Goal: Transaction & Acquisition: Purchase product/service

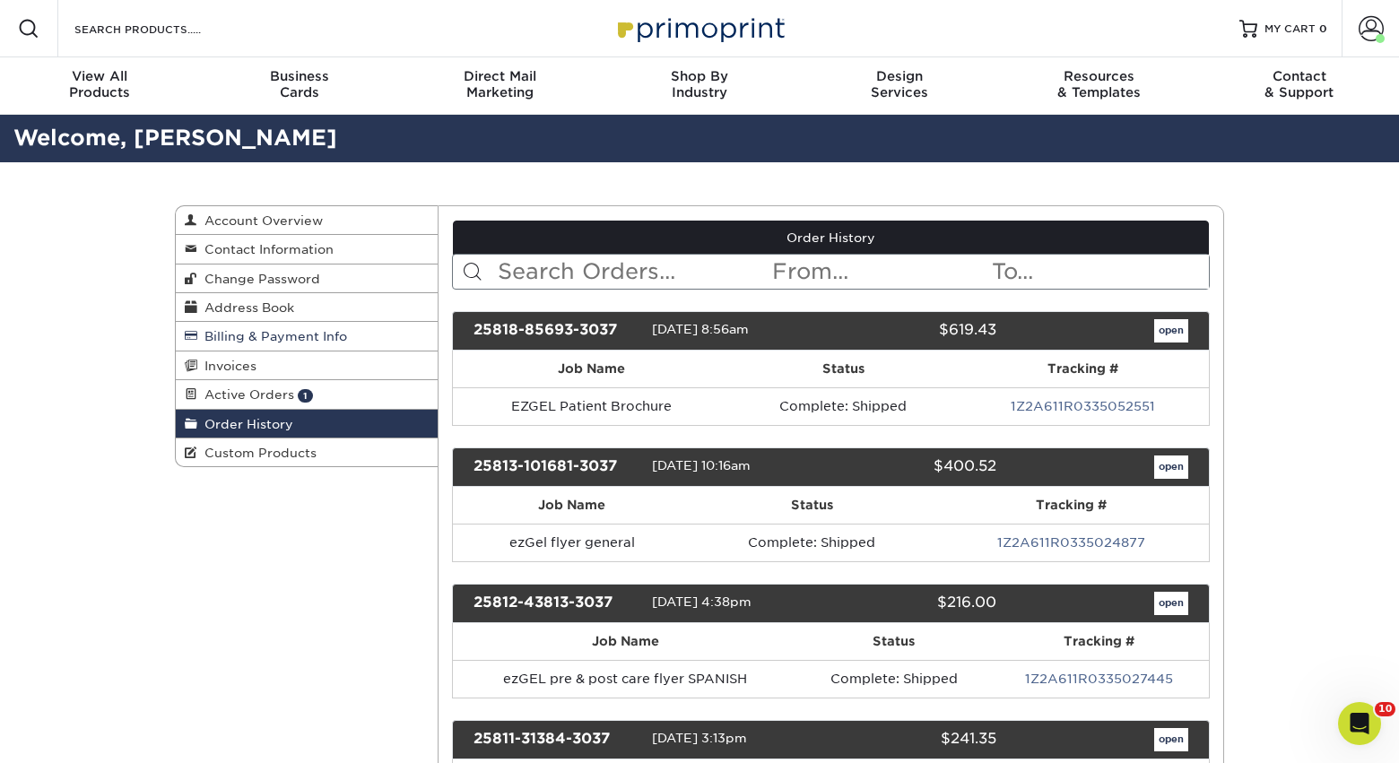
click at [233, 340] on span "Billing & Payment Info" at bounding box center [272, 336] width 150 height 14
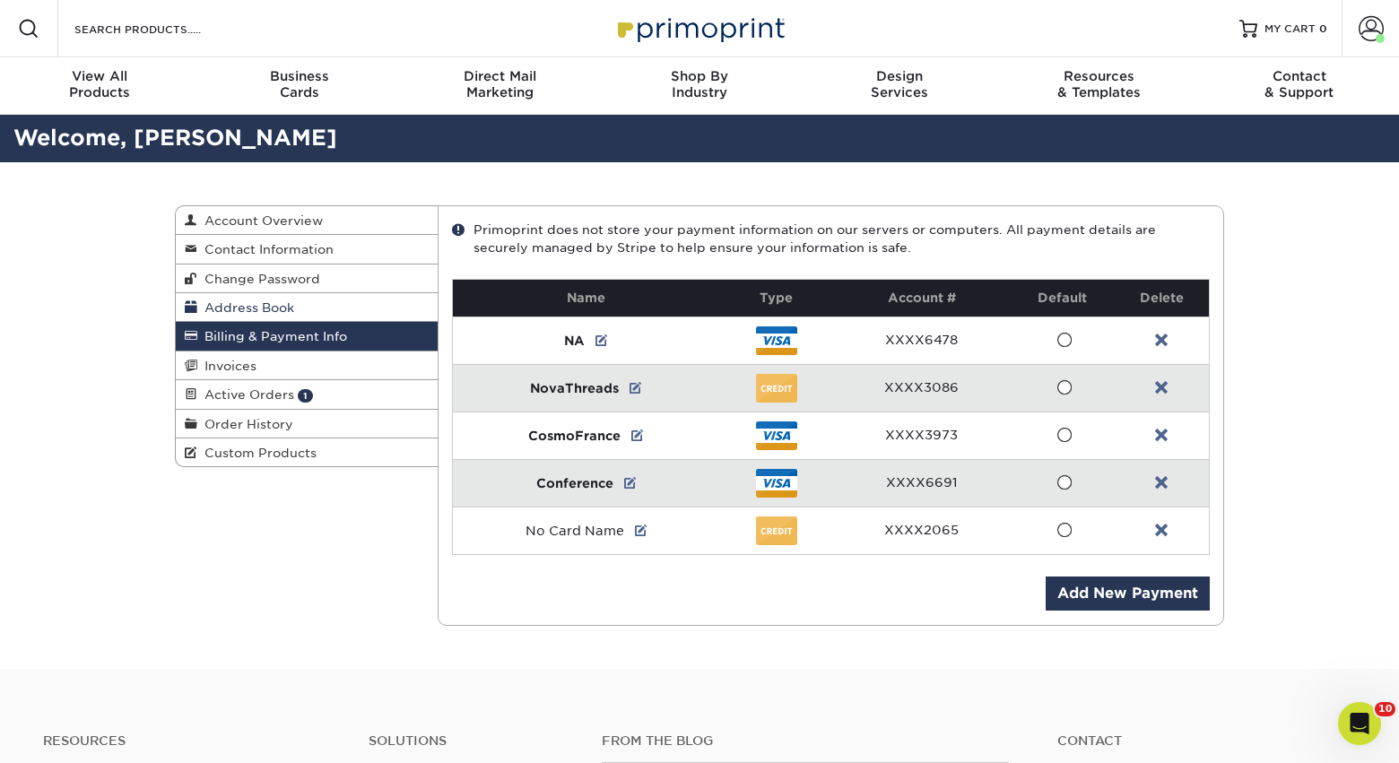
click at [237, 317] on link "Address Book" at bounding box center [307, 307] width 262 height 29
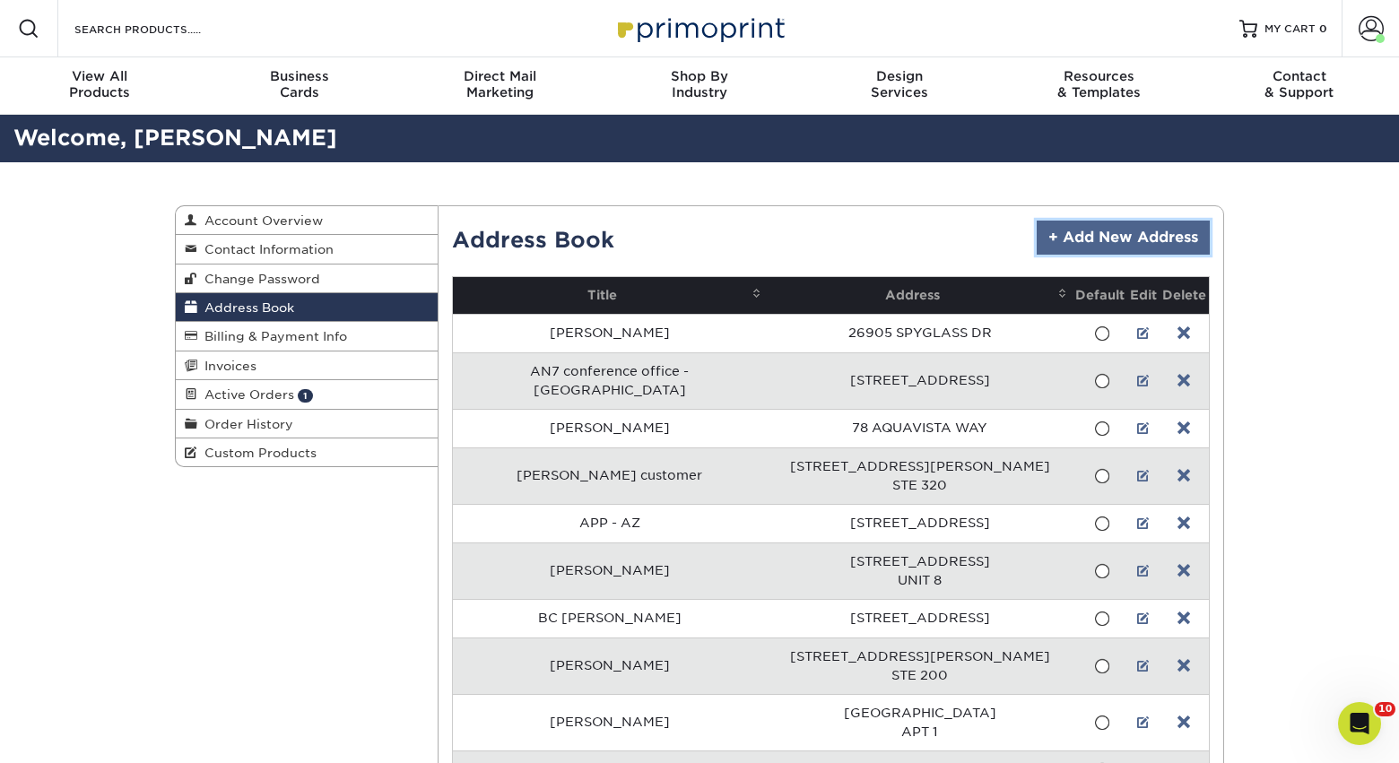
click at [1151, 247] on link "+ Add New Address" at bounding box center [1122, 238] width 173 height 34
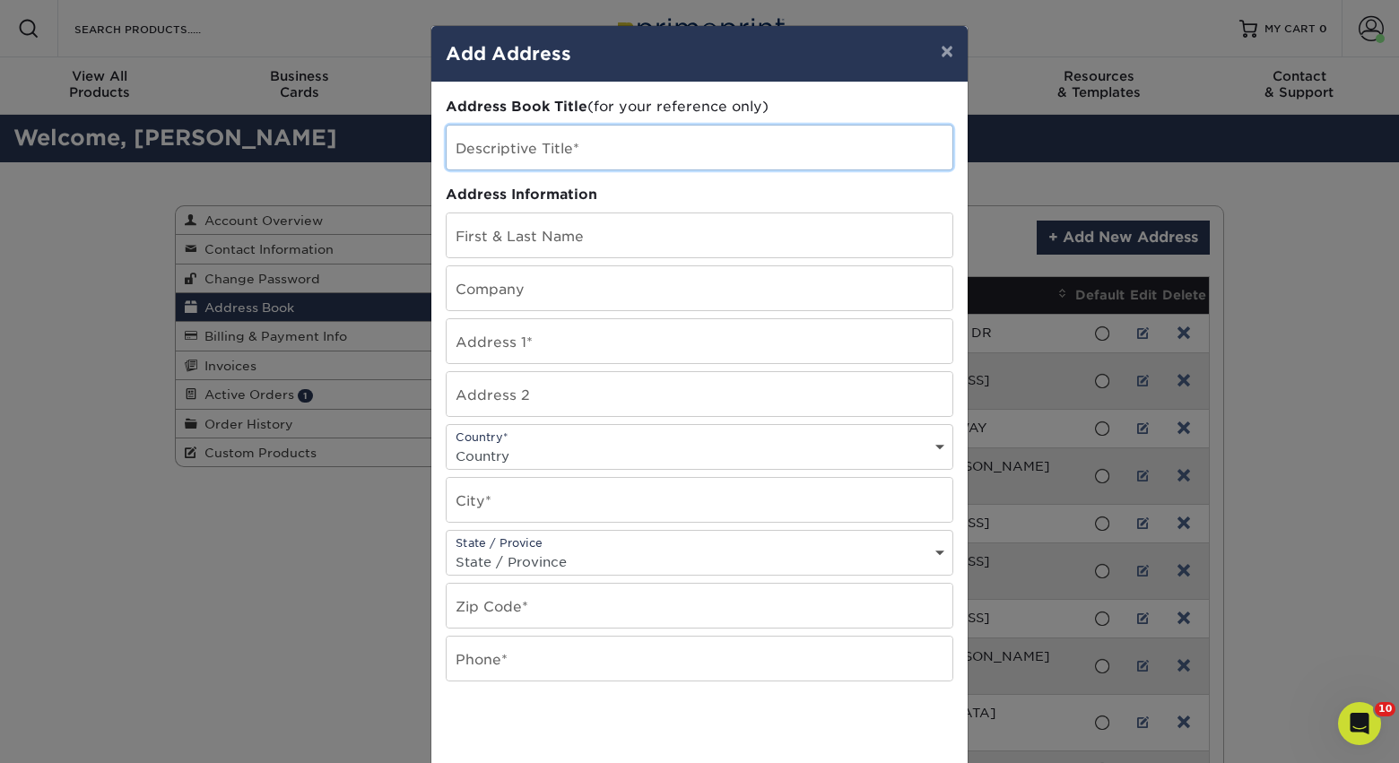
click at [567, 154] on input "text" at bounding box center [699, 148] width 506 height 44
click at [553, 155] on input "WALC - Chicajo IL" at bounding box center [699, 148] width 506 height 44
type input "WALC - [GEOGRAPHIC_DATA] [GEOGRAPHIC_DATA]"
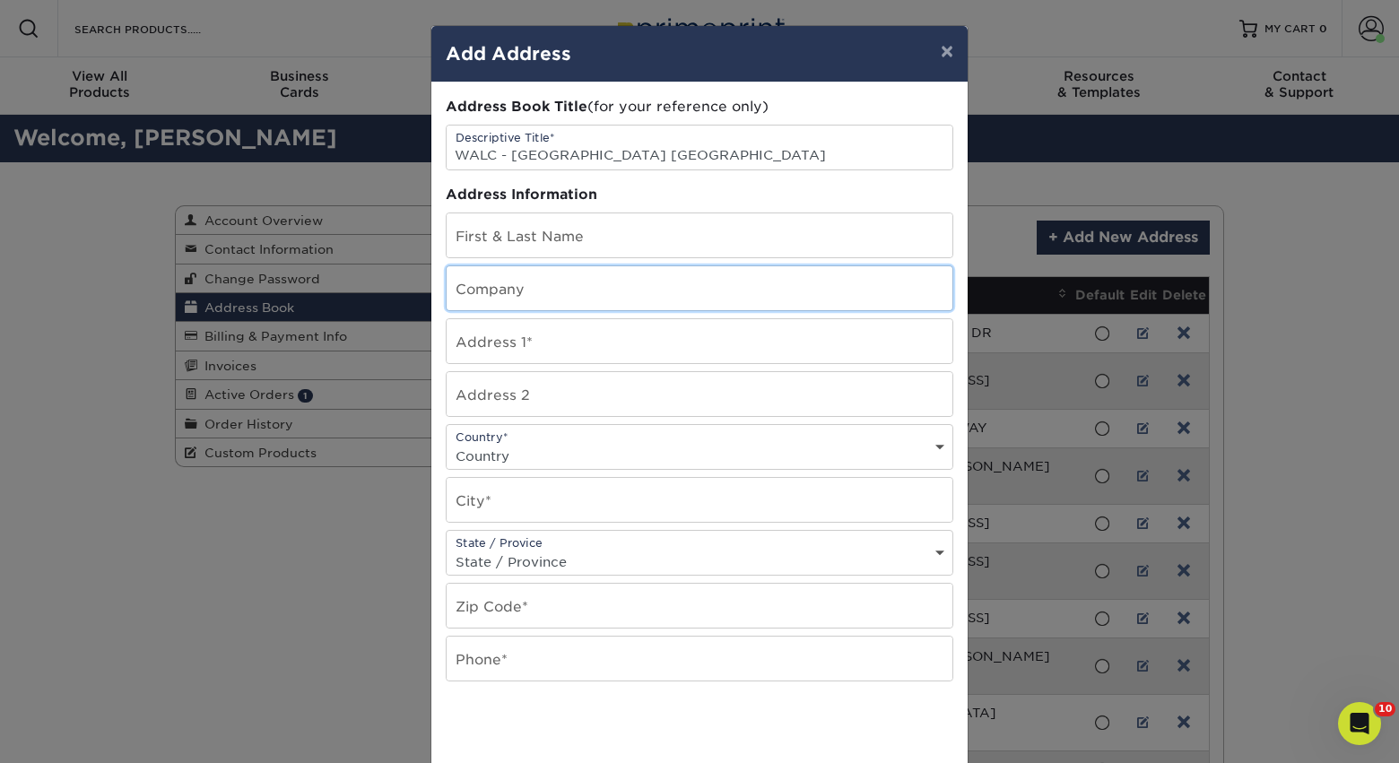
click at [486, 286] on input "text" at bounding box center [699, 288] width 506 height 44
paste input "American Med Spa Association"
type input "American Med Spa Association"
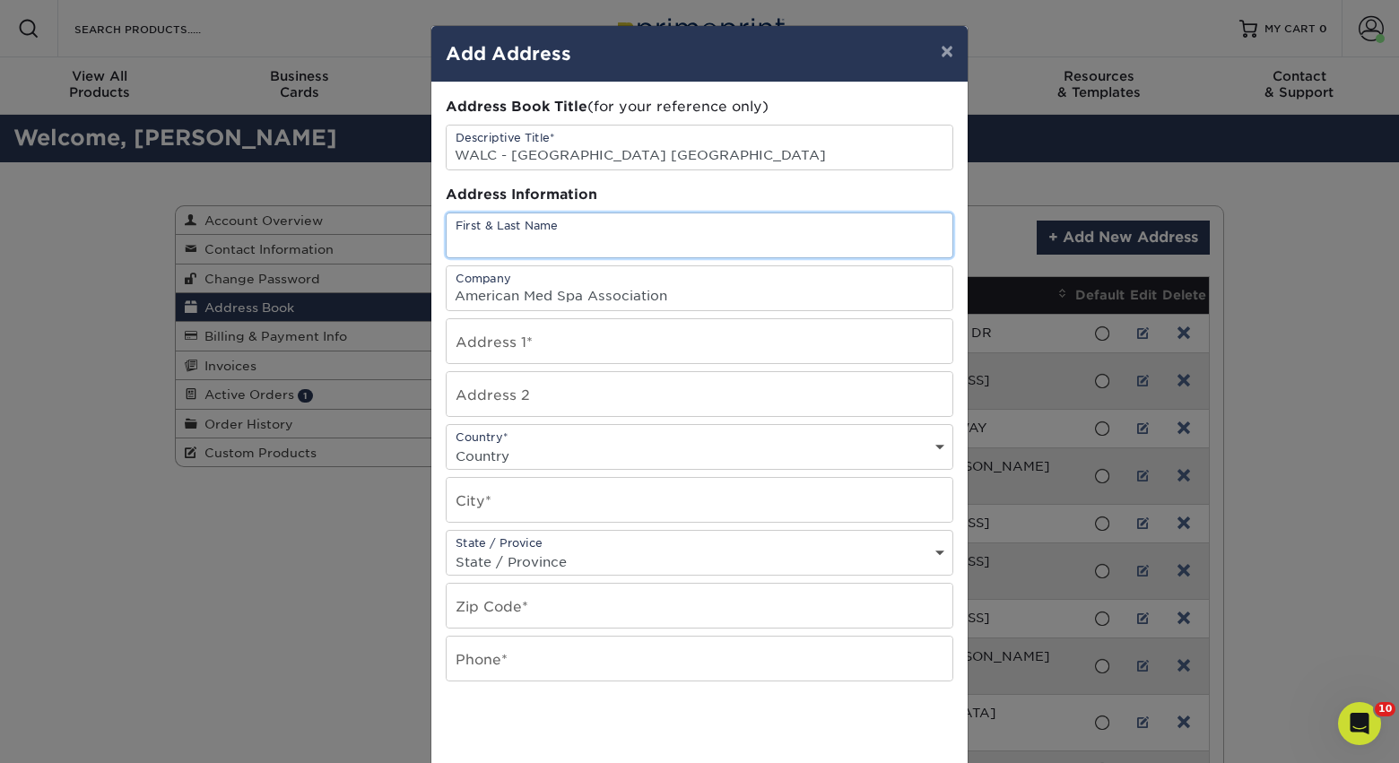
click at [595, 231] on input "text" at bounding box center [699, 235] width 506 height 44
paste input "Aaliyah Knoerl"
type input "Aaliyah Knoerl"
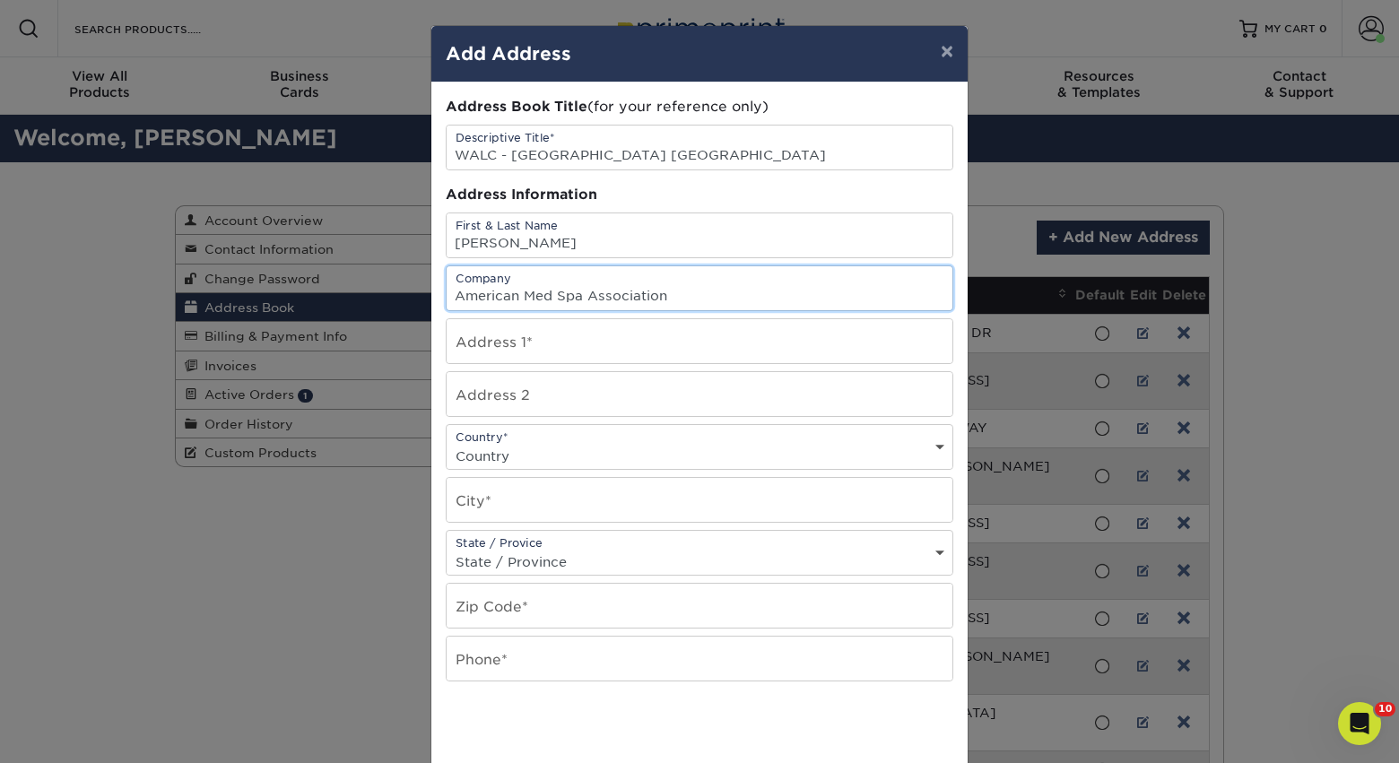
click at [694, 295] on input "American Med Spa Association" at bounding box center [699, 288] width 506 height 44
click at [547, 342] on input "text" at bounding box center [699, 341] width 506 height 44
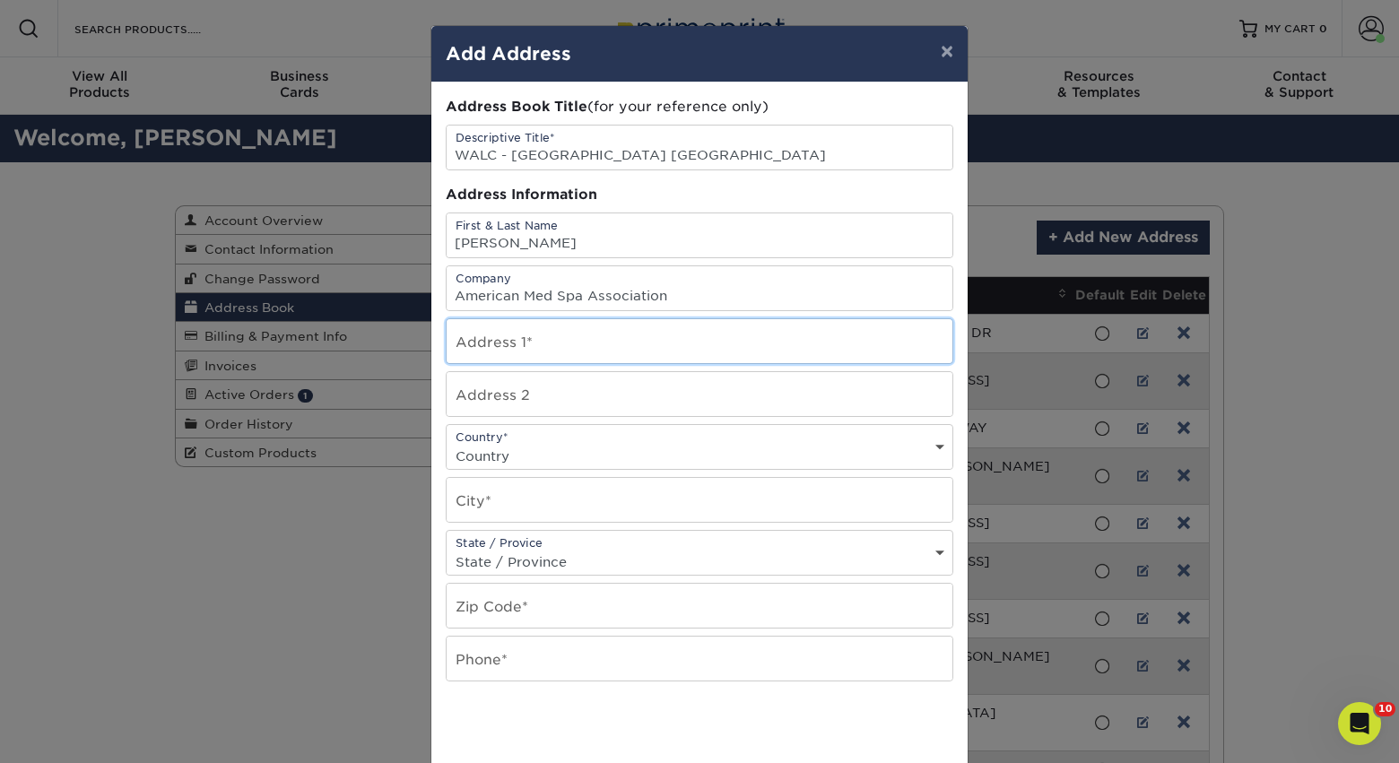
click at [547, 342] on input "text" at bounding box center [699, 341] width 506 height 44
paste input "224 N. Desplaines"
type input "224 N. Desplaines"
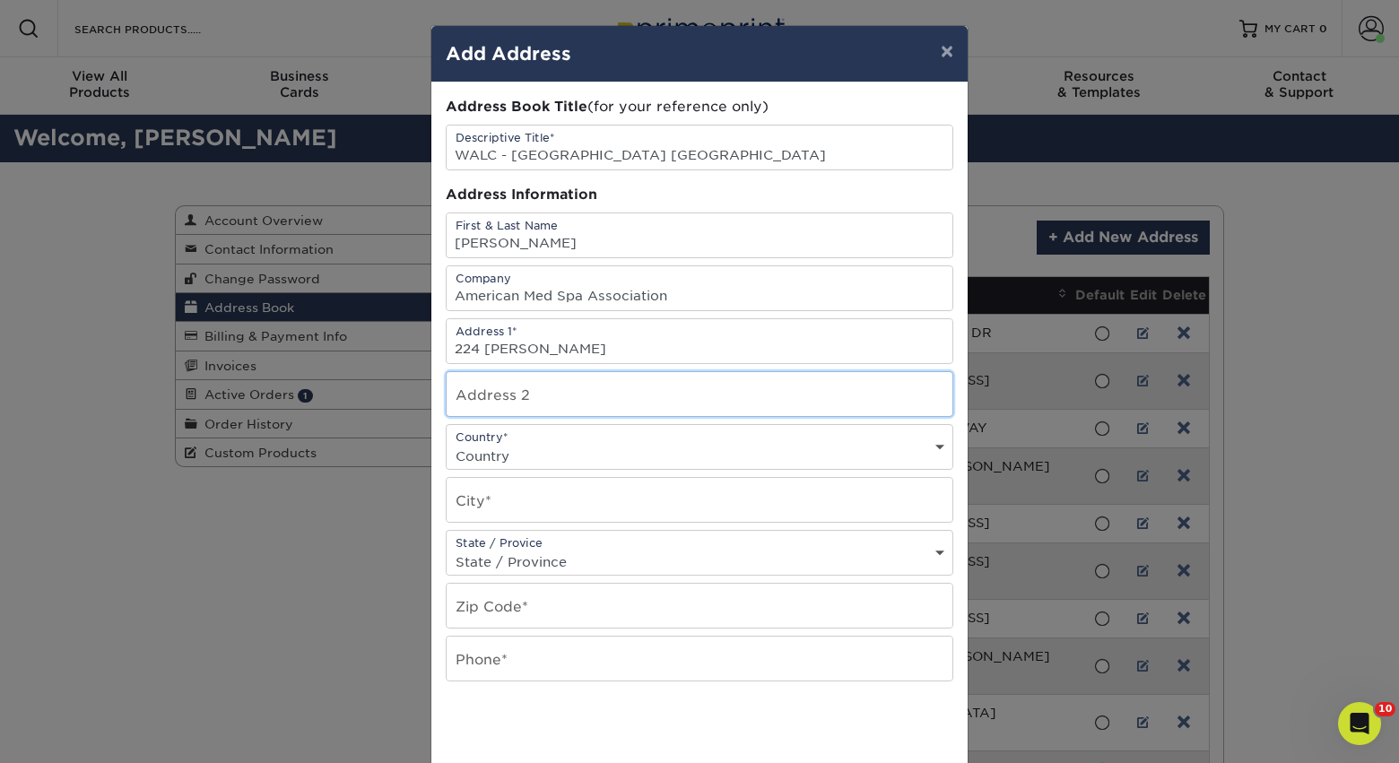
click at [511, 390] on input "text" at bounding box center [699, 394] width 506 height 44
paste input "Suite 300"
type input "Suite 300"
click at [493, 458] on select "Country United States Canada ----------------------------- Afghanistan Albania …" at bounding box center [699, 456] width 506 height 26
select select "US"
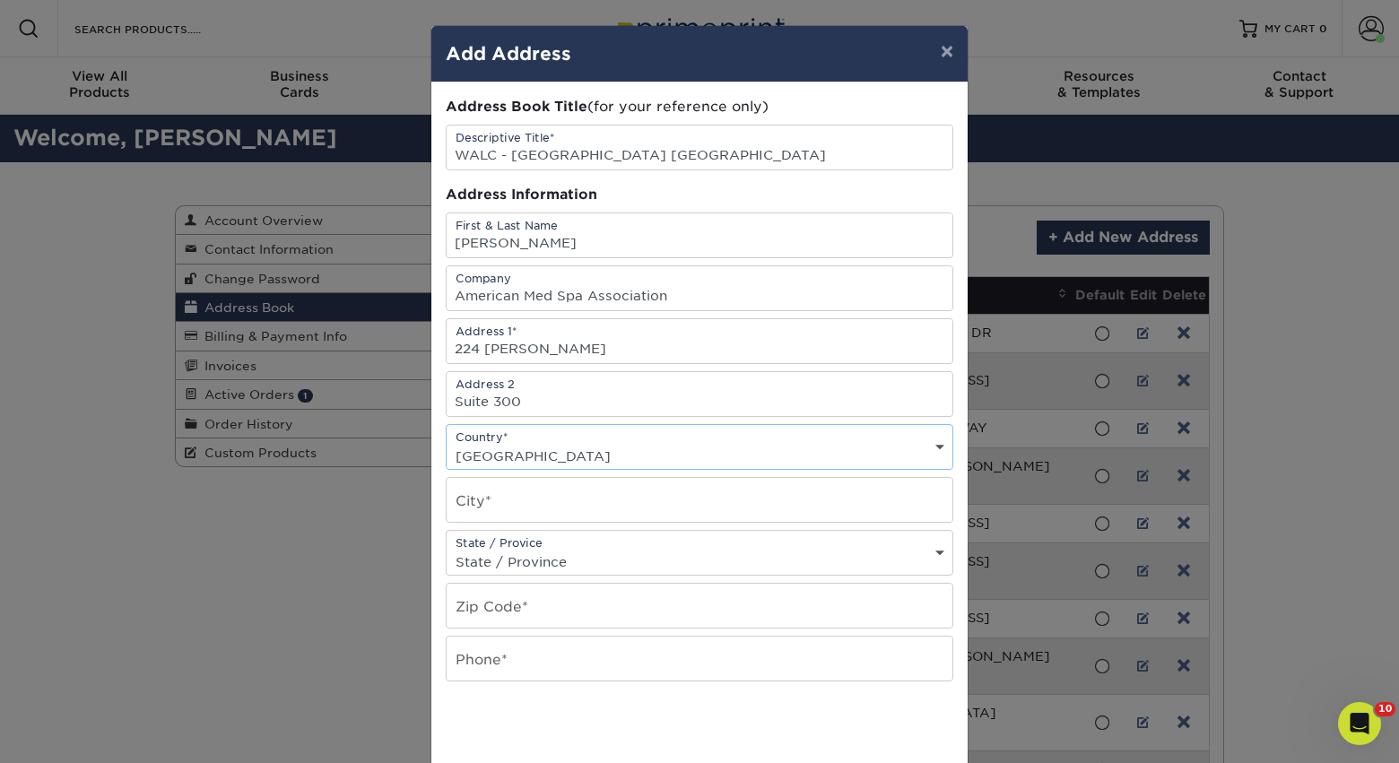
click at [446, 443] on select "Country United States Canada ----------------------------- Afghanistan Albania …" at bounding box center [699, 456] width 506 height 26
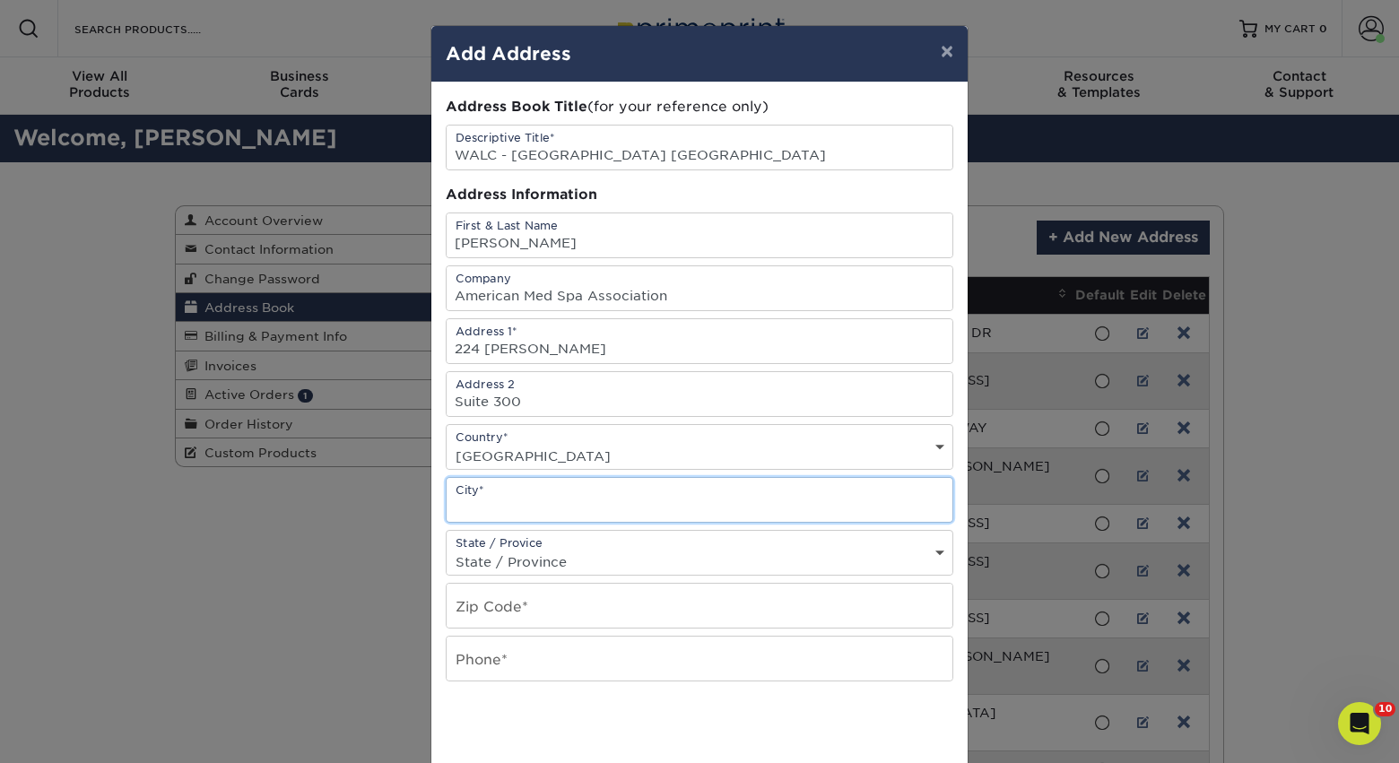
click at [488, 498] on input "text" at bounding box center [699, 500] width 506 height 44
paste input "Chicago"
type input "Chicago"
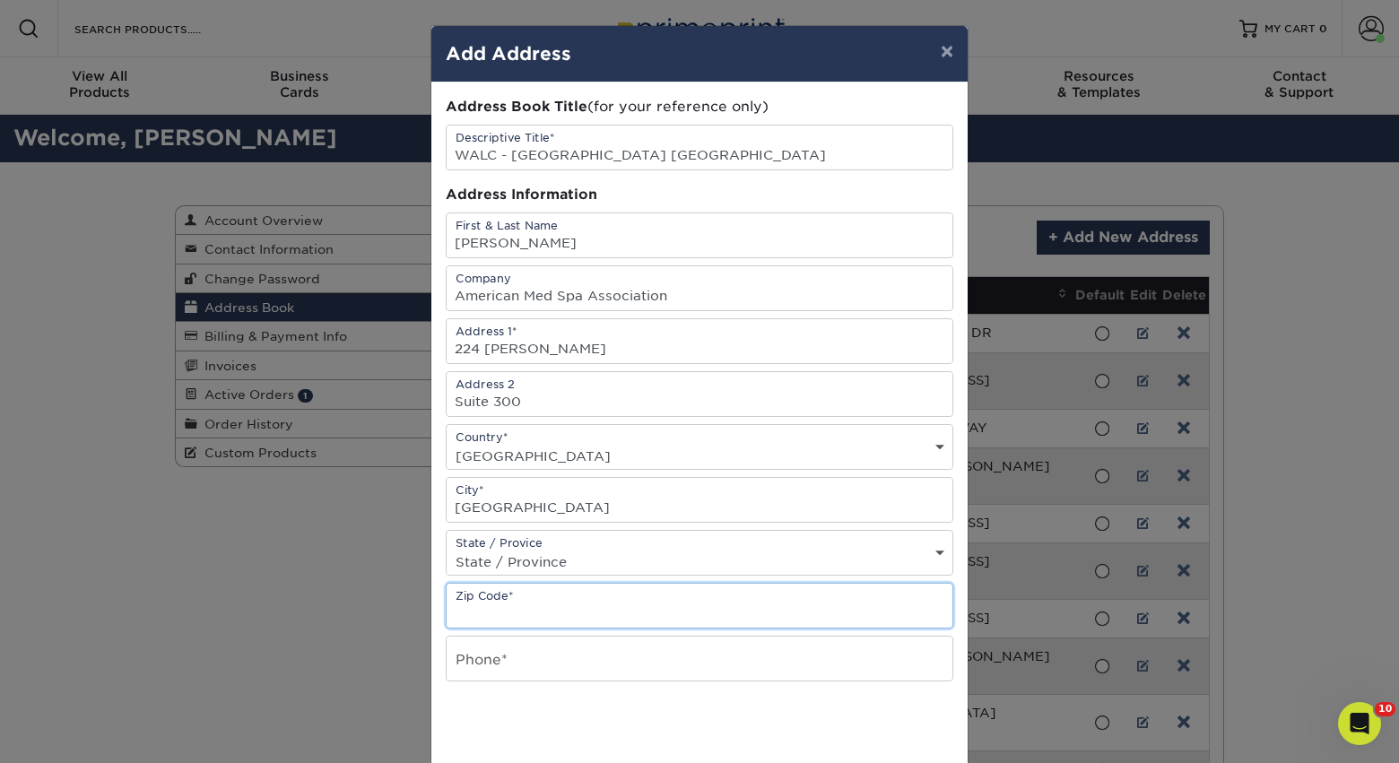
click at [498, 599] on input "text" at bounding box center [699, 606] width 506 height 44
paste input "60661"
type input "60661"
click at [543, 562] on select "State / Province Alabama Alaska Arizona Arkansas California Colorado Connecticu…" at bounding box center [699, 562] width 506 height 26
select select "IL"
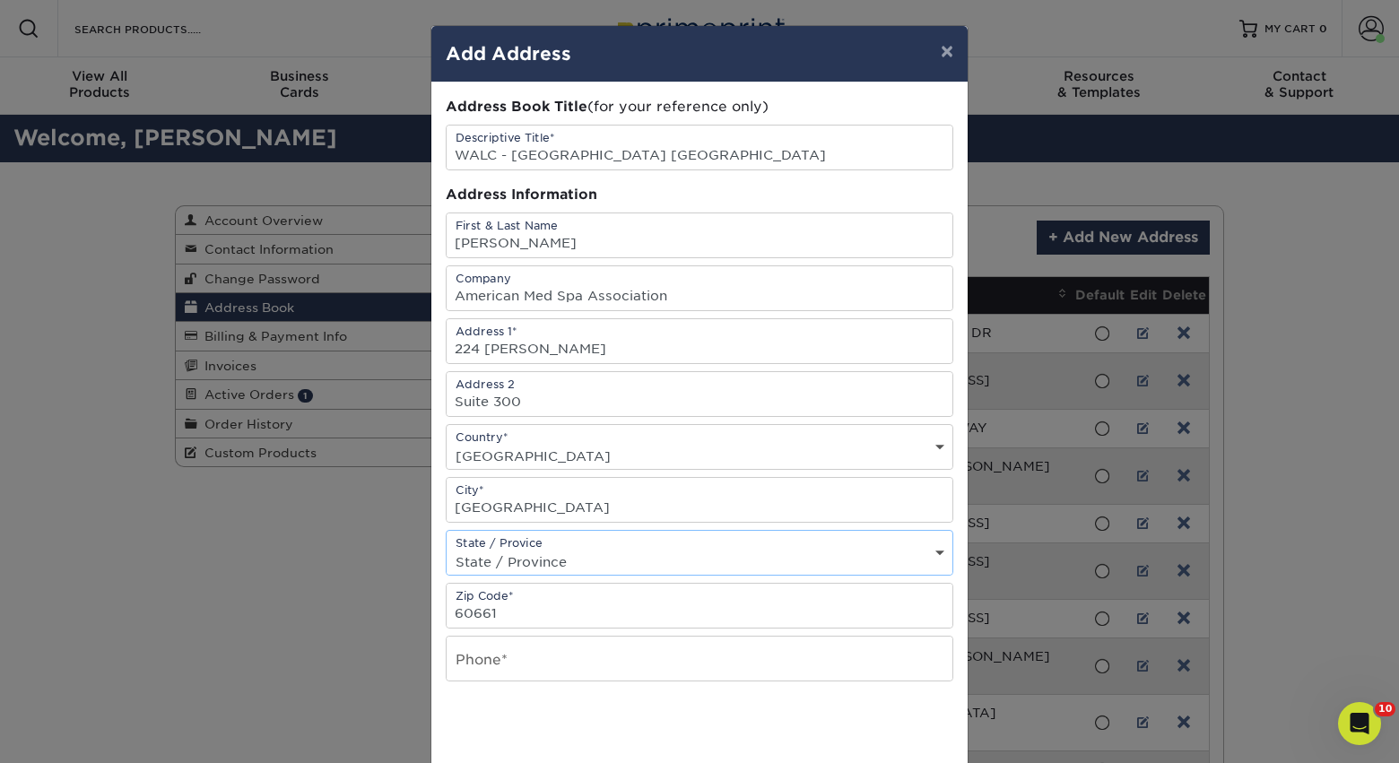
click at [446, 549] on select "State / Province Alabama Alaska Arizona Arkansas California Colorado Connecticu…" at bounding box center [699, 562] width 506 height 26
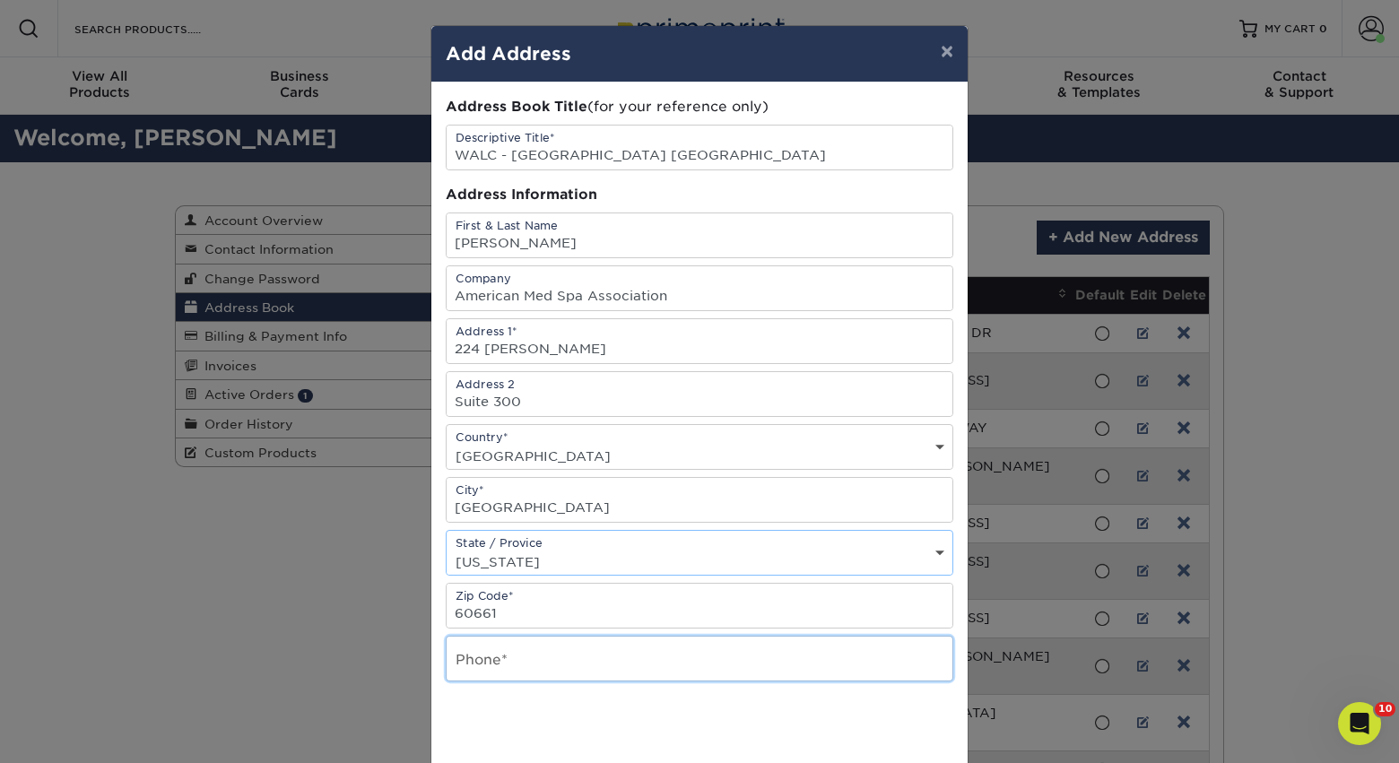
click at [486, 663] on input "text" at bounding box center [699, 659] width 506 height 44
type input "7867167019"
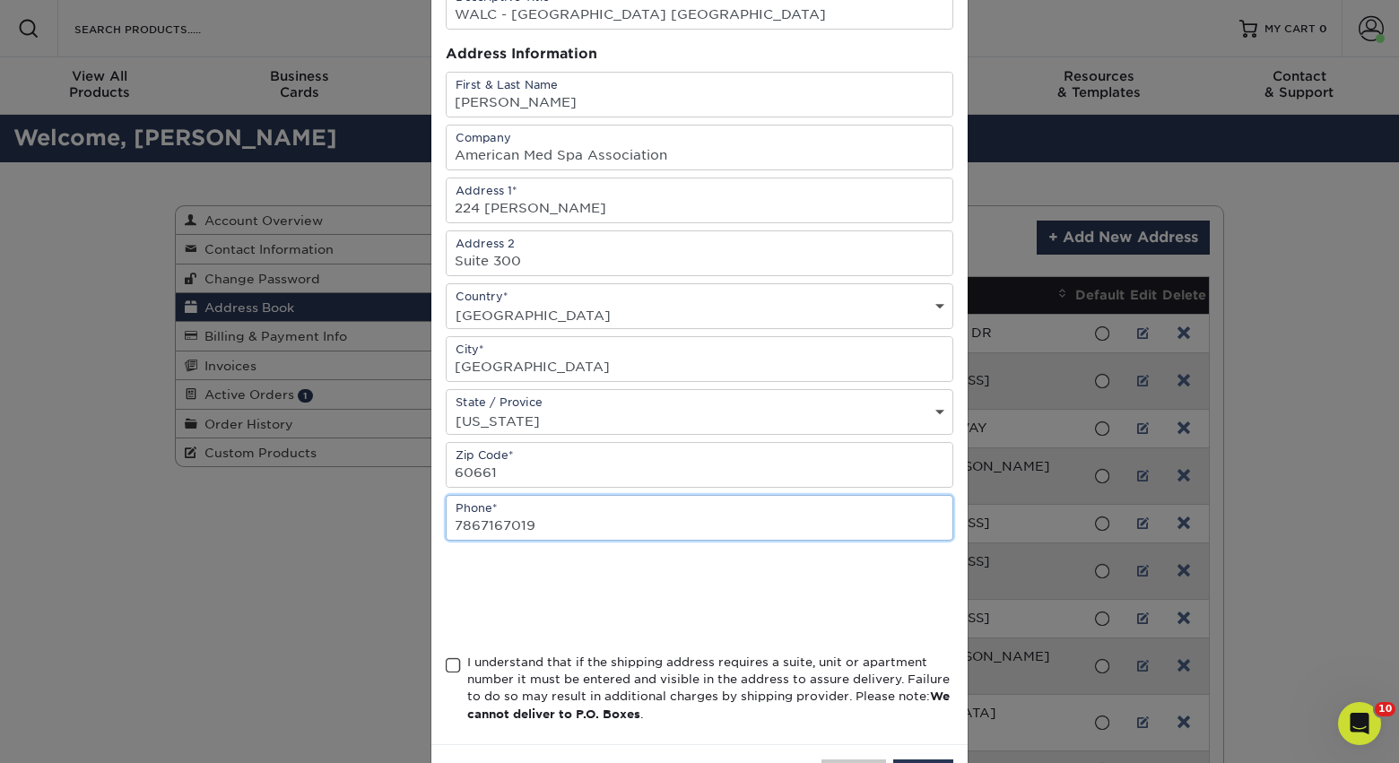
scroll to position [176, 0]
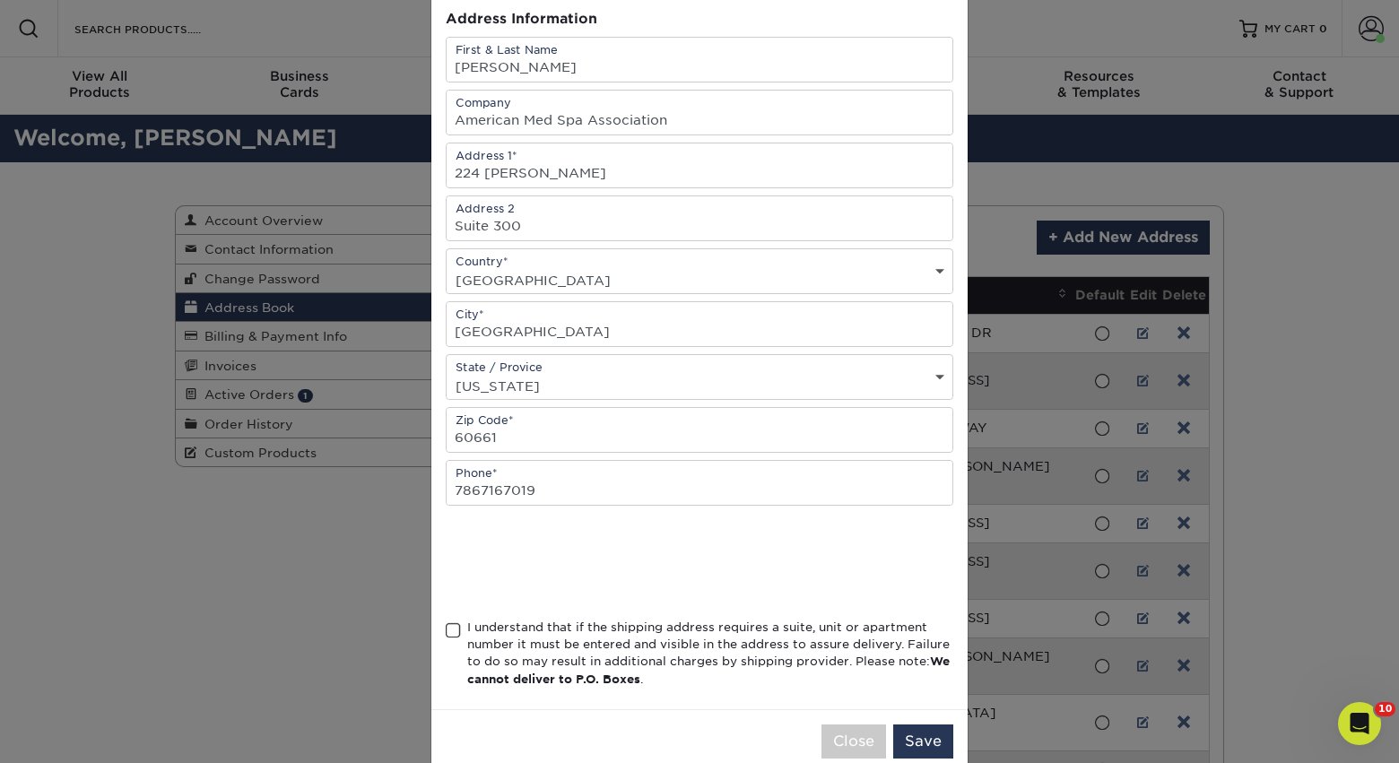
click at [451, 630] on span at bounding box center [453, 630] width 15 height 17
click at [0, 0] on input "I understand that if the shipping address requires a suite, unit or apartment n…" at bounding box center [0, 0] width 0 height 0
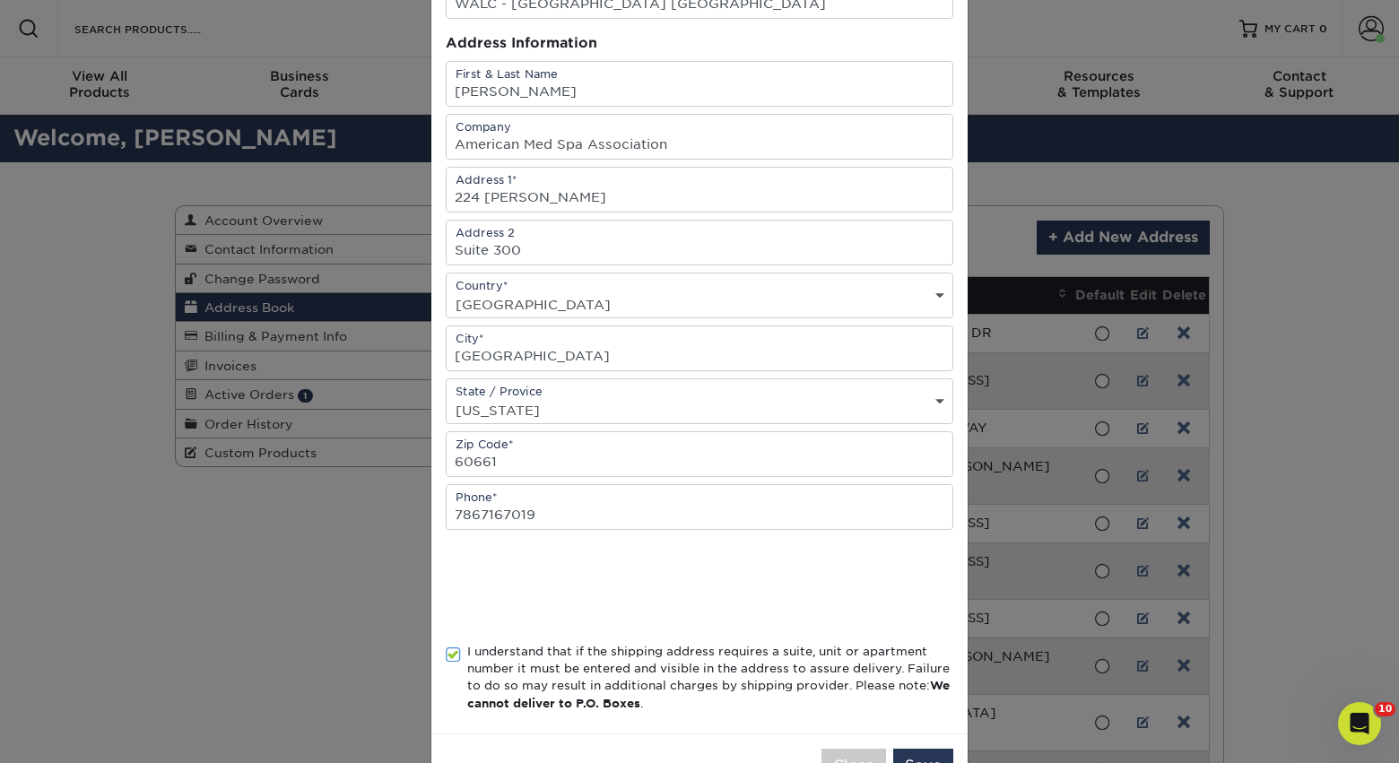
scroll to position [0, 0]
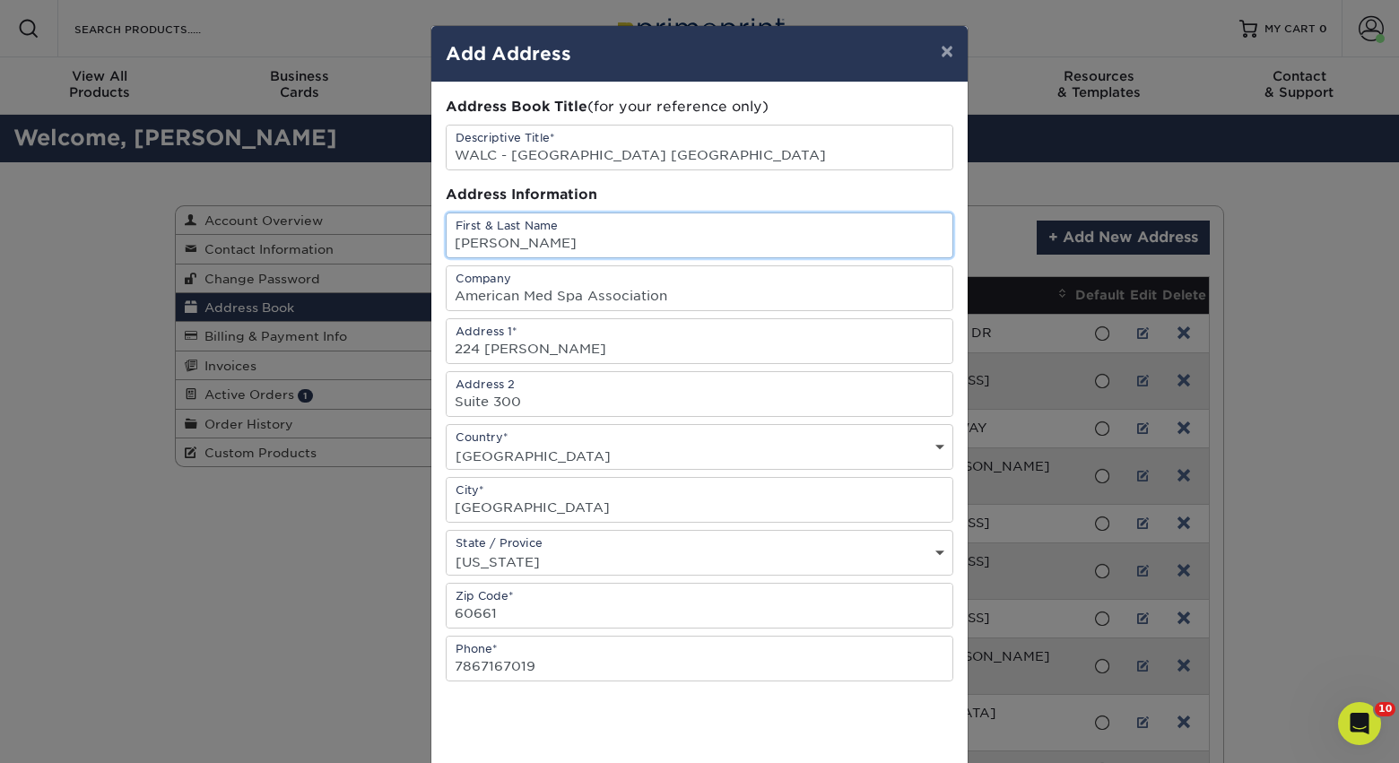
click at [628, 246] on input "Aaliyah Knoerl" at bounding box center [699, 235] width 506 height 44
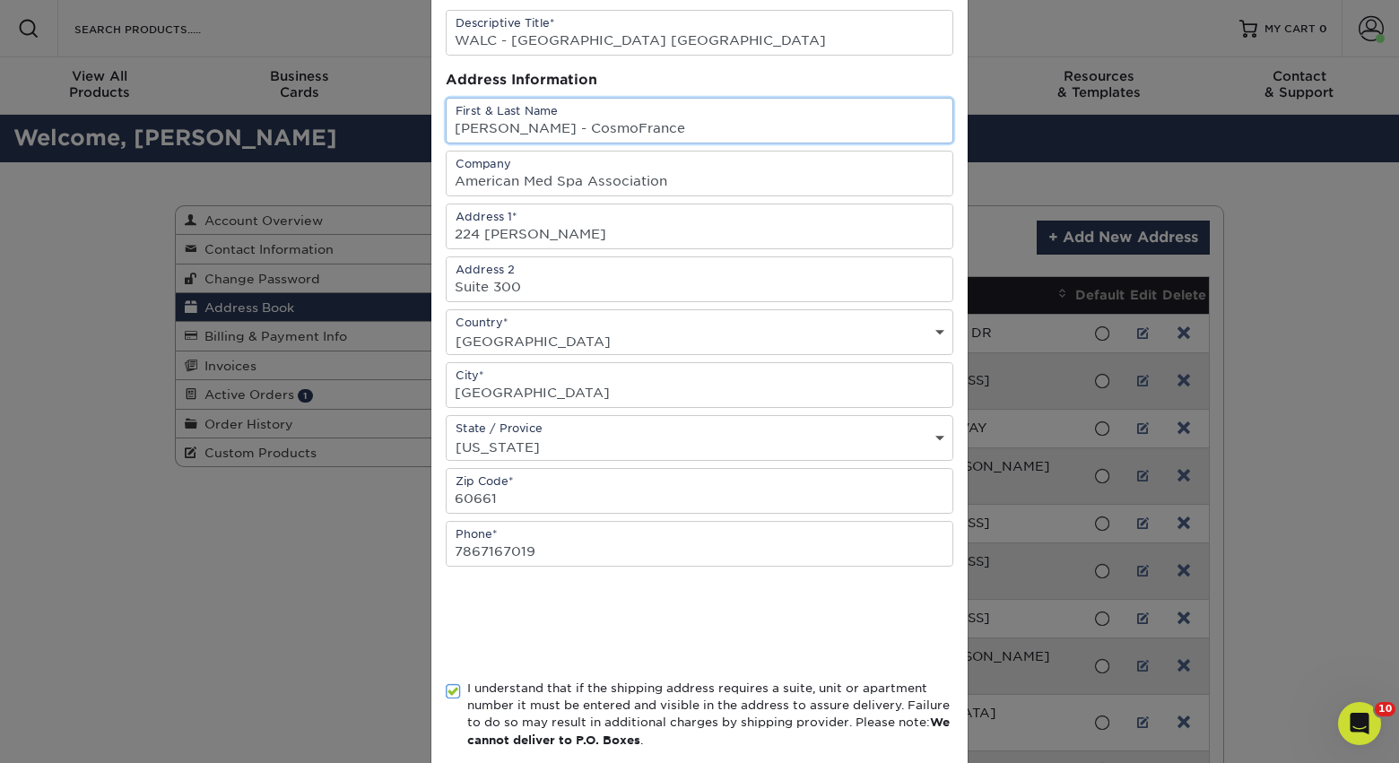
scroll to position [212, 0]
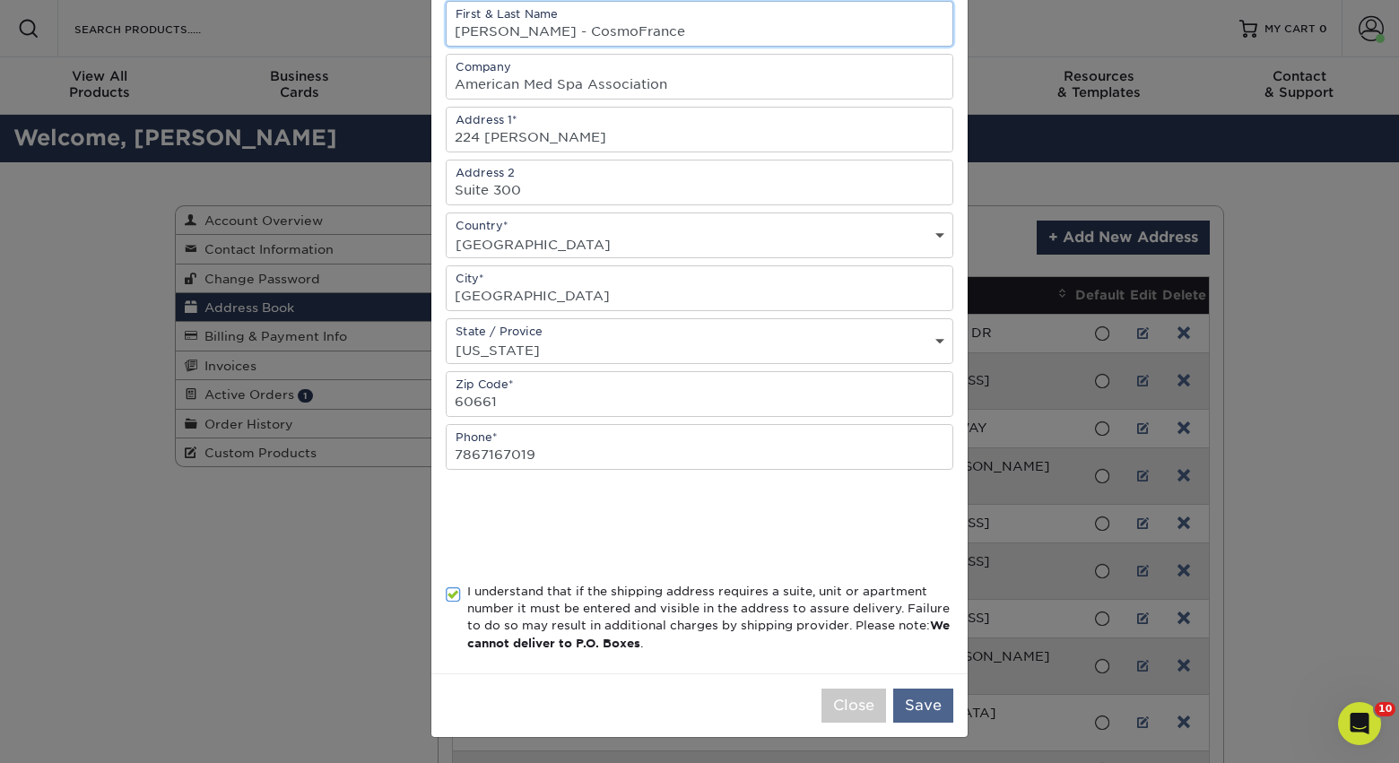
type input "[PERSON_NAME] - CosmoFrance"
click at [917, 705] on button "Save" at bounding box center [923, 706] width 60 height 34
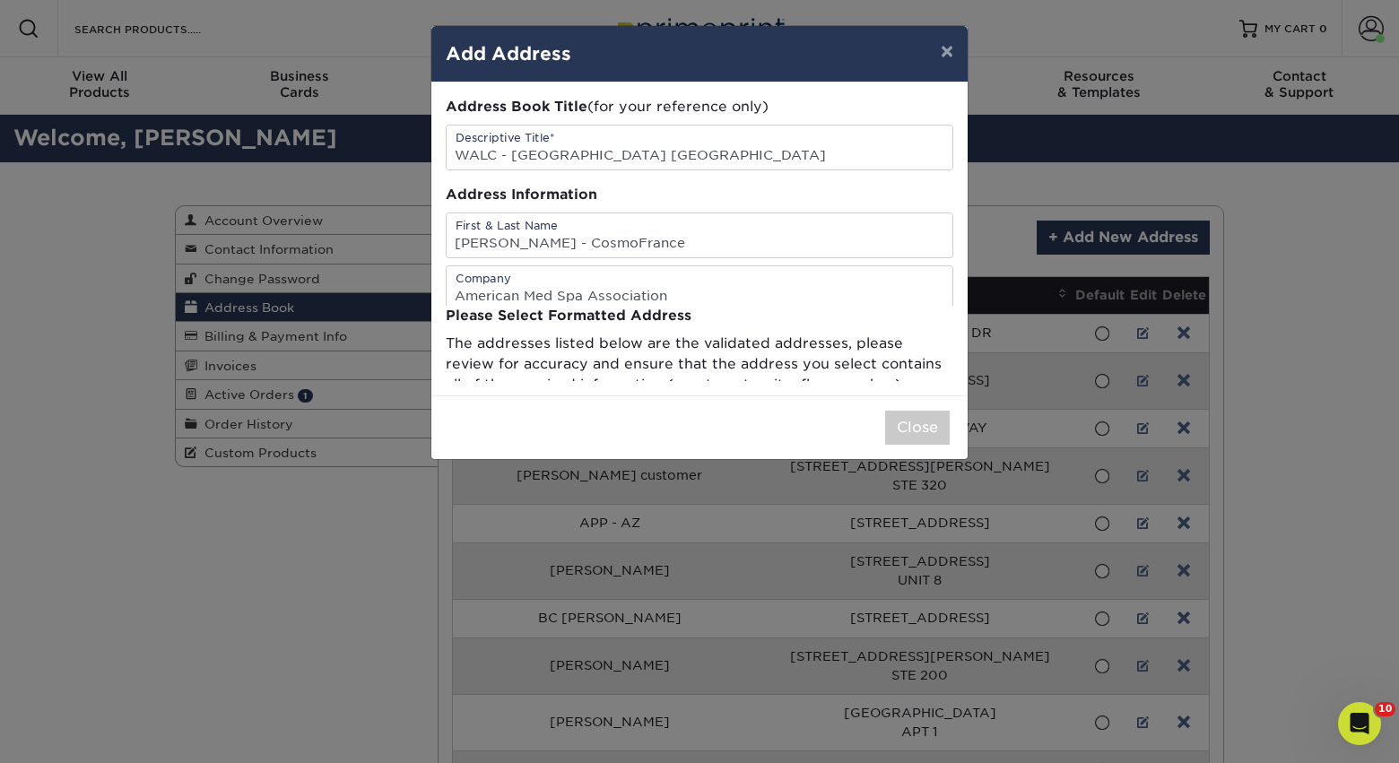
scroll to position [0, 0]
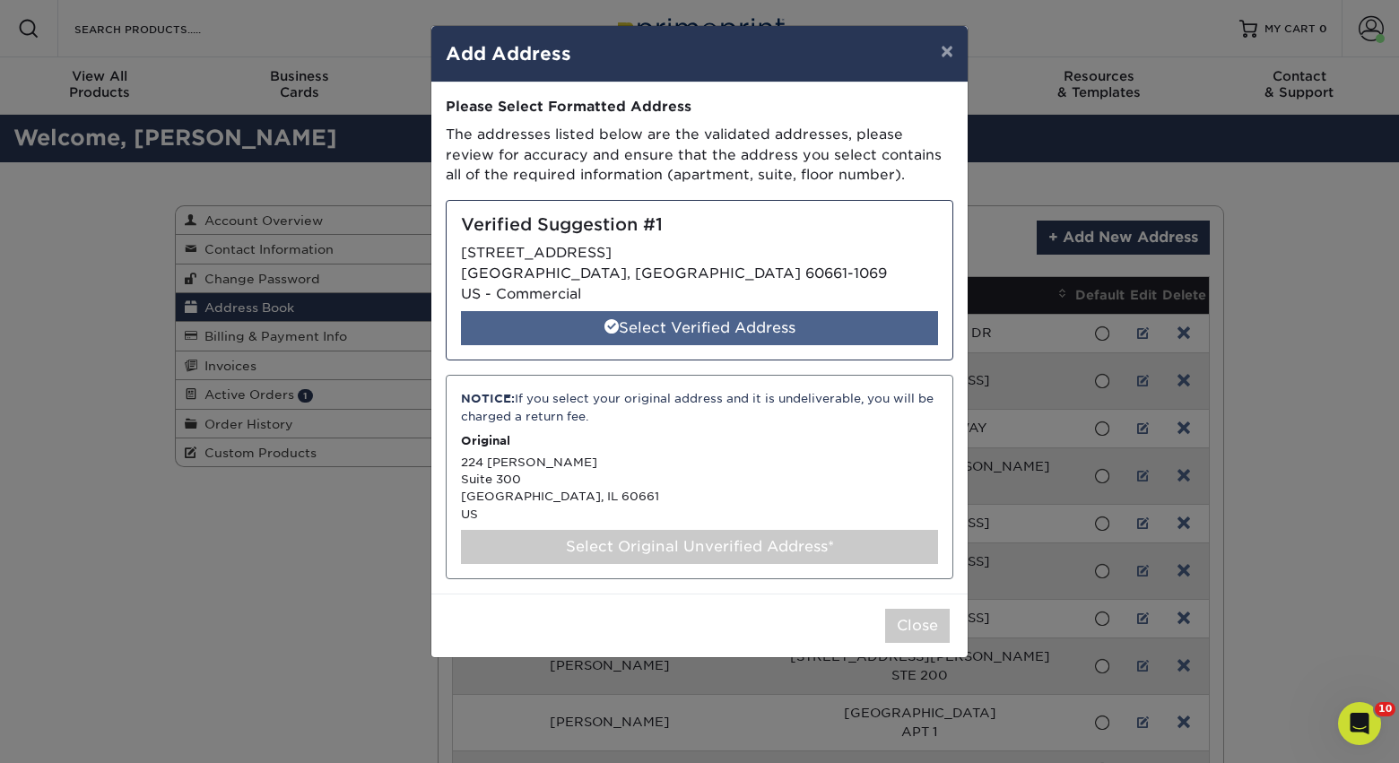
click at [714, 325] on div "Select Verified Address" at bounding box center [699, 328] width 477 height 34
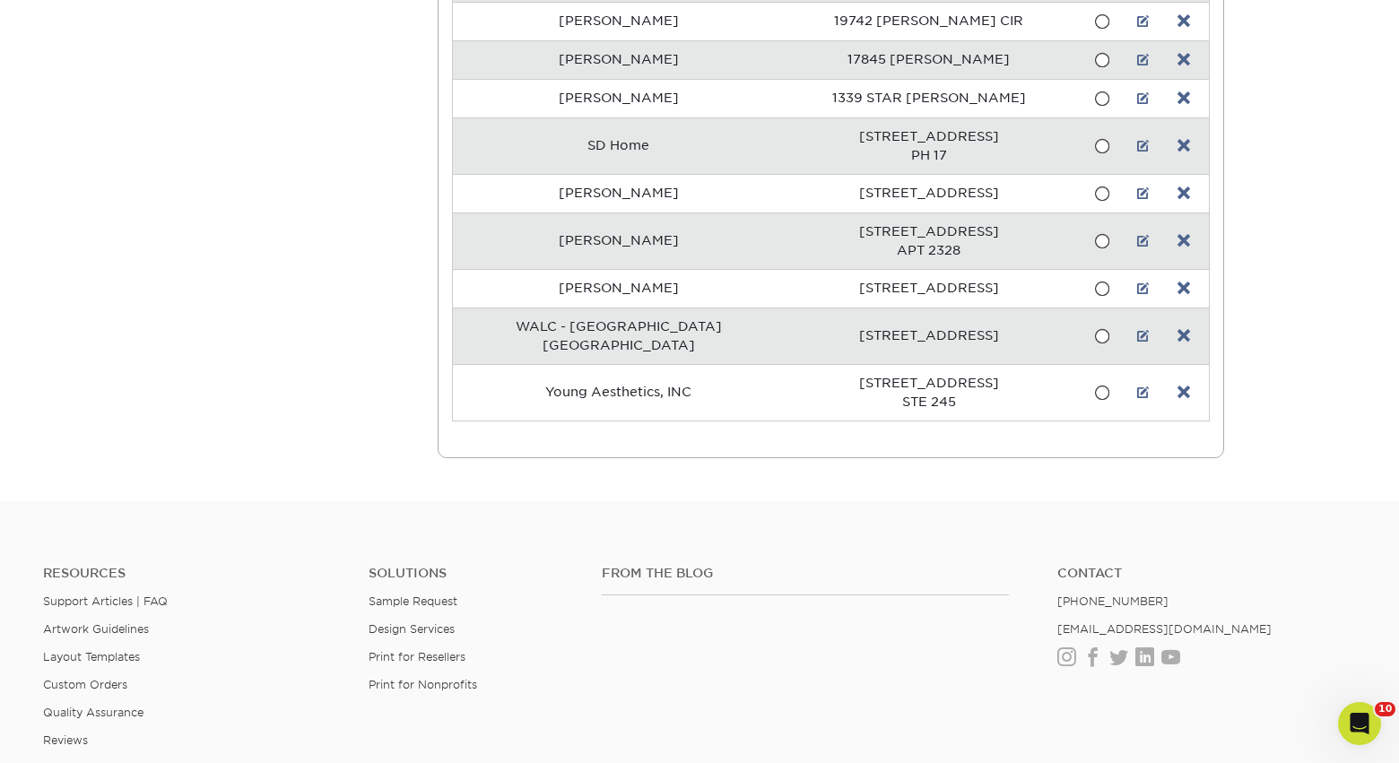
scroll to position [2075, 0]
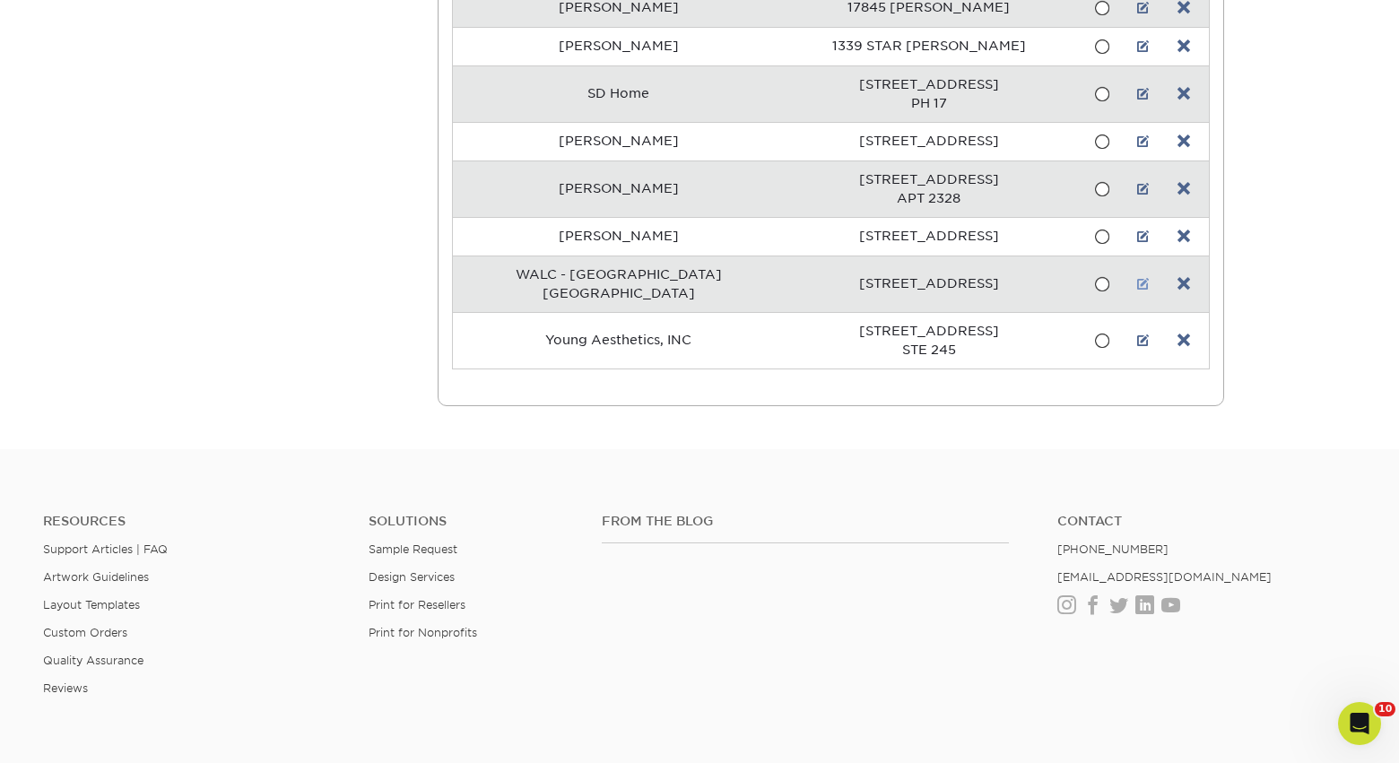
click at [1137, 277] on link at bounding box center [1143, 284] width 13 height 14
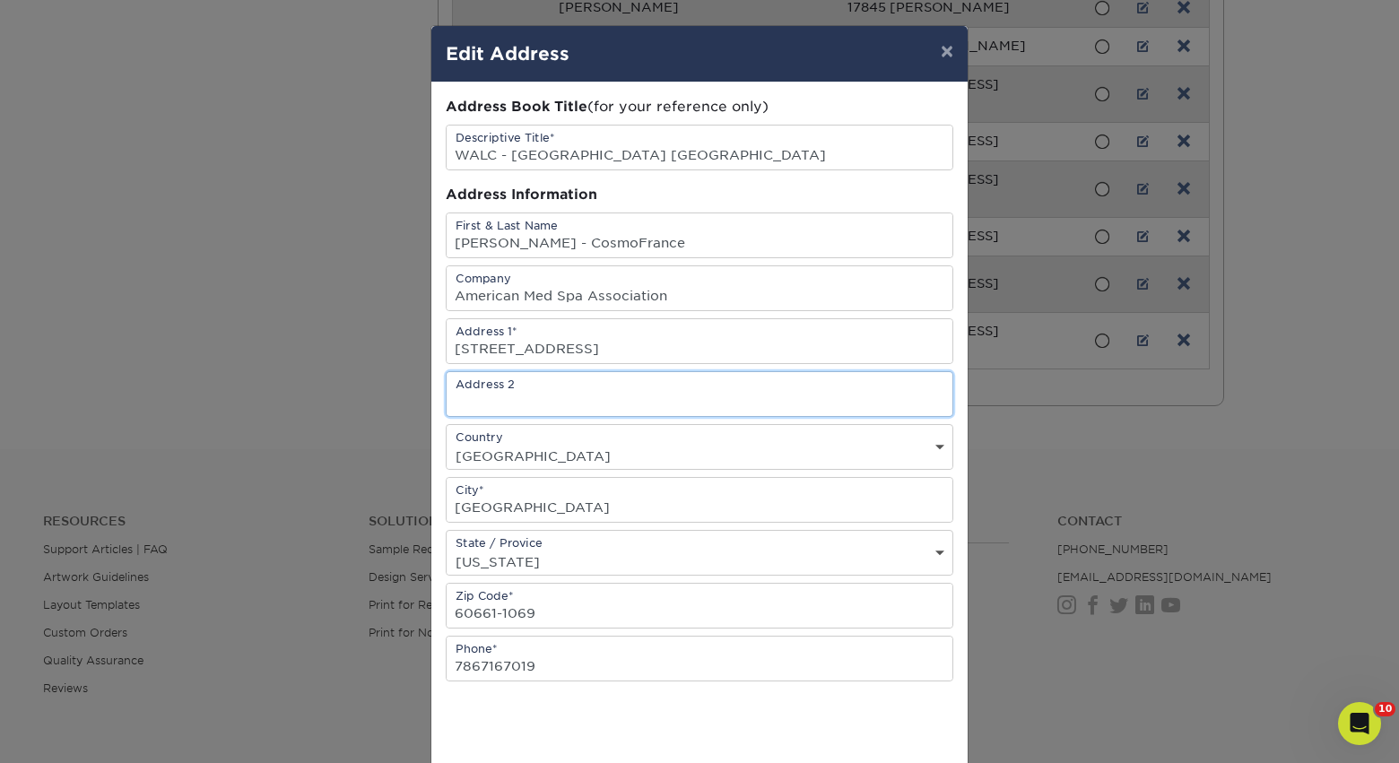
click at [600, 402] on input "text" at bounding box center [699, 394] width 506 height 44
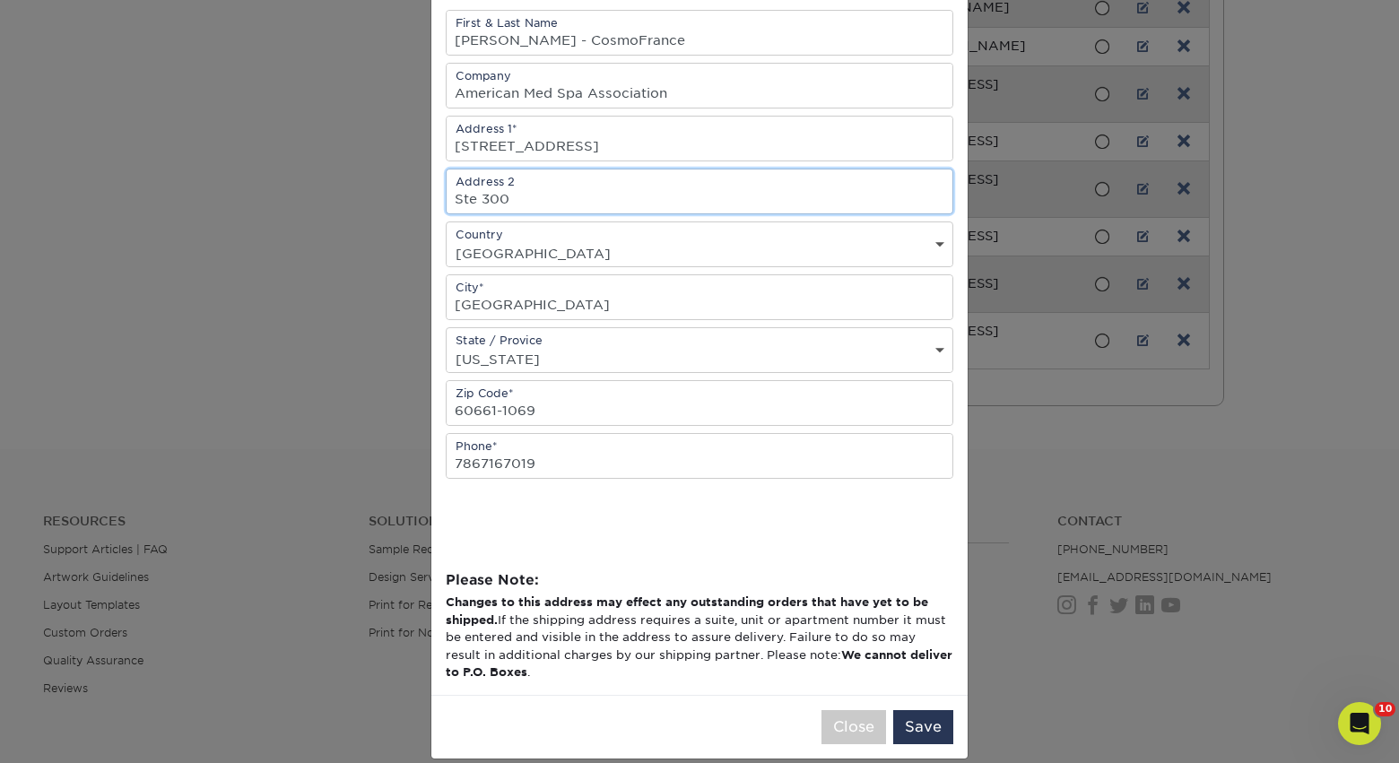
scroll to position [224, 0]
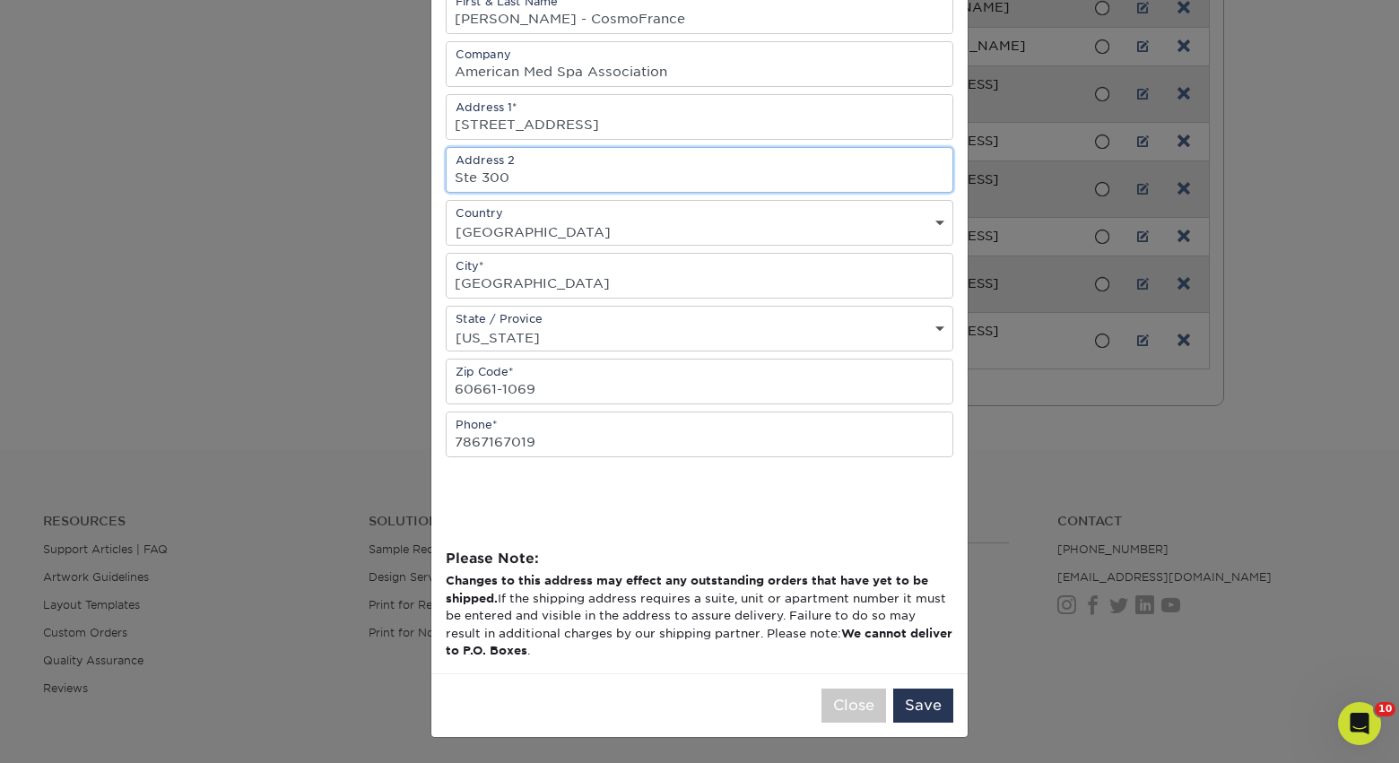
type input "Ste 300"
click at [920, 699] on button "Save" at bounding box center [923, 706] width 60 height 34
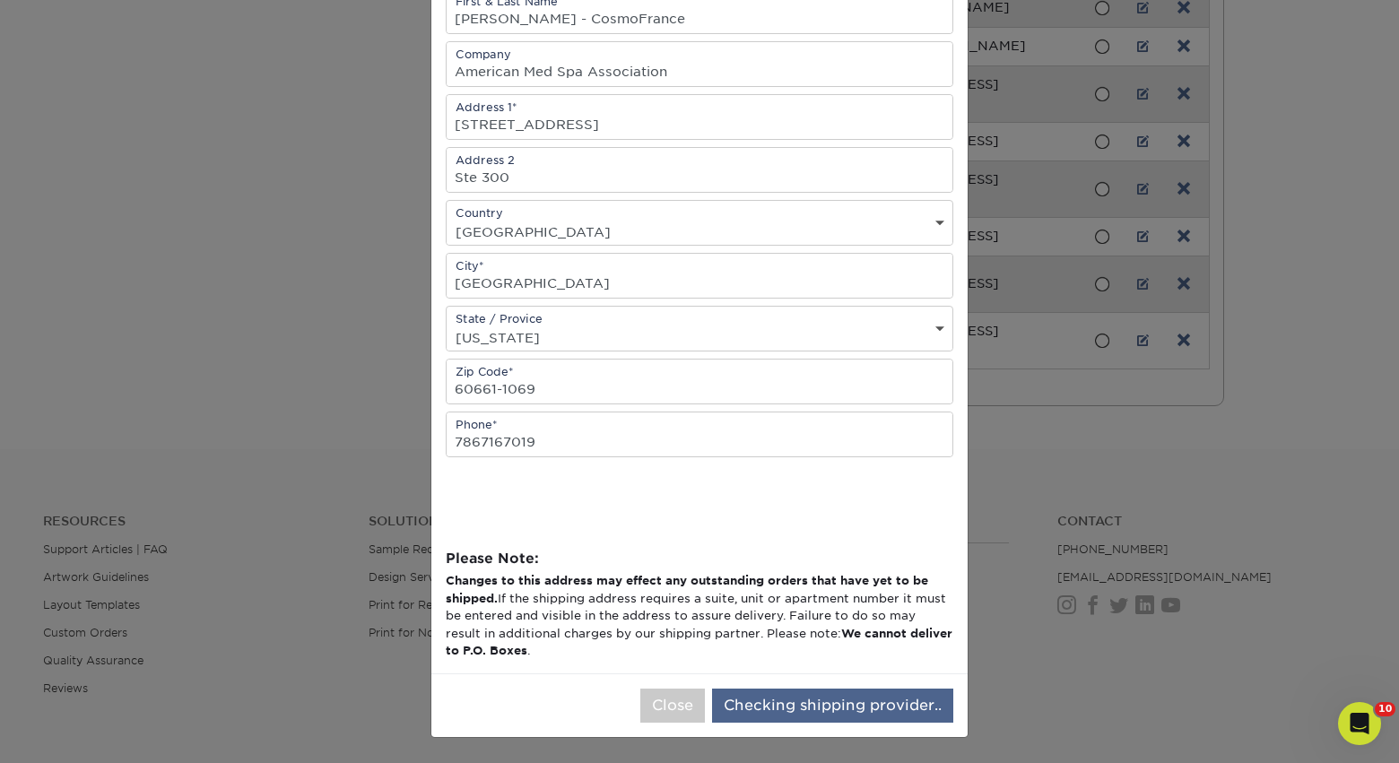
scroll to position [0, 0]
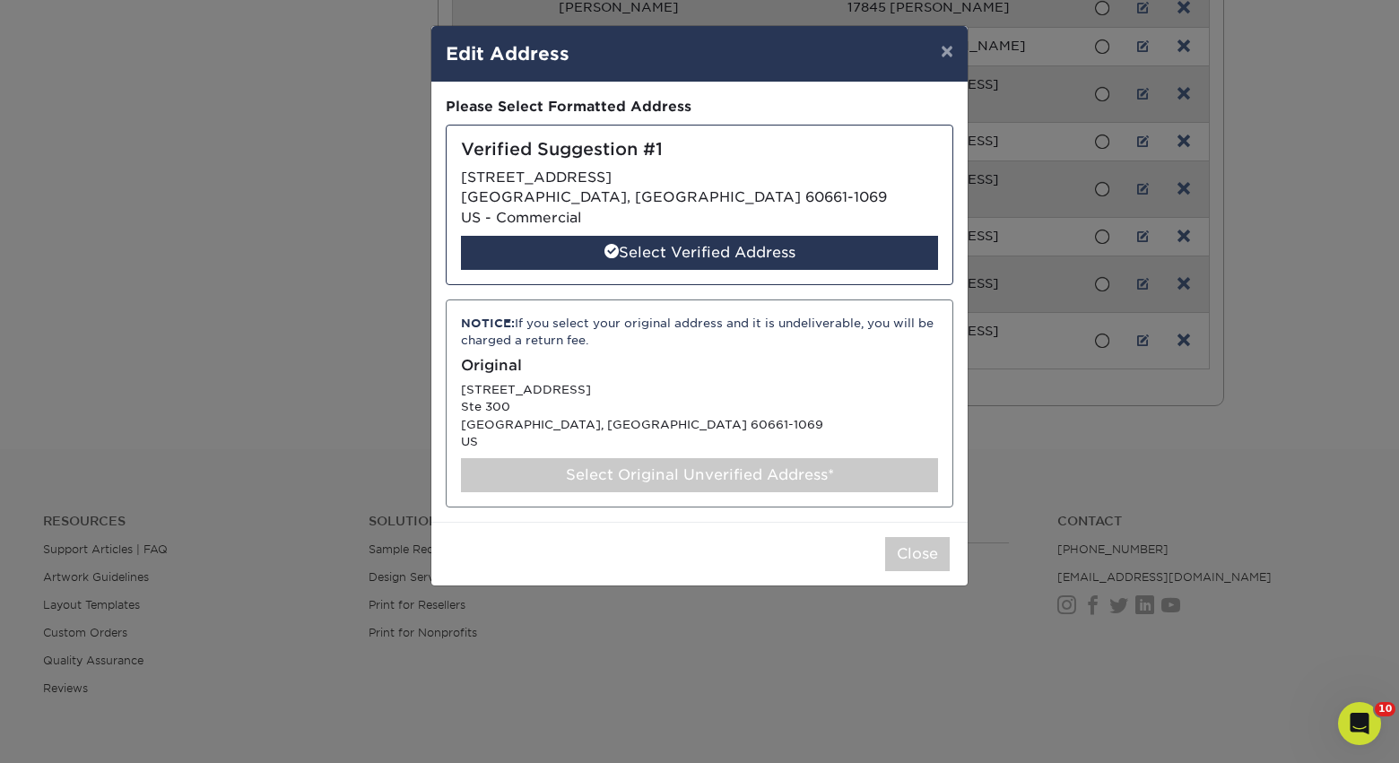
click at [706, 476] on div "Select Original Unverified Address*" at bounding box center [699, 475] width 477 height 34
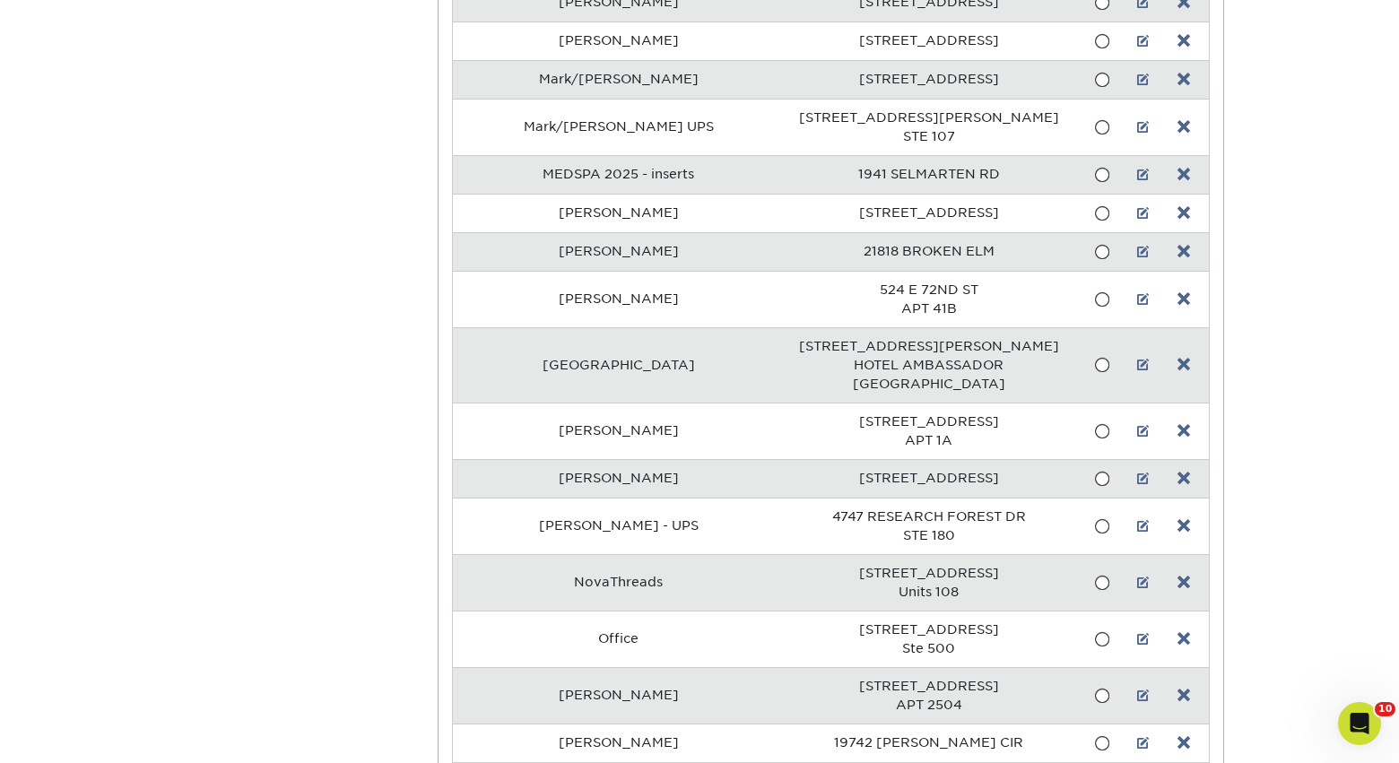
scroll to position [1236, 0]
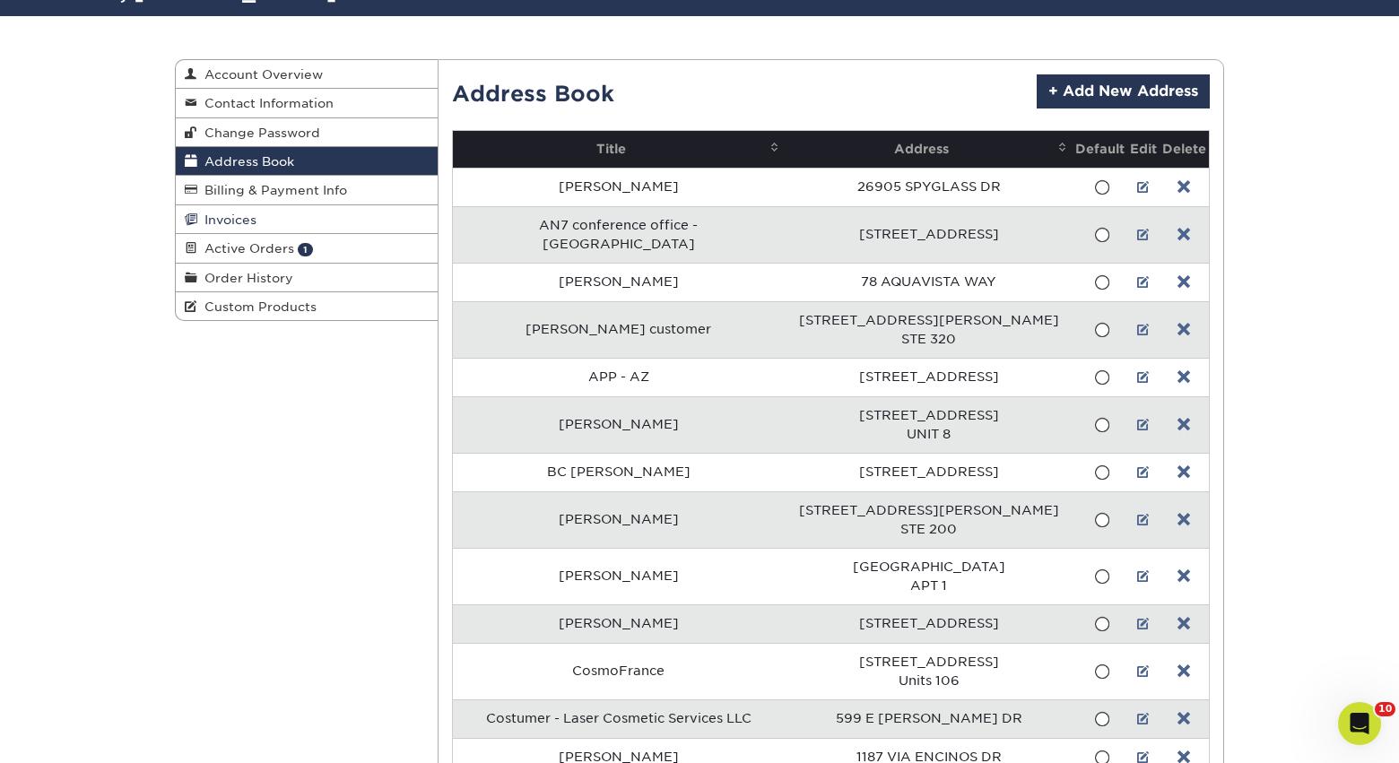
scroll to position [99, 0]
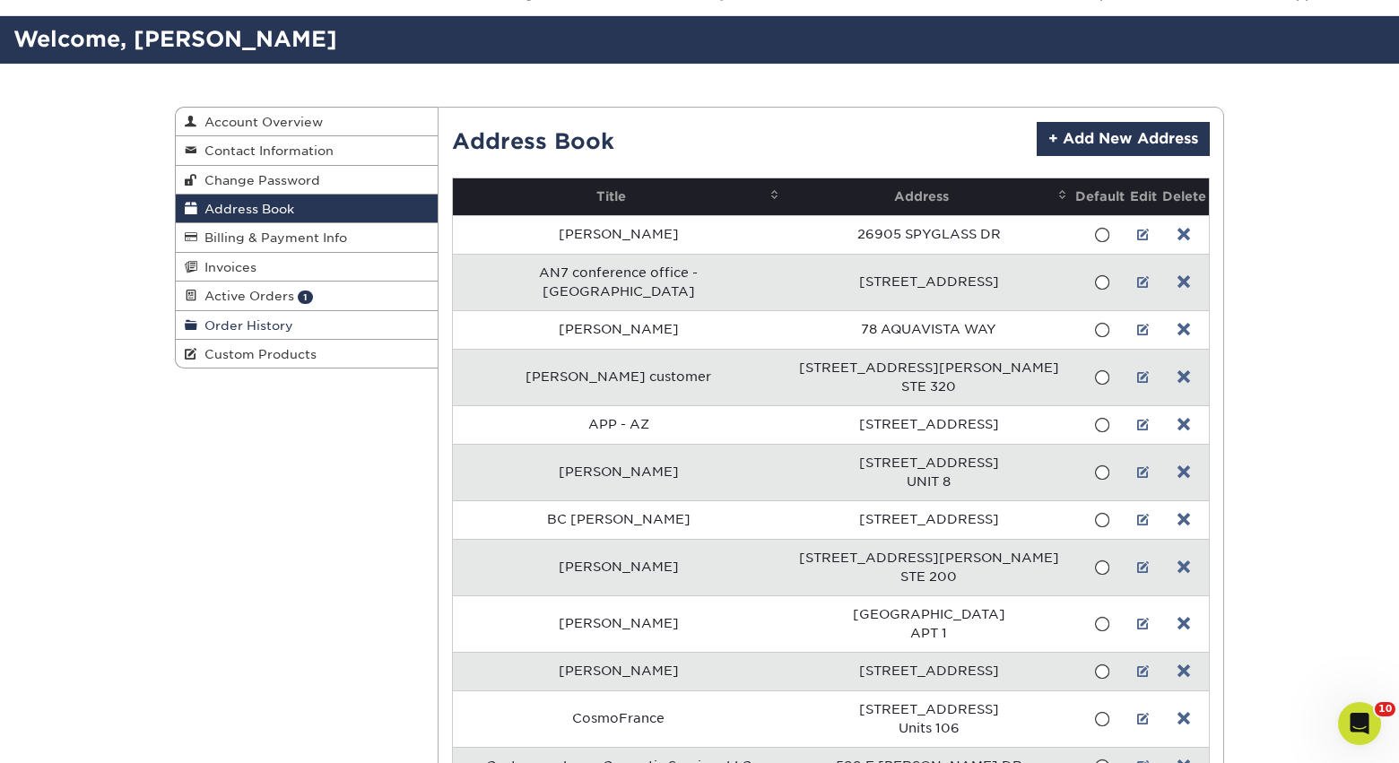
click at [291, 329] on link "Order History" at bounding box center [307, 325] width 262 height 29
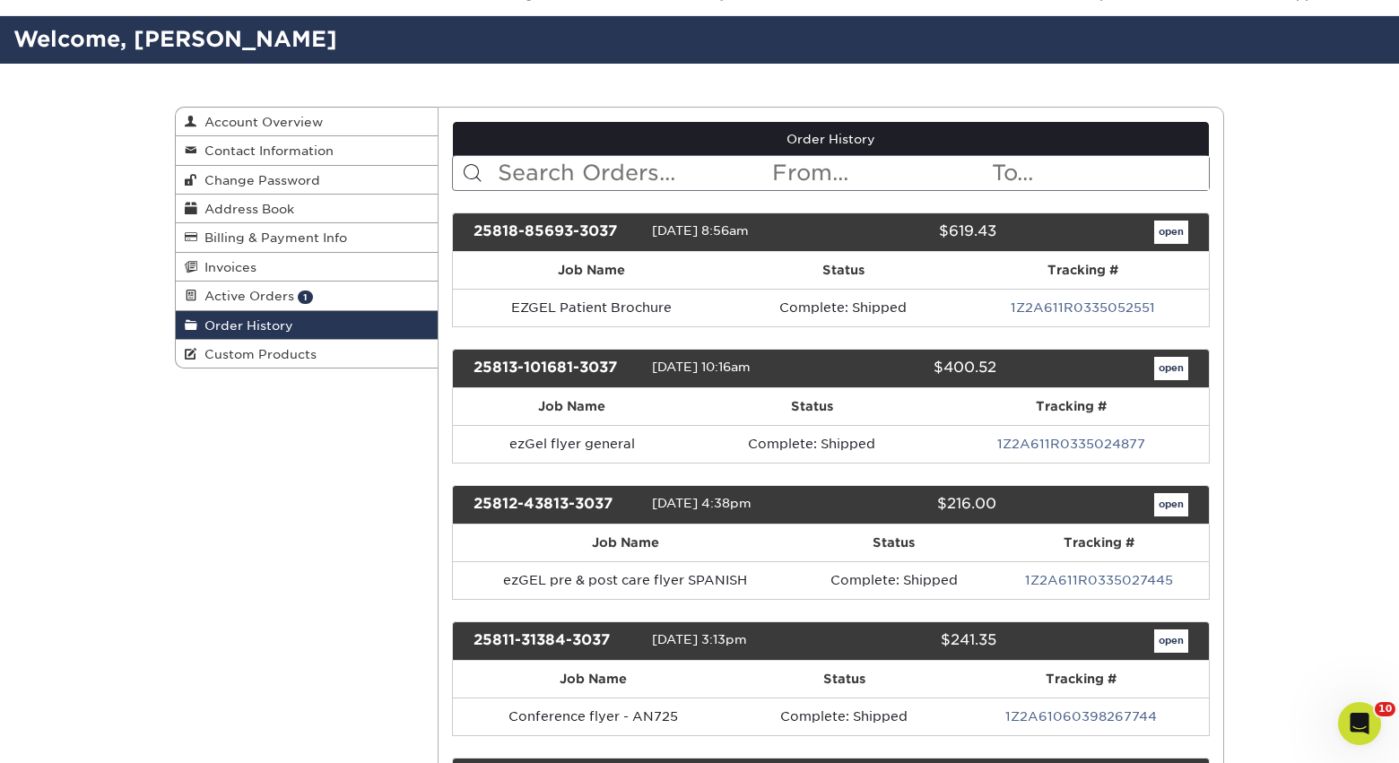
click at [645, 180] on input "text" at bounding box center [633, 173] width 275 height 34
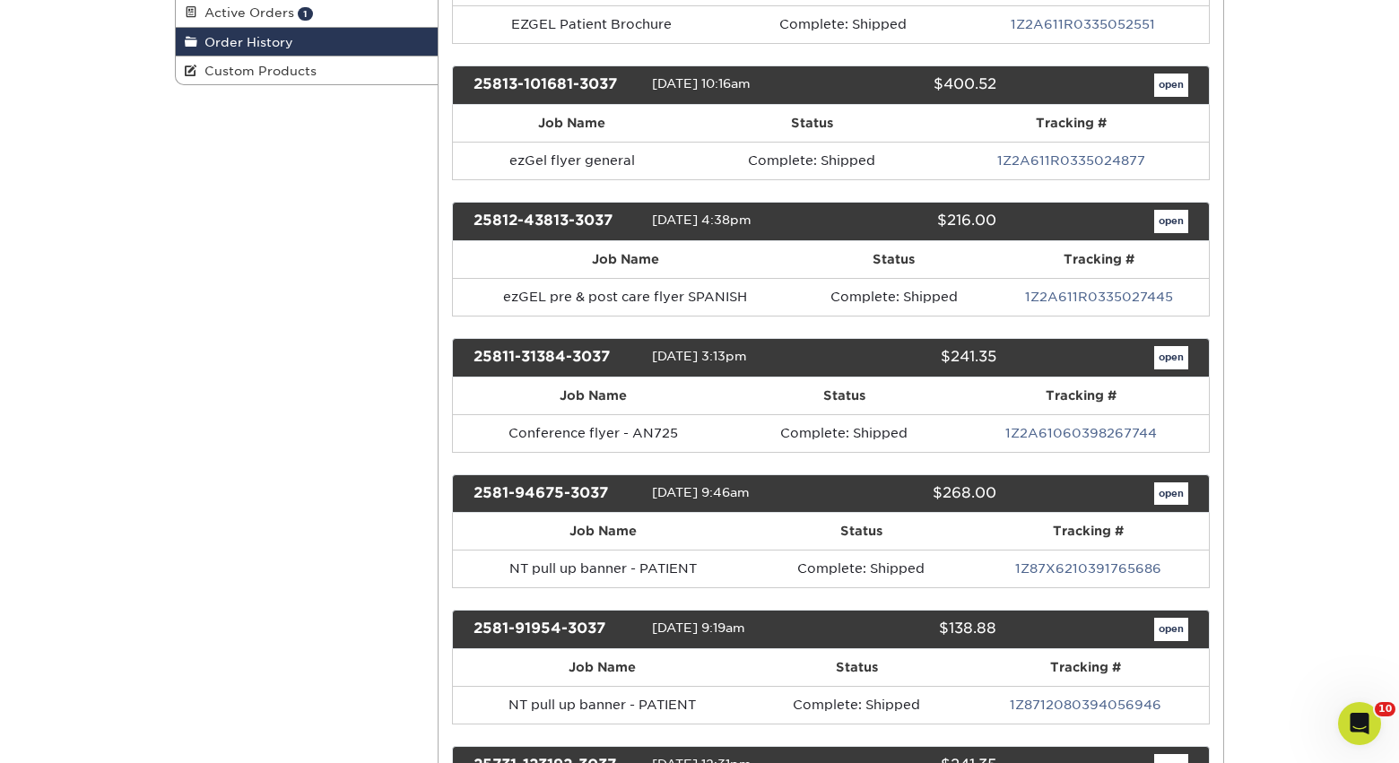
scroll to position [413, 0]
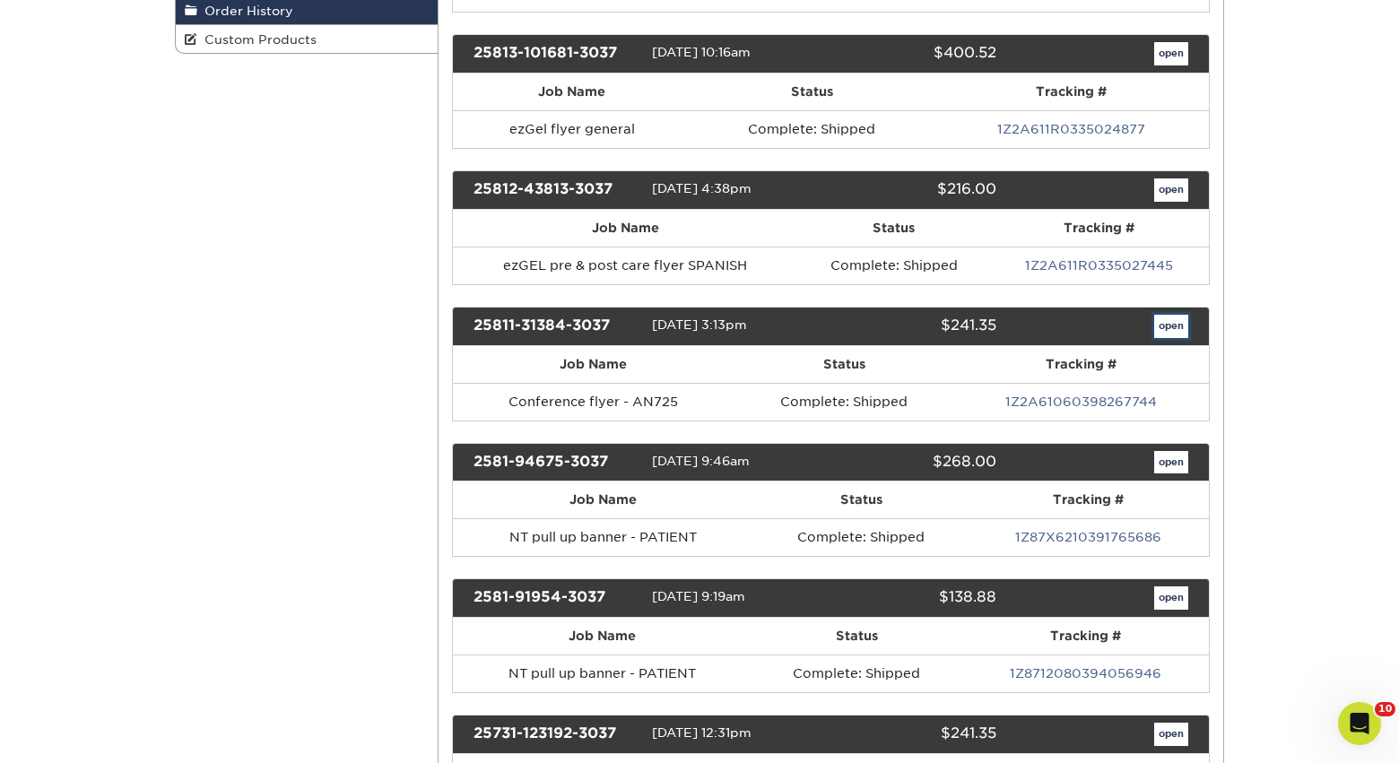
click at [1170, 320] on link "open" at bounding box center [1171, 326] width 34 height 23
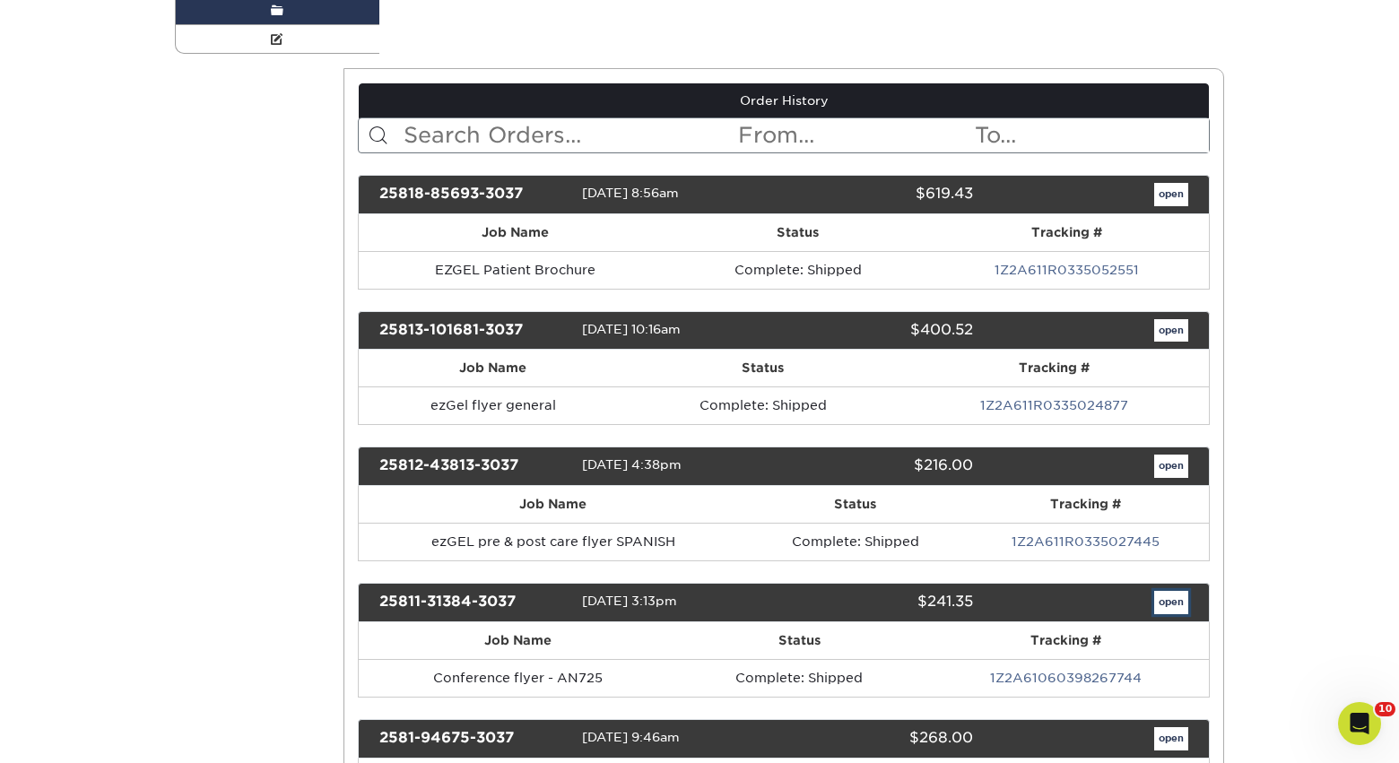
scroll to position [0, 0]
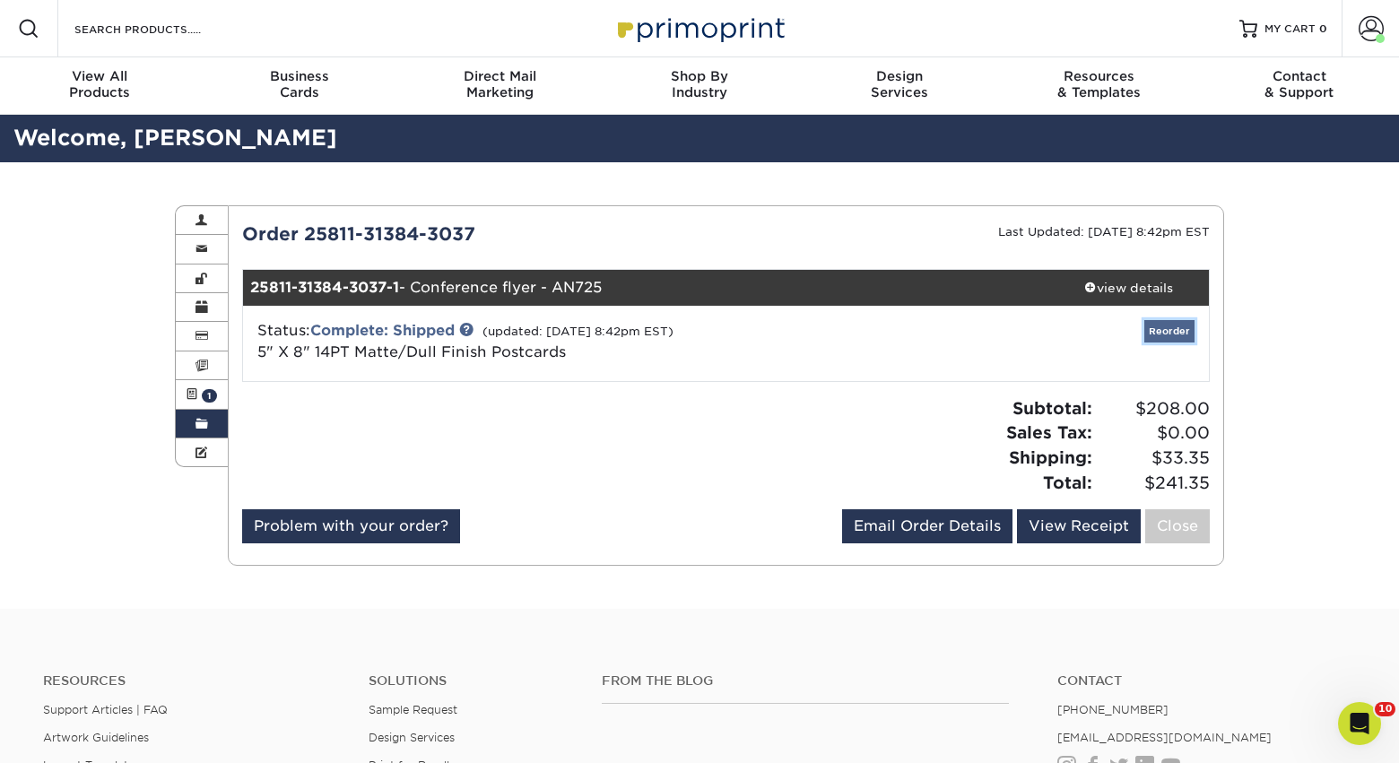
click at [1164, 326] on link "Reorder" at bounding box center [1169, 331] width 50 height 22
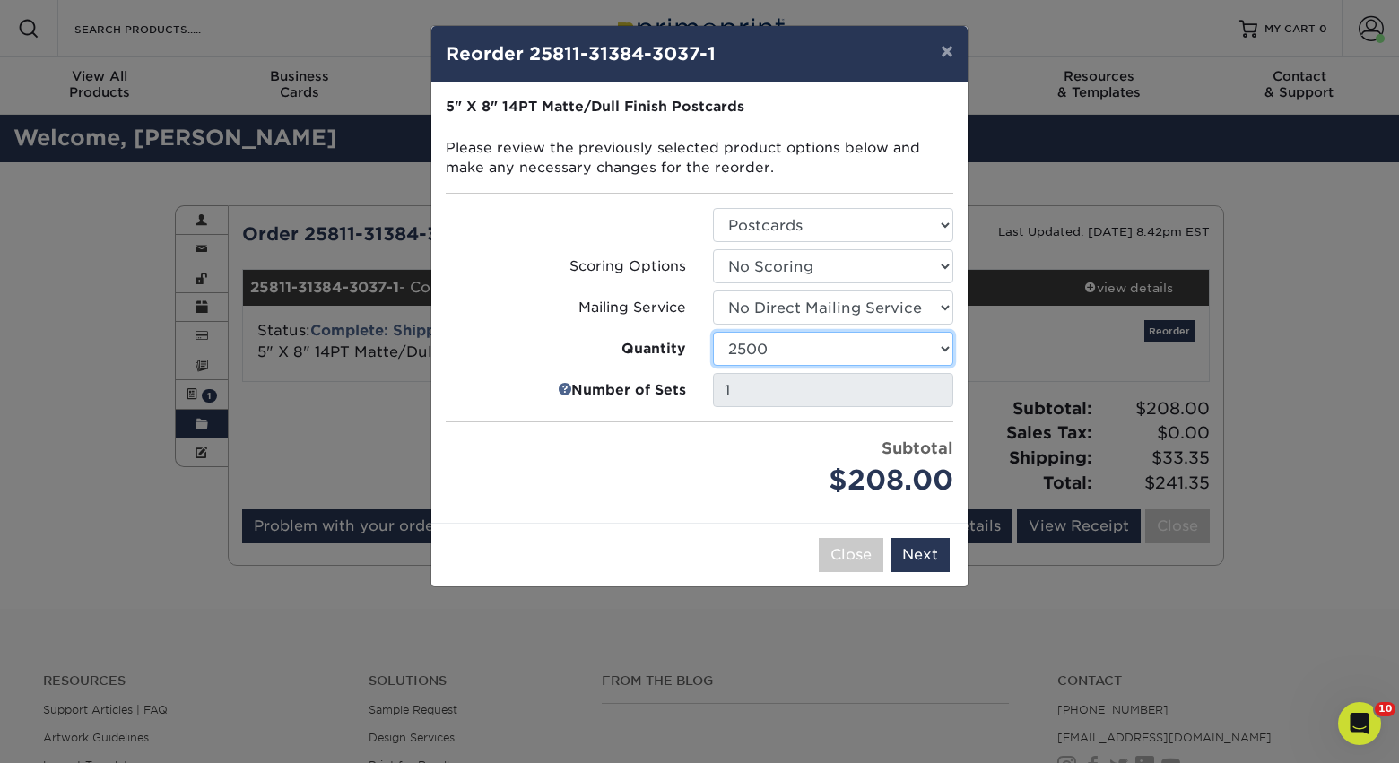
click at [847, 333] on select "100 250 500 1000 2500 5000 10000 15000 20000 25000 30000 35000 40000 45000 5000…" at bounding box center [833, 349] width 240 height 34
select select "6237a36b-b046-4ef6-8fed-6cb9c22a5ece"
click at [713, 332] on select "100 250 500 1000 2500 5000 10000 15000 20000 25000 30000 35000 40000 45000 5000…" at bounding box center [833, 349] width 240 height 34
click at [920, 561] on button "Next" at bounding box center [919, 555] width 59 height 34
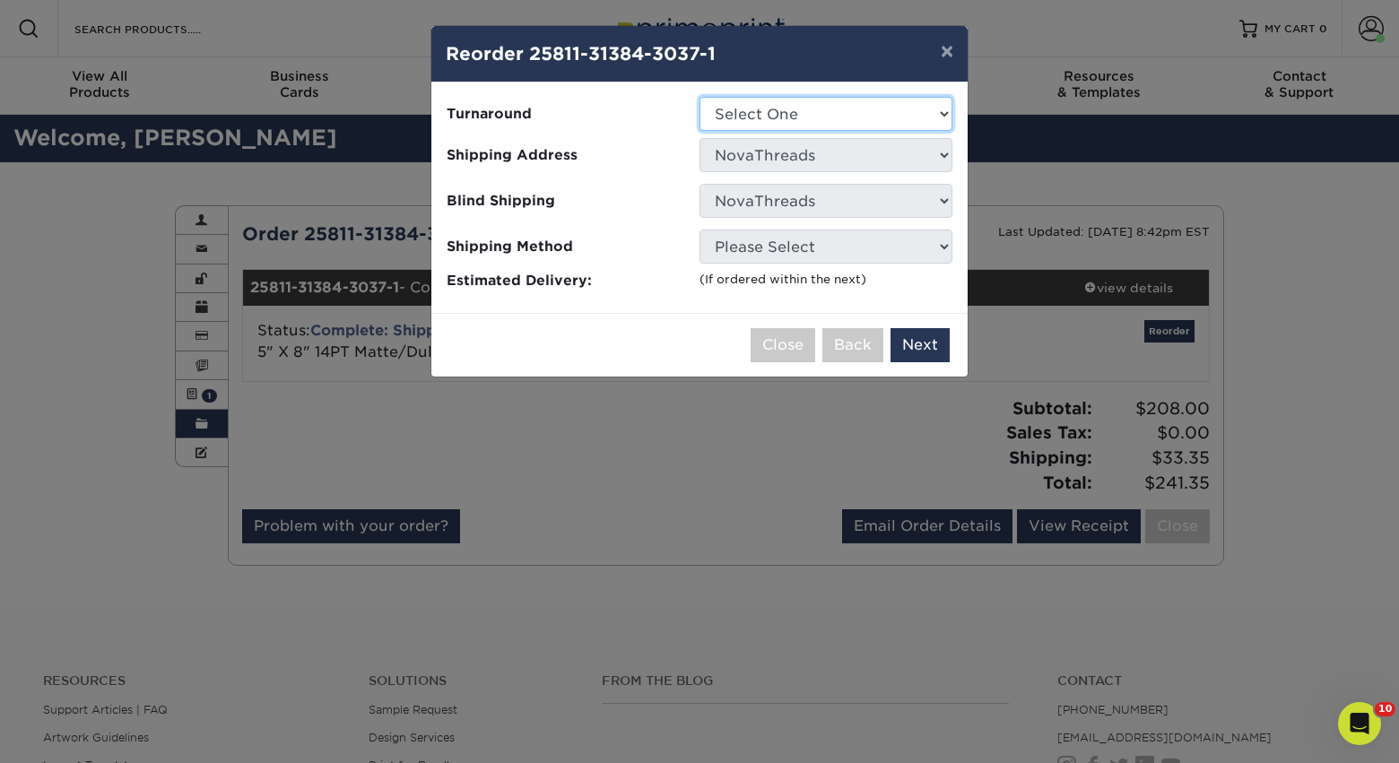
click at [777, 117] on select "Select One 2-4 Business Days 2 Day Next Business Day" at bounding box center [825, 114] width 253 height 34
select select "a651261b-95ab-4036-a2d2-9d444aee6310"
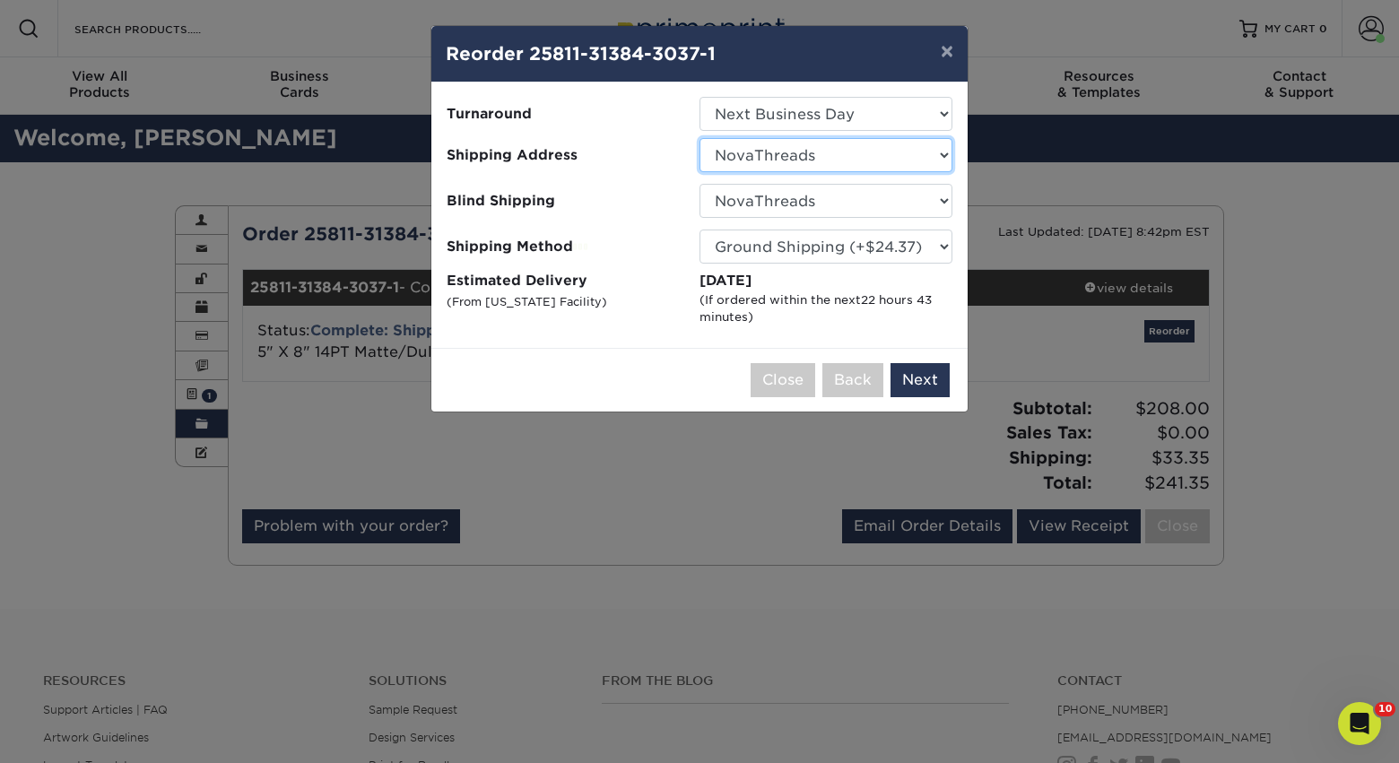
click at [769, 153] on select "Select One Alison Mims AN7 conference office - TX Anne McLean Anu Verma custome…" at bounding box center [825, 155] width 253 height 34
select select "285423"
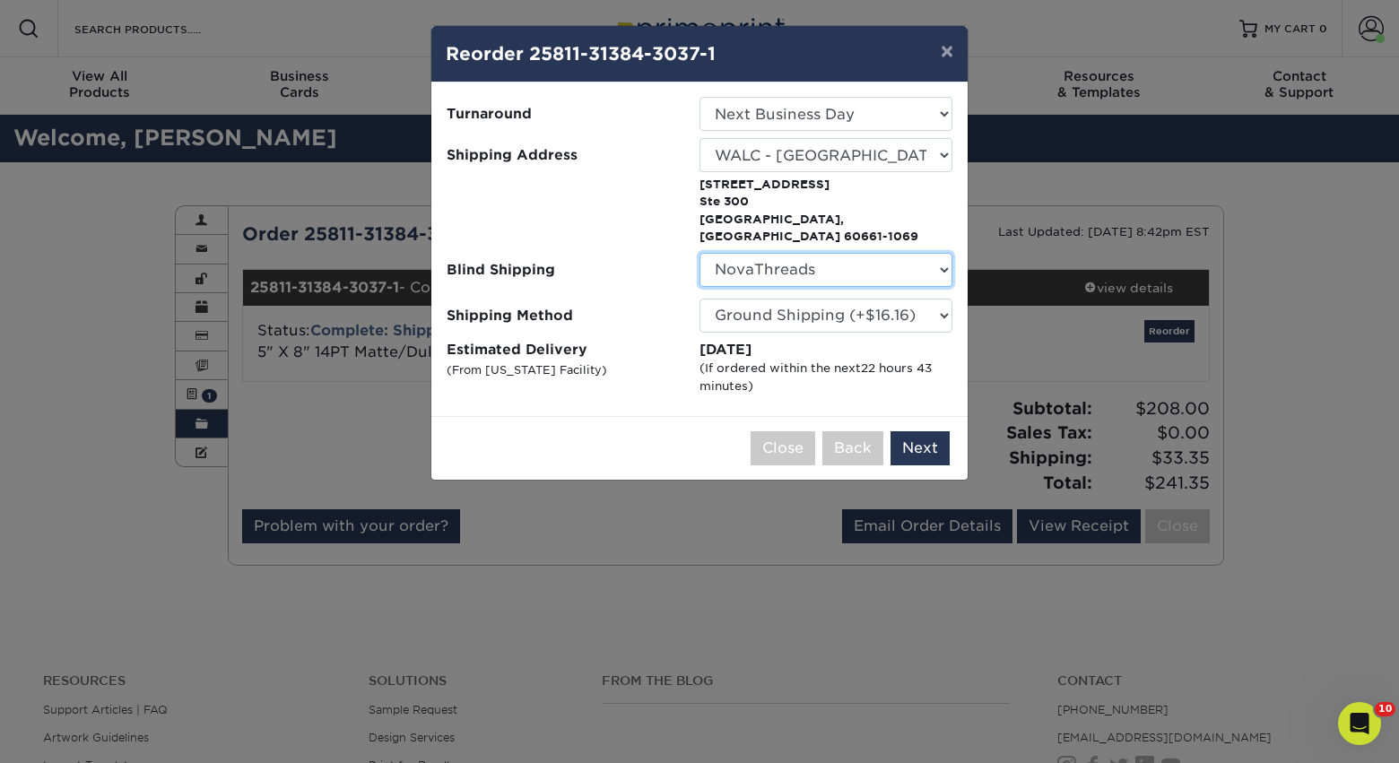
click at [810, 258] on select "No Blind Shipping Alison Mims AN7 conference office - TX Anne McLean Anu Verma …" at bounding box center [825, 270] width 253 height 34
select select "142293"
click at [699, 253] on select "No Blind Shipping Alison Mims AN7 conference office - TX Anne McLean Anu Verma …" at bounding box center [825, 270] width 253 height 34
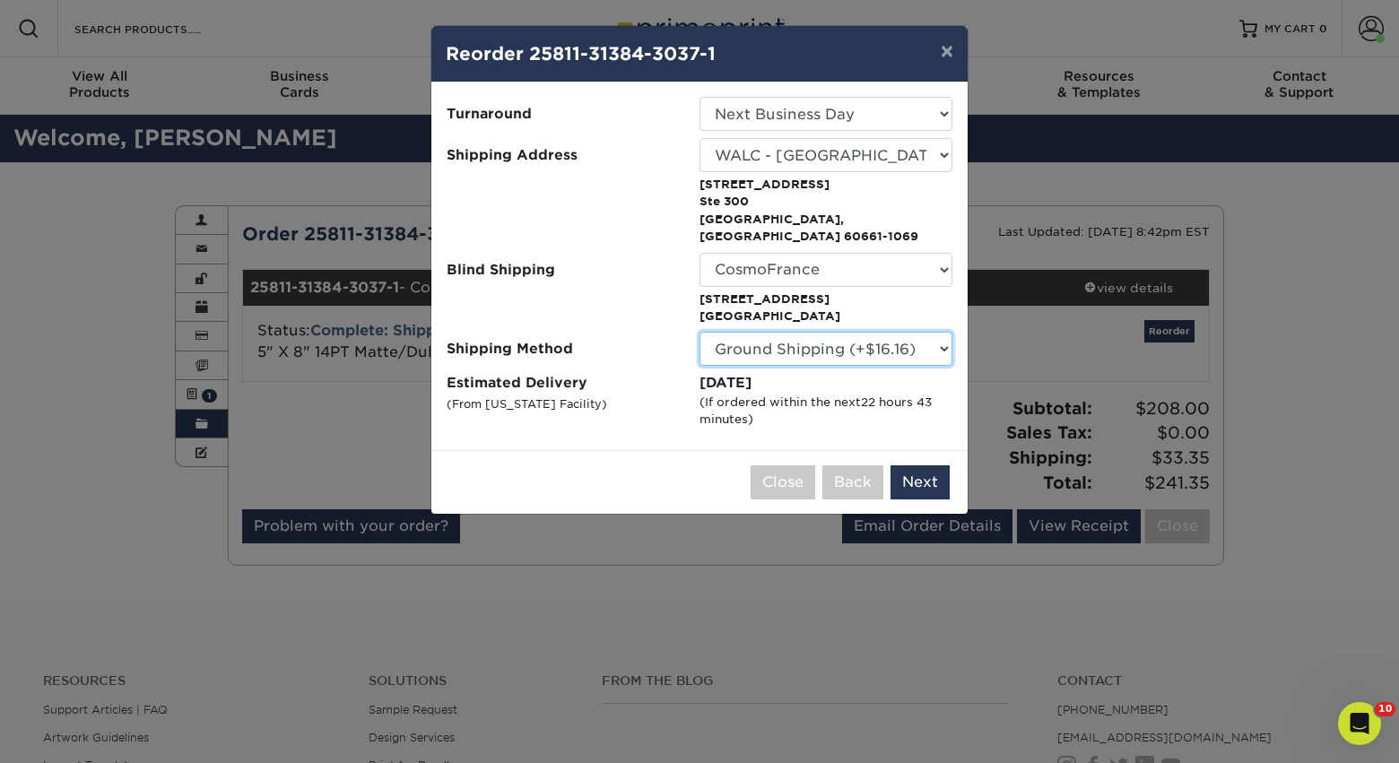
click at [930, 336] on select "Please Select Ground Shipping (+$16.16) 3 Day Shipping Service (+$19.91) 2 Day …" at bounding box center [825, 349] width 253 height 34
click at [699, 332] on select "Please Select Ground Shipping (+$16.16) 3 Day Shipping Service (+$19.91) 2 Day …" at bounding box center [825, 349] width 253 height 34
click at [917, 335] on select "Please Select Ground Shipping (+$16.16) 3 Day Shipping Service (+$19.91) 2 Day …" at bounding box center [825, 349] width 253 height 34
click at [699, 332] on select "Please Select Ground Shipping (+$16.16) 3 Day Shipping Service (+$19.91) 2 Day …" at bounding box center [825, 349] width 253 height 34
click at [890, 340] on select "Please Select Ground Shipping (+$16.16) 3 Day Shipping Service (+$19.91) 2 Day …" at bounding box center [825, 349] width 253 height 34
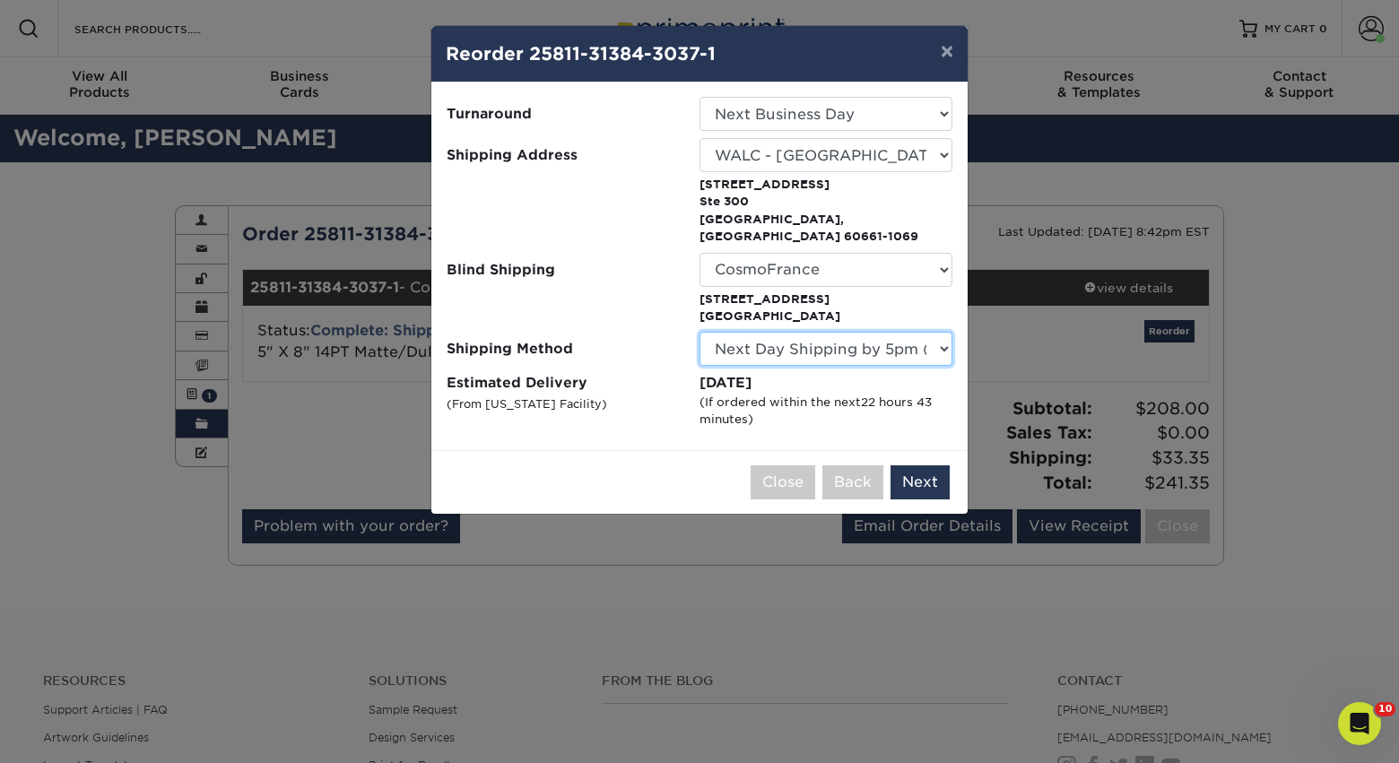
click at [699, 332] on select "Please Select Ground Shipping (+$16.16) 3 Day Shipping Service (+$19.91) 2 Day …" at bounding box center [825, 349] width 253 height 34
click at [886, 333] on select "Please Select Ground Shipping (+$16.16) 3 Day Shipping Service (+$19.91) 2 Day …" at bounding box center [825, 349] width 253 height 34
select select "01"
click at [699, 332] on select "Please Select Ground Shipping (+$16.16) 3 Day Shipping Service (+$19.91) 2 Day …" at bounding box center [825, 349] width 253 height 34
click at [873, 333] on select "Please Select Ground Shipping (+$16.16) 3 Day Shipping Service (+$19.91) 2 Day …" at bounding box center [825, 349] width 253 height 34
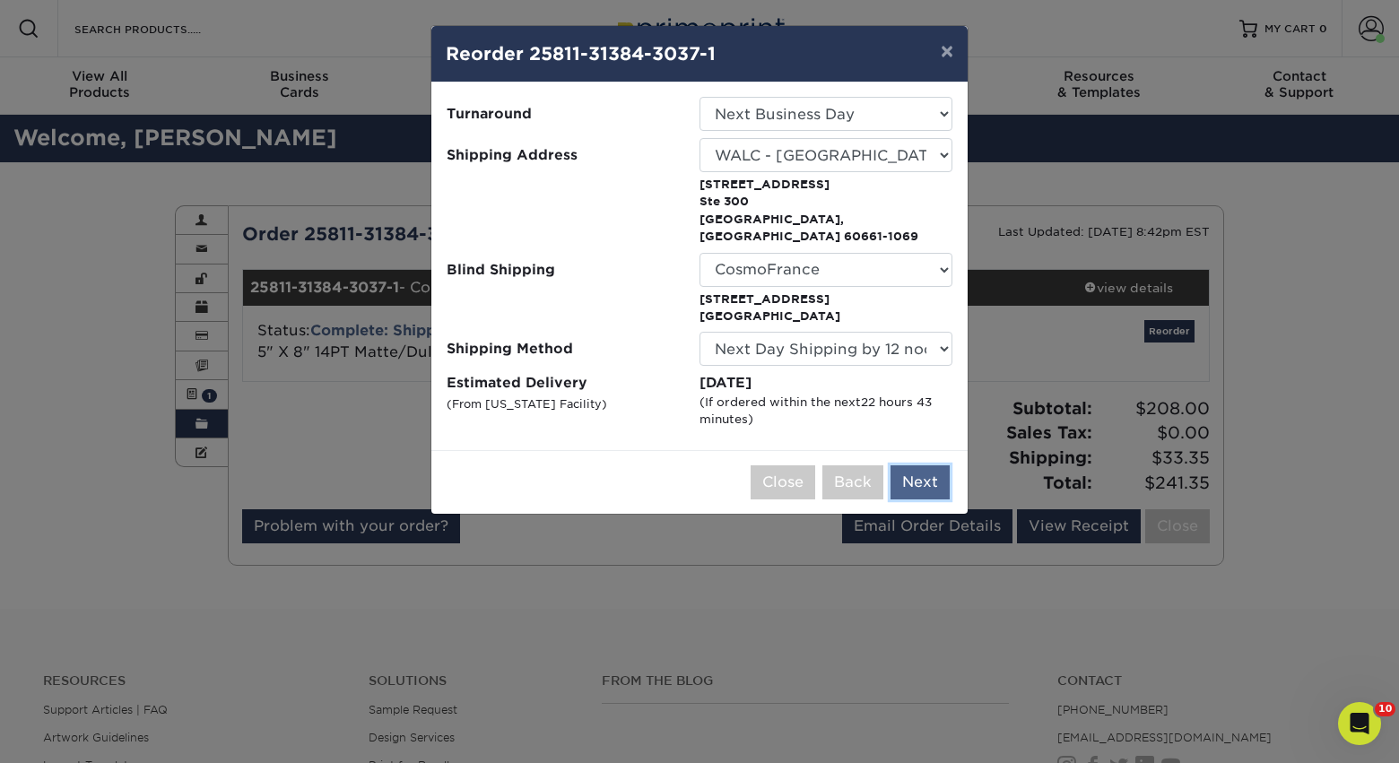
click at [915, 472] on button "Next" at bounding box center [919, 482] width 59 height 34
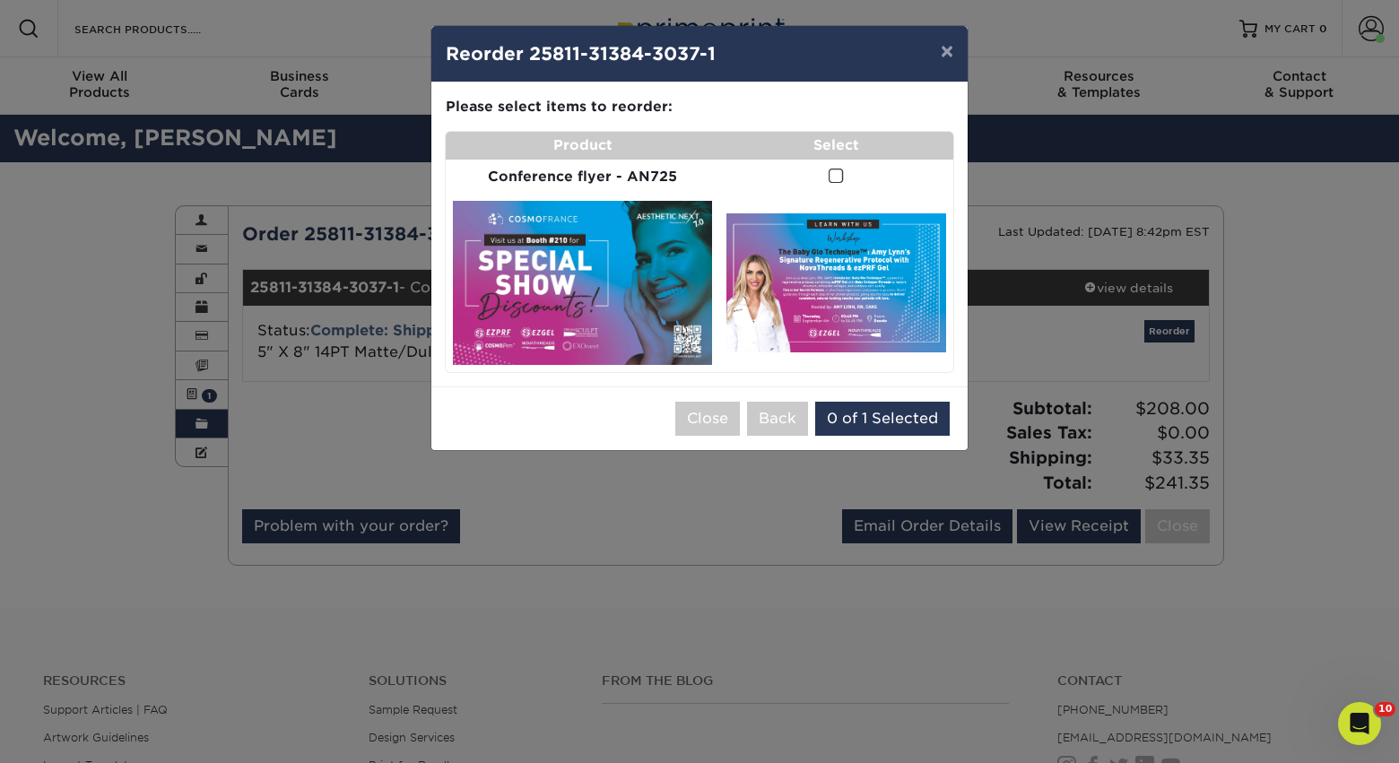
click at [834, 178] on span at bounding box center [835, 176] width 15 height 17
click at [0, 0] on input "checkbox" at bounding box center [0, 0] width 0 height 0
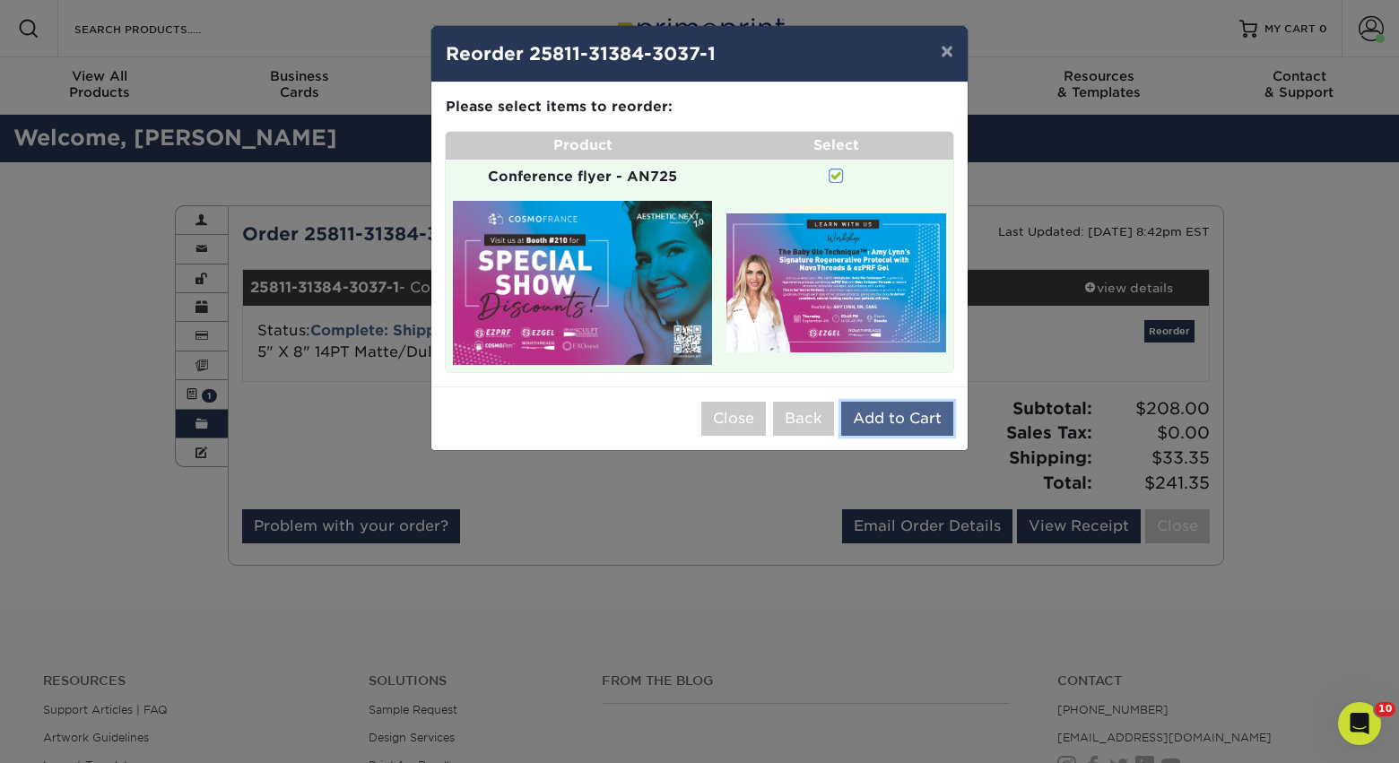
click at [910, 427] on button "Add to Cart" at bounding box center [897, 419] width 112 height 34
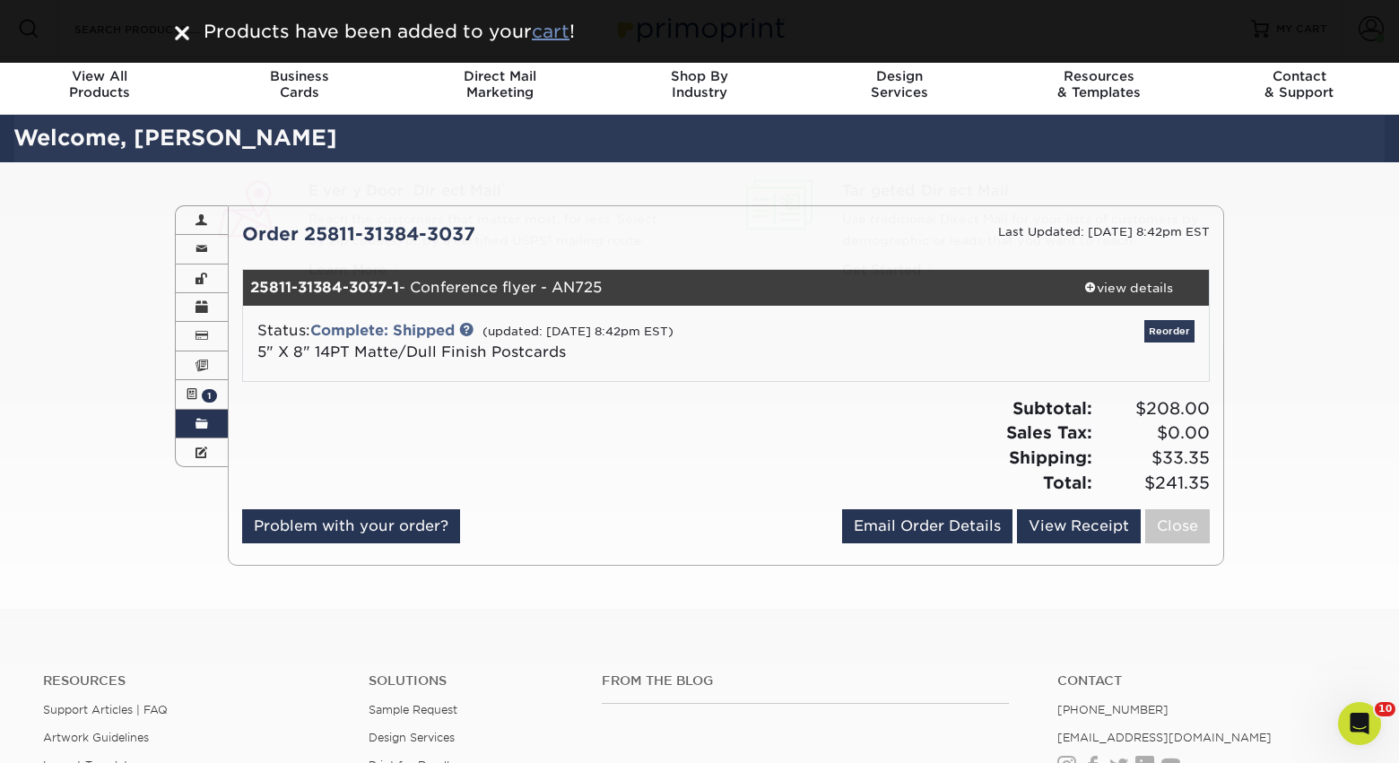
click at [557, 32] on u "cart" at bounding box center [551, 32] width 38 height 22
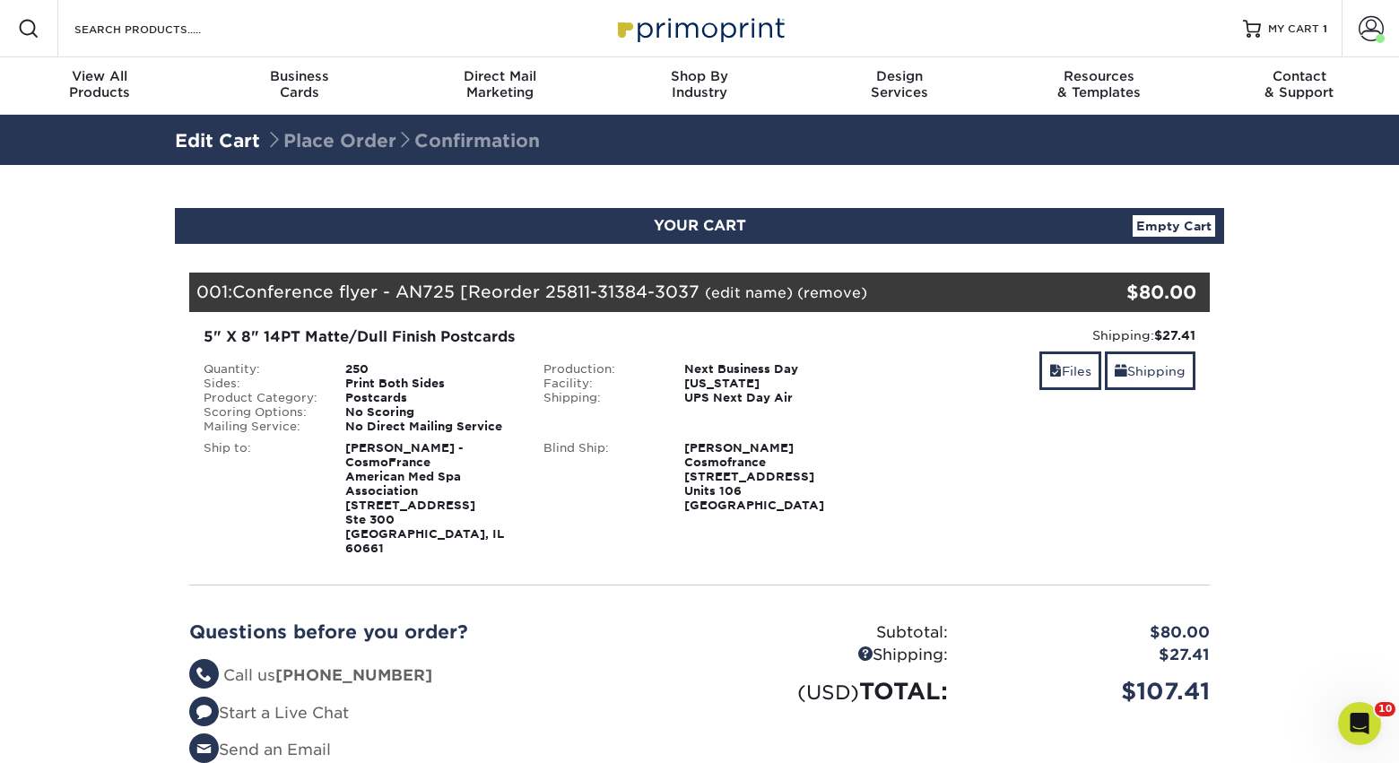
click at [728, 299] on link "(edit name)" at bounding box center [749, 292] width 88 height 17
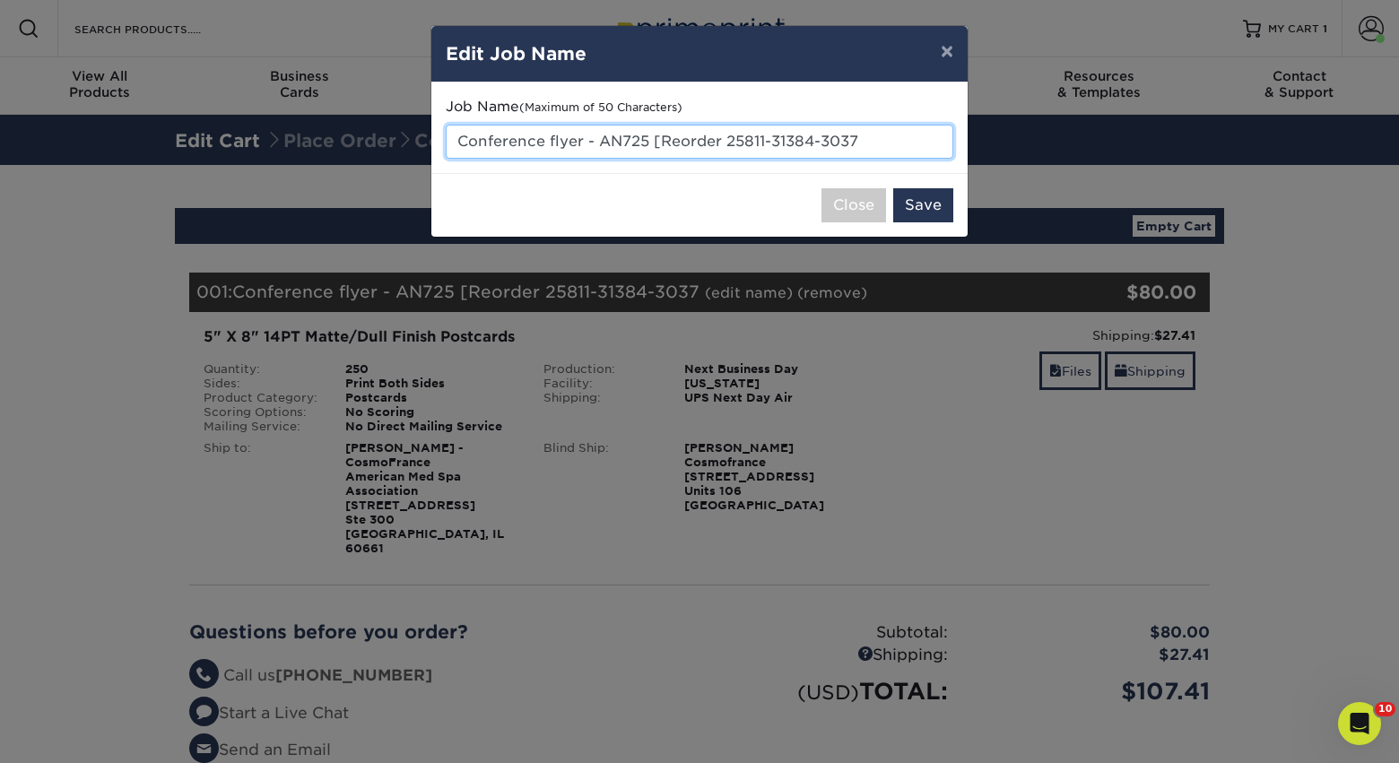
click at [625, 132] on input "Conference flyer - AN725 [Reorder 25811-31384-3037" at bounding box center [699, 142] width 507 height 34
click at [626, 141] on input "Conference flyer - AN725 [Reorder 25811-31384-3037" at bounding box center [699, 142] width 507 height 34
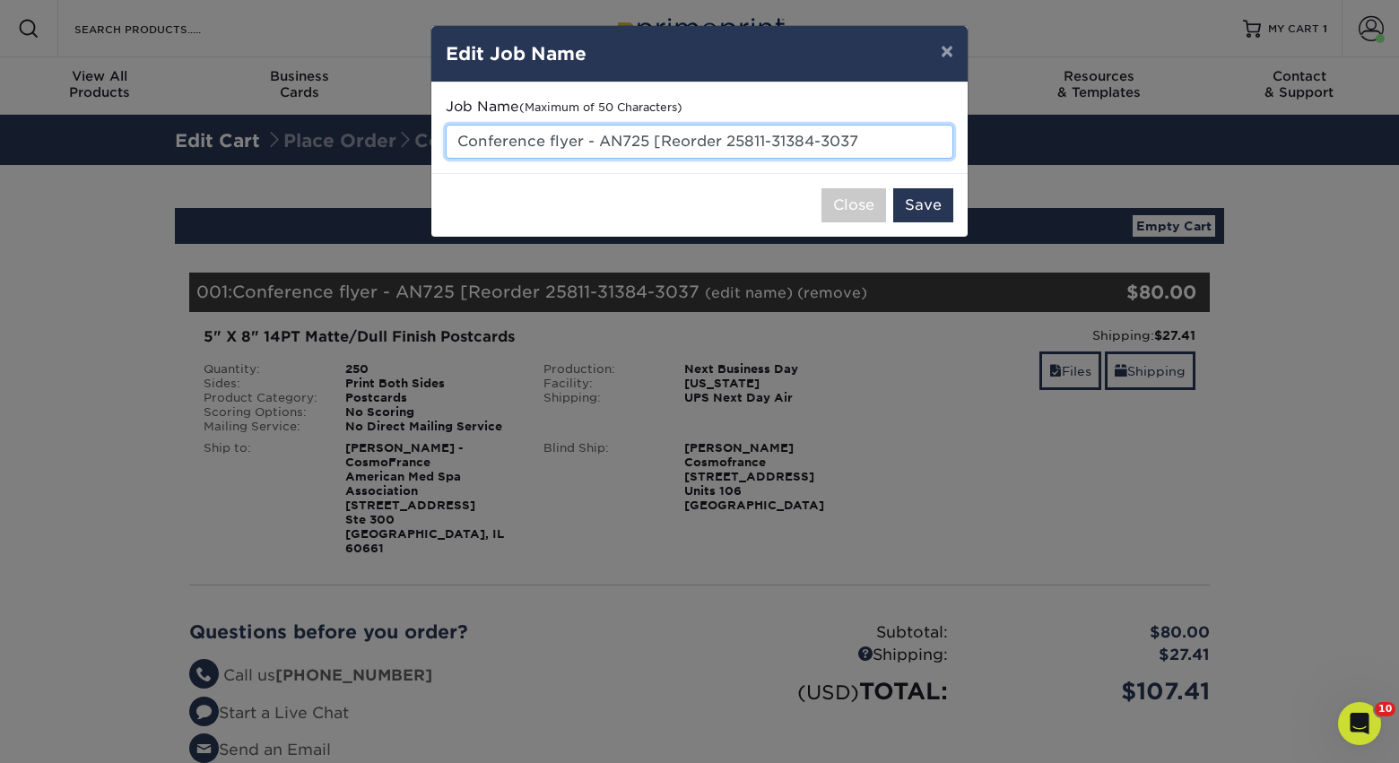
click at [608, 141] on input "Conference flyer - AN725 [Reorder 25811-31384-3037" at bounding box center [699, 142] width 507 height 34
drag, startPoint x: 874, startPoint y: 146, endPoint x: 659, endPoint y: 146, distance: 215.2
click at [659, 146] on input "Conference flyer - WALC2 [Reorder 25811-31384-3037" at bounding box center [699, 142] width 507 height 34
type input "Conference flyer - WALC2"
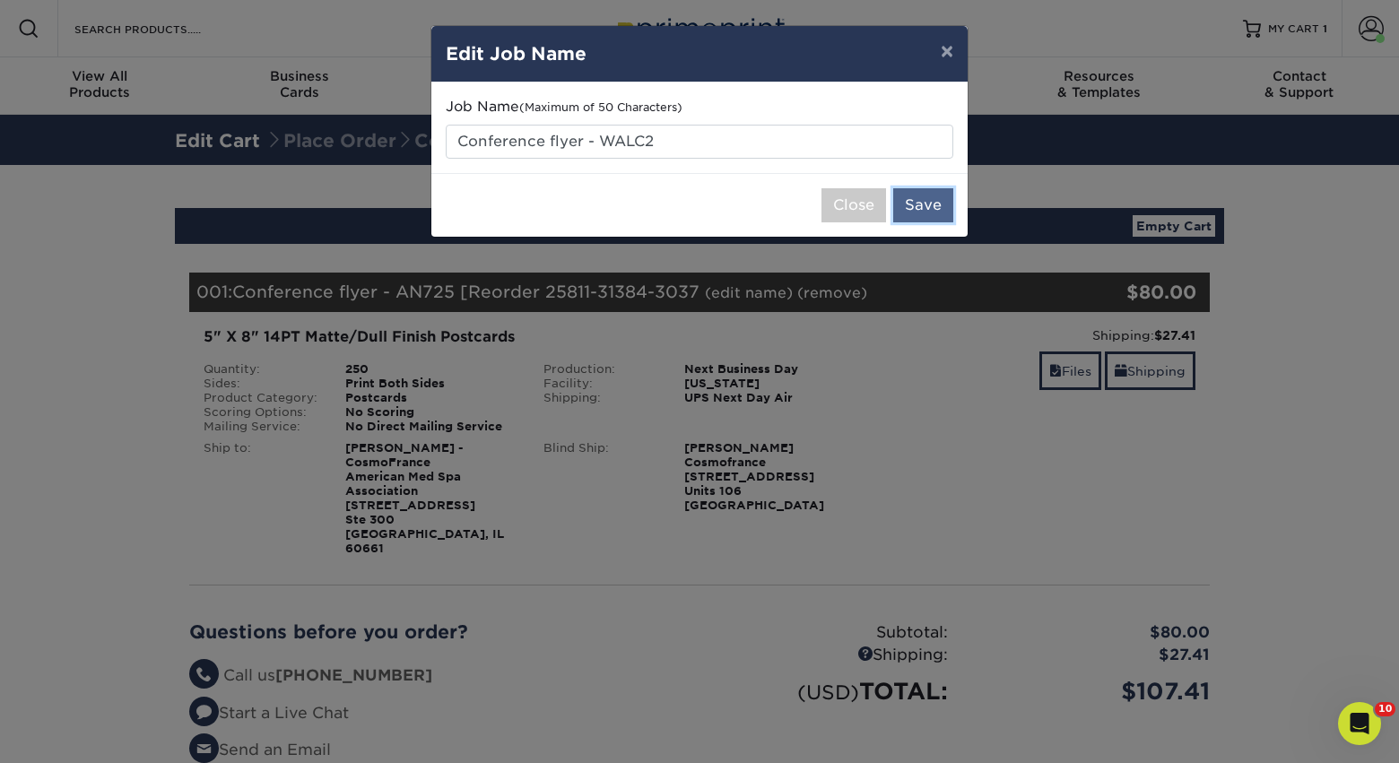
click at [920, 204] on button "Save" at bounding box center [923, 205] width 60 height 34
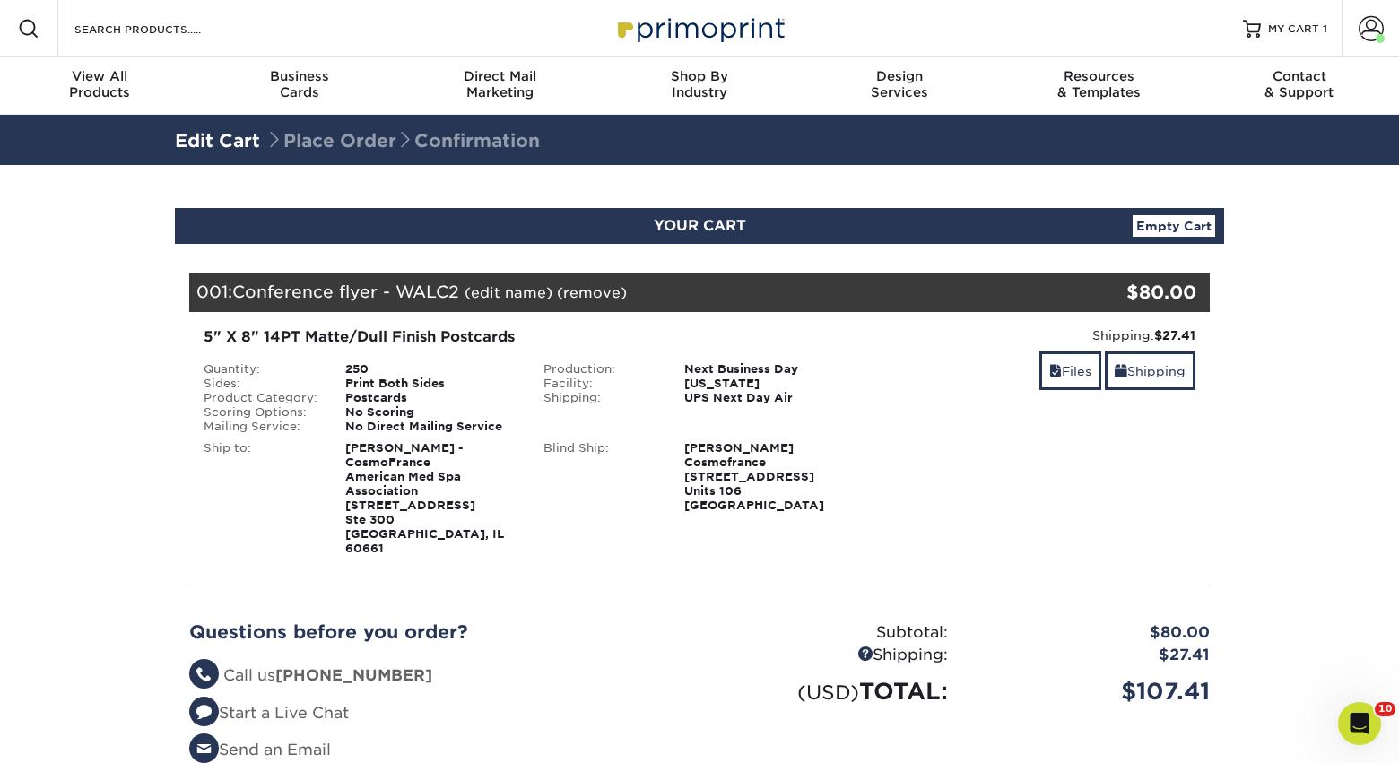
click at [531, 297] on link "(edit name)" at bounding box center [508, 292] width 88 height 17
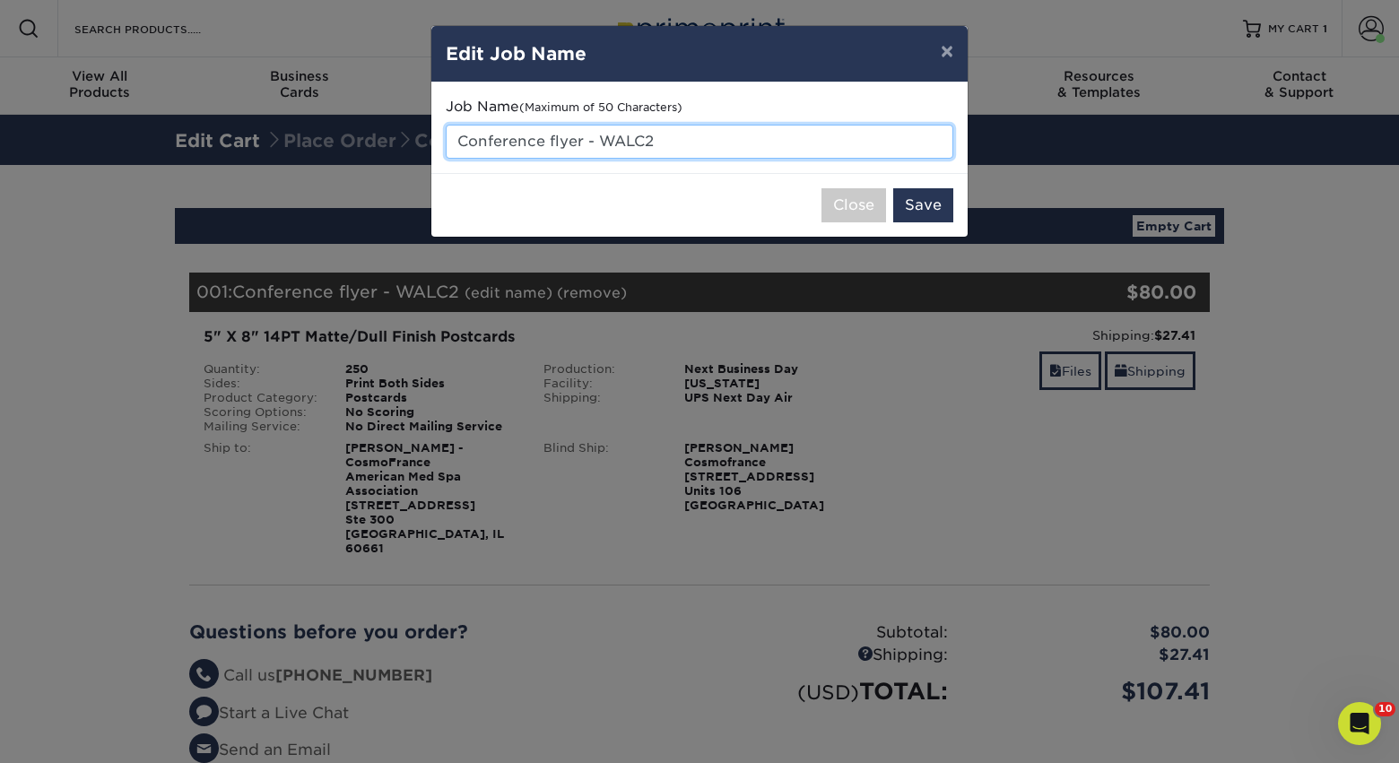
click at [654, 138] on input "Conference flyer - WALC2" at bounding box center [699, 142] width 507 height 34
type input "Conference flyer - WALC25"
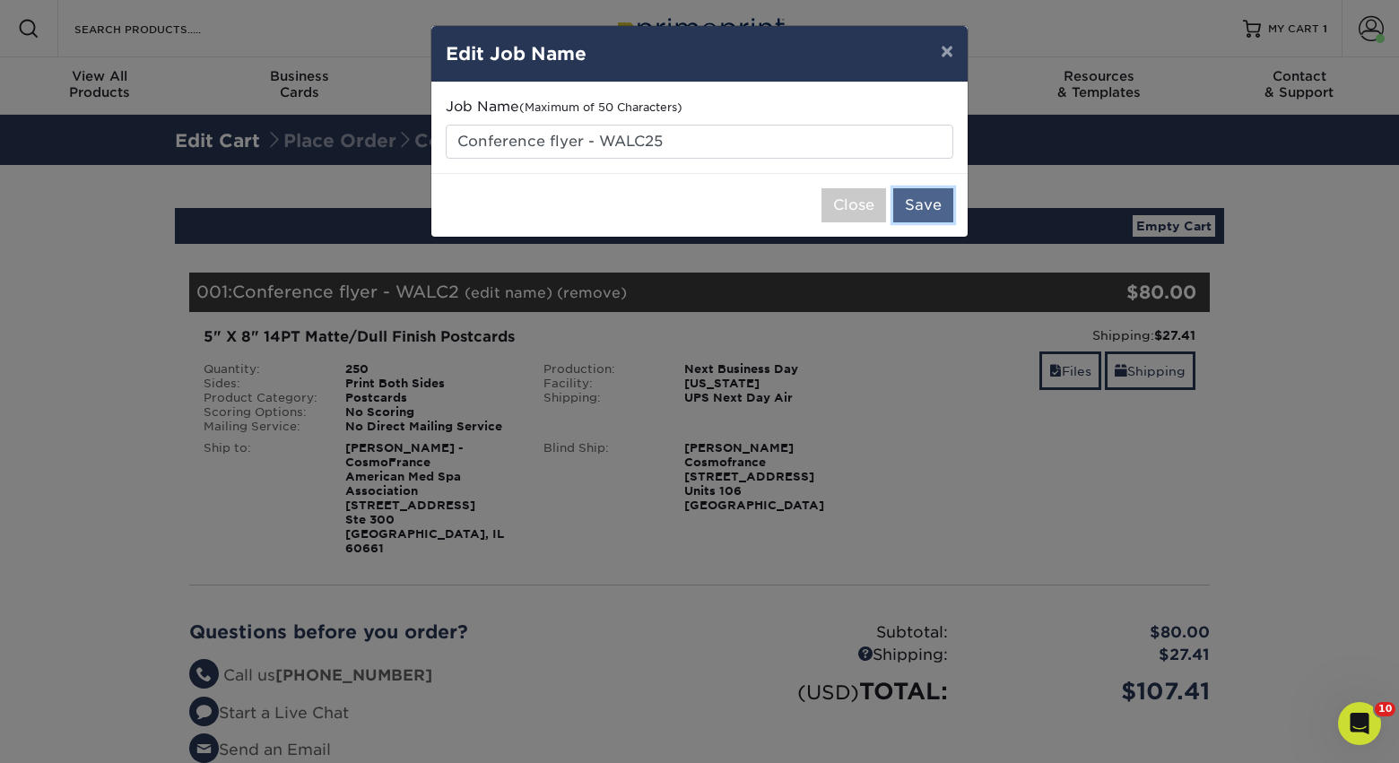
click at [938, 207] on button "Save" at bounding box center [923, 205] width 60 height 34
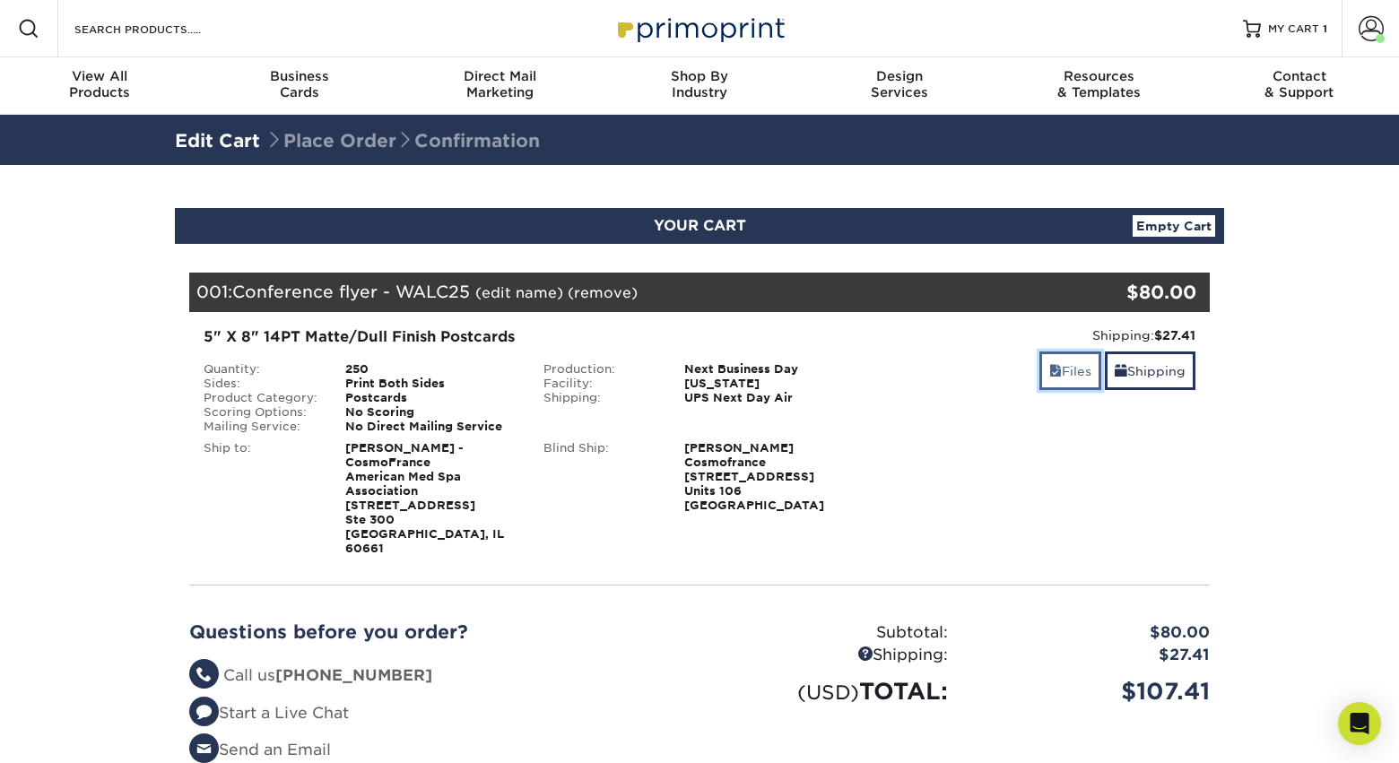
click at [1056, 368] on link "Files" at bounding box center [1070, 370] width 62 height 39
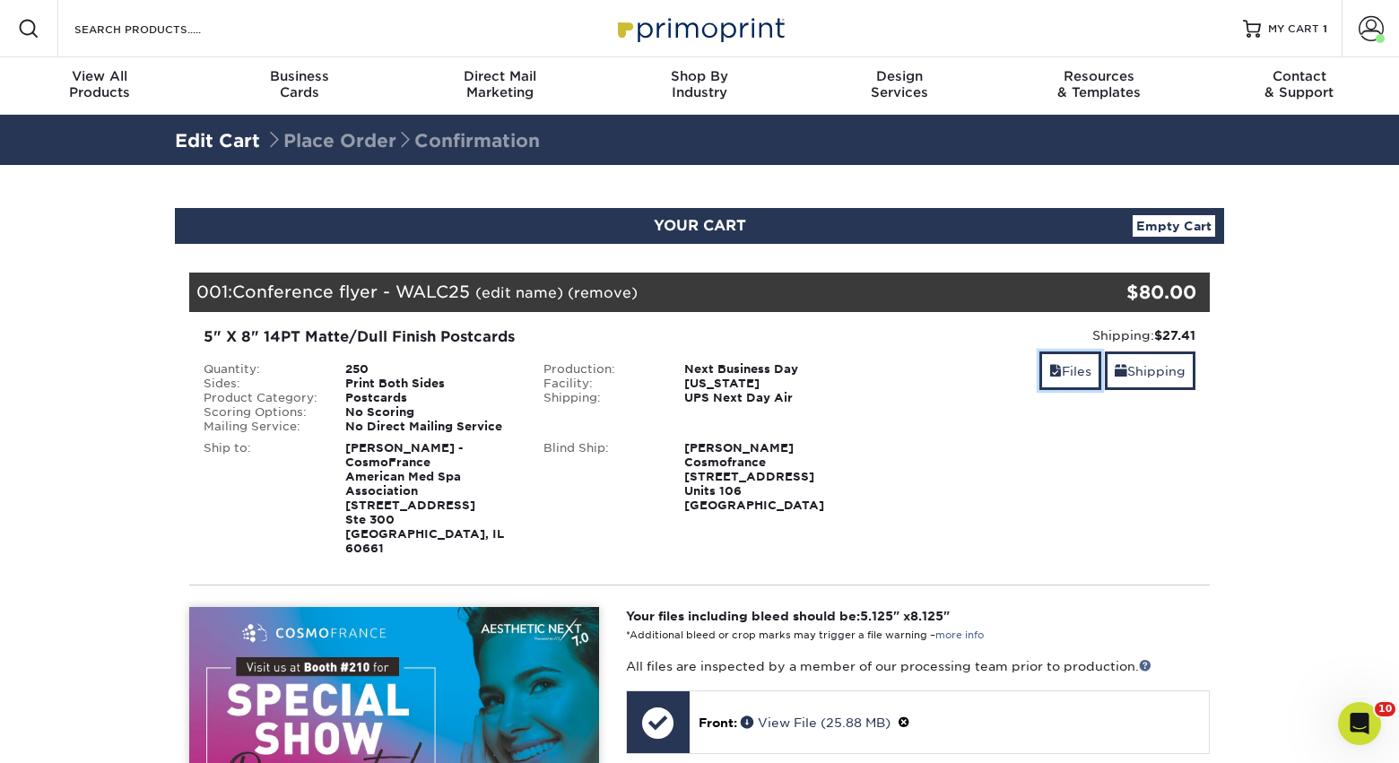
scroll to position [77, 0]
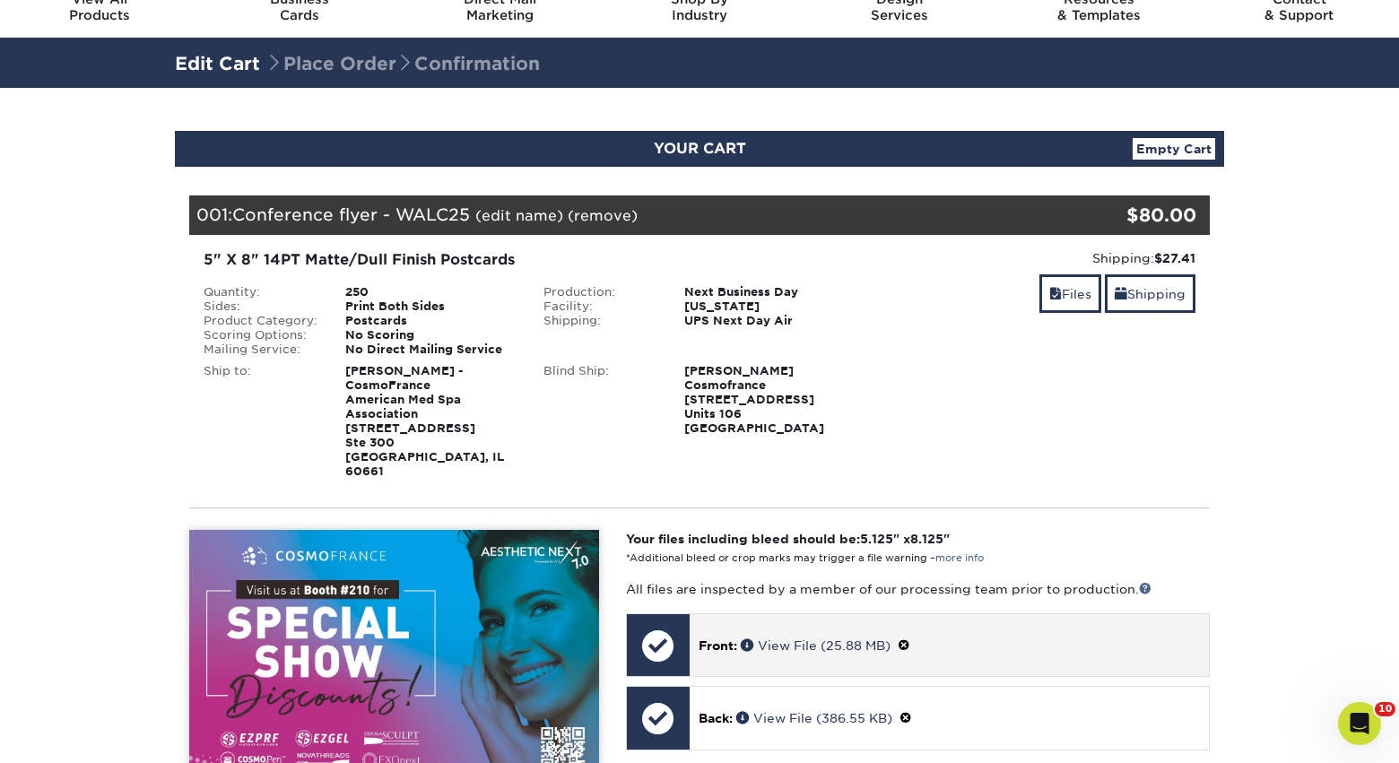
click at [910, 638] on span at bounding box center [903, 645] width 13 height 14
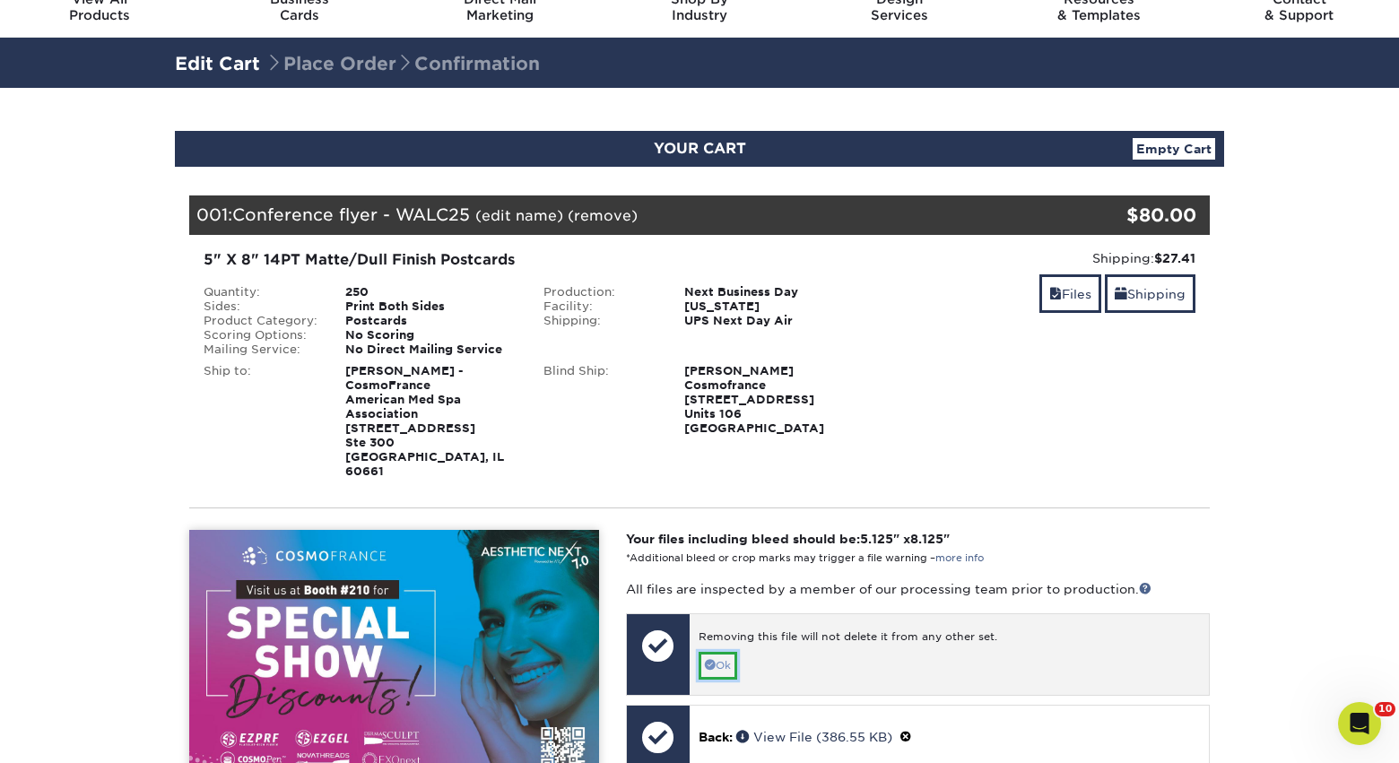
click at [732, 652] on link "Ok" at bounding box center [717, 666] width 39 height 28
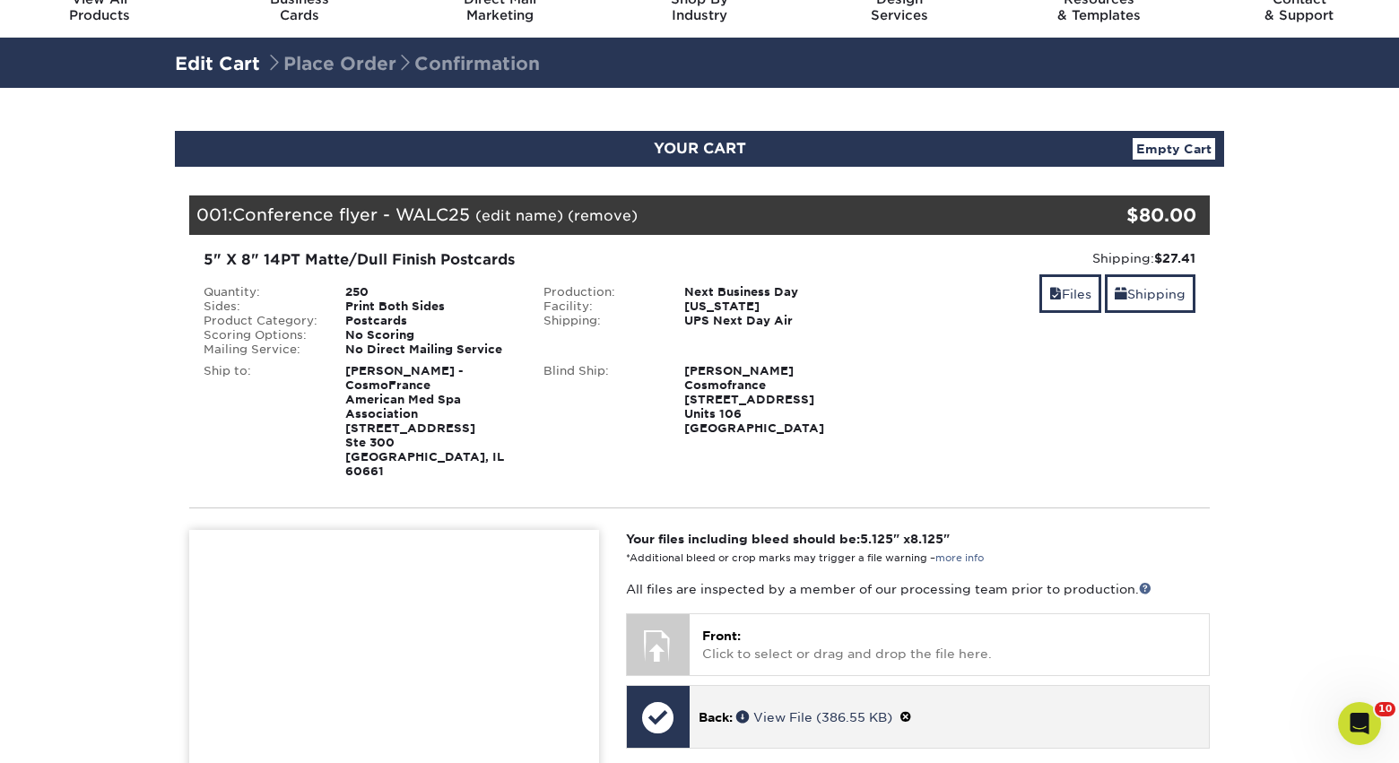
click at [921, 707] on p "Back: View File (386.55 KB)" at bounding box center [948, 716] width 501 height 19
click at [912, 710] on span at bounding box center [905, 717] width 13 height 14
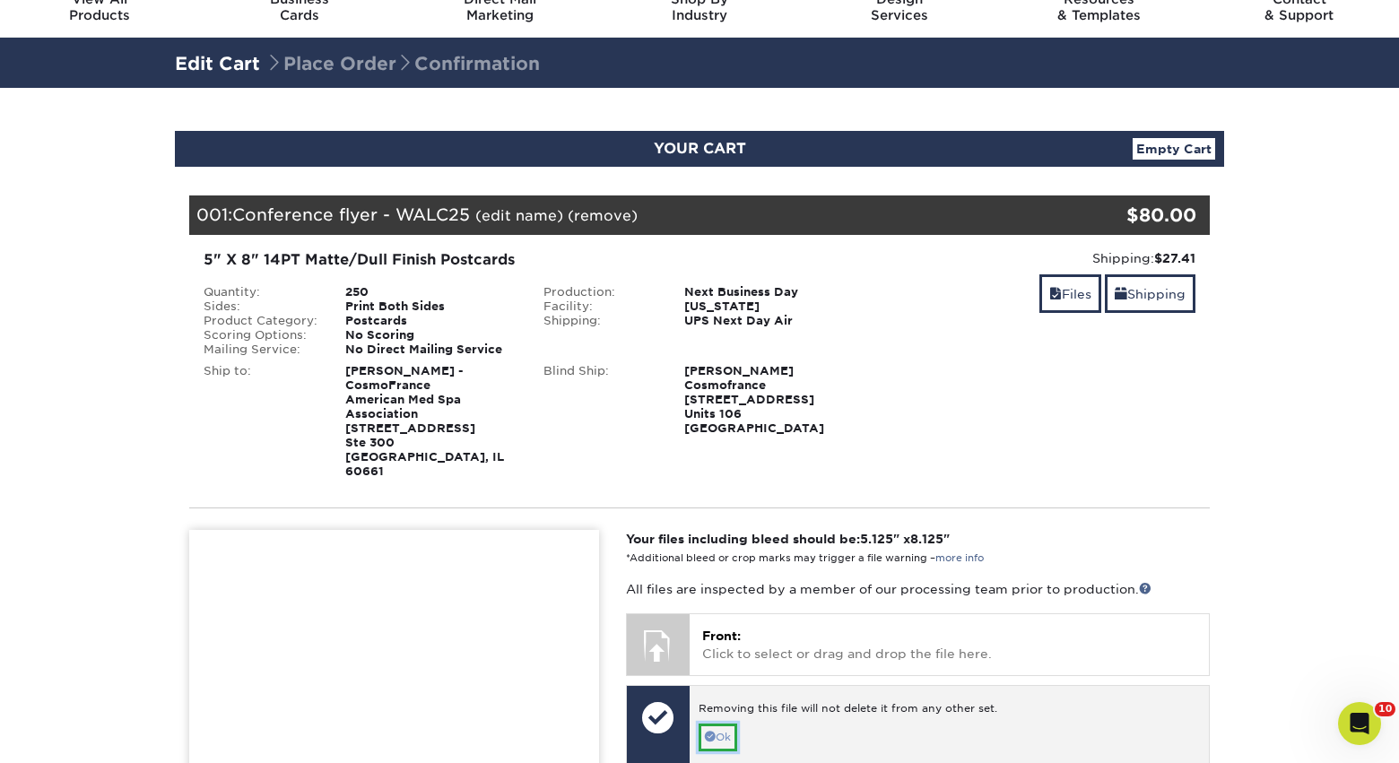
click at [724, 724] on link "Ok" at bounding box center [717, 738] width 39 height 28
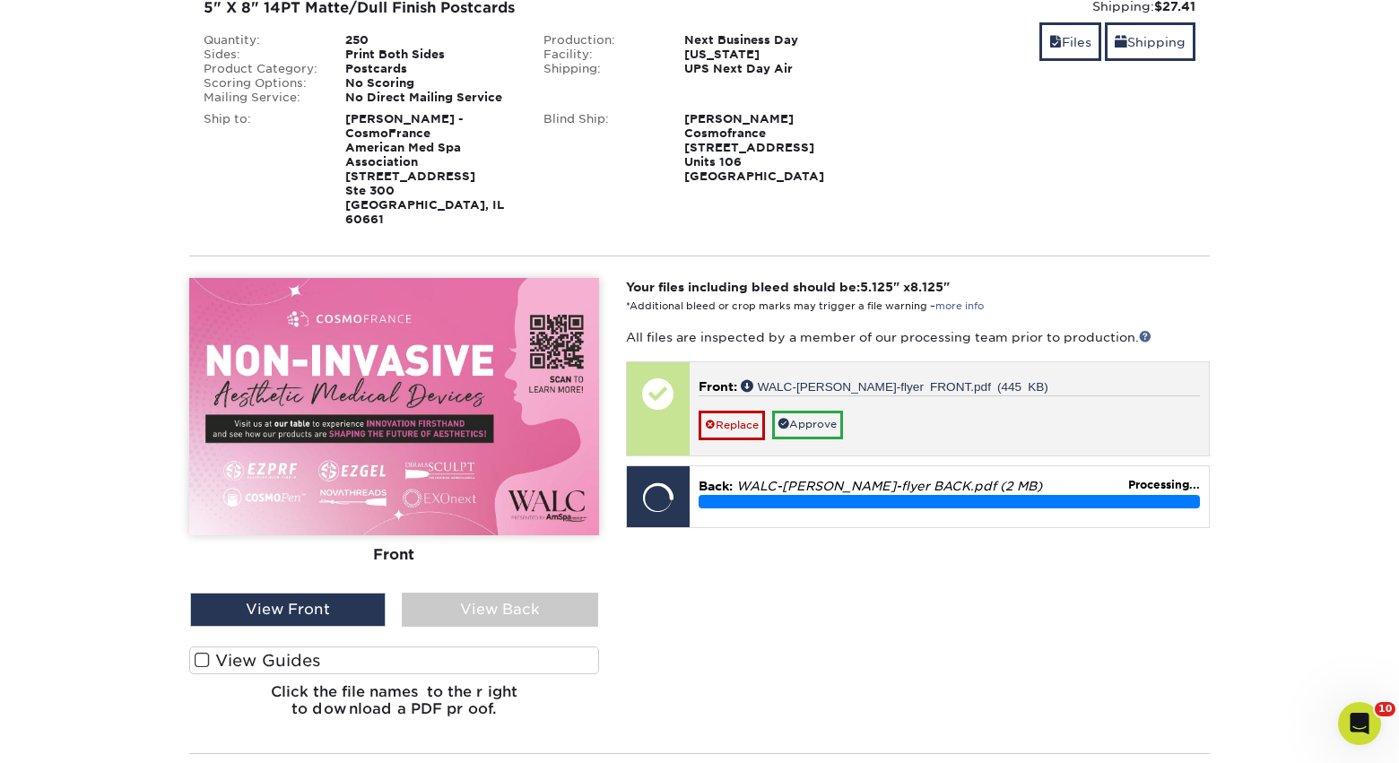
scroll to position [344, 0]
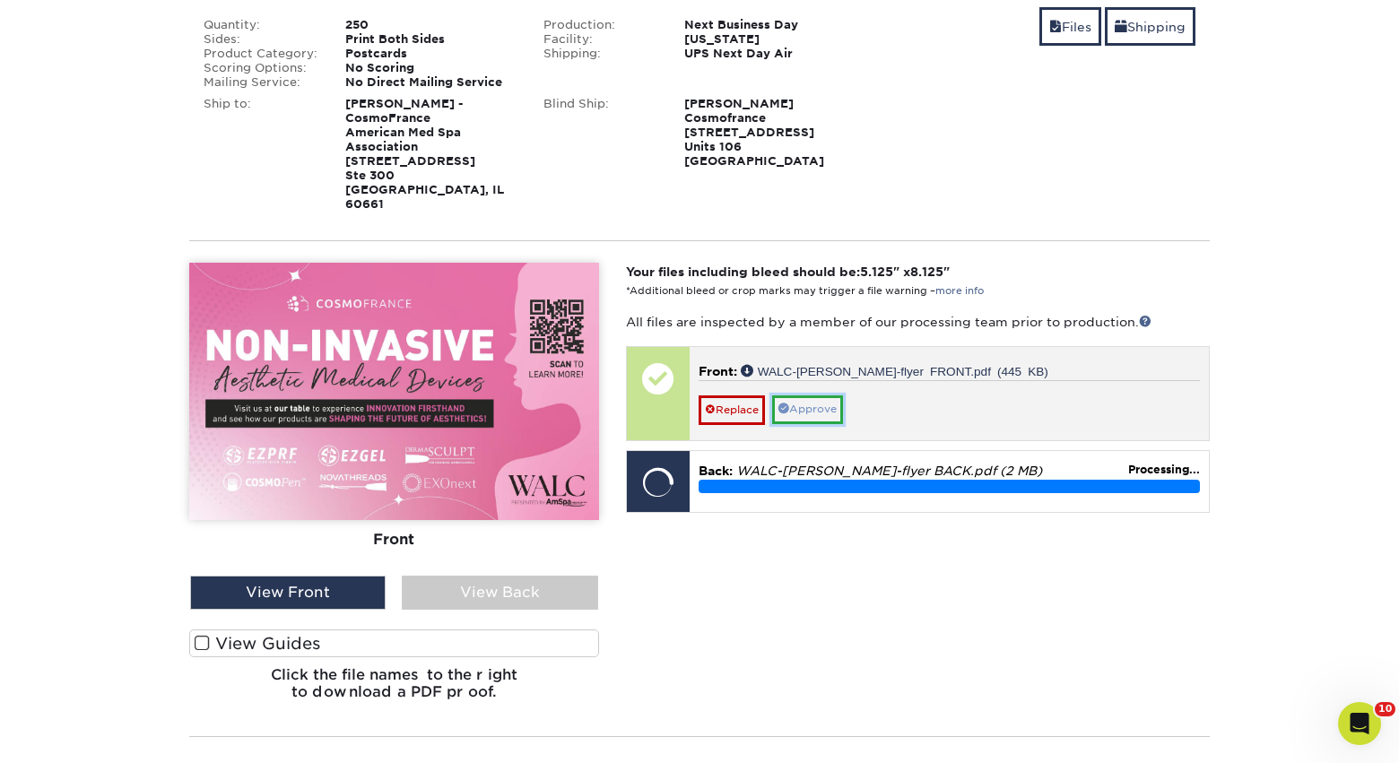
click at [819, 395] on link "Approve" at bounding box center [807, 409] width 71 height 28
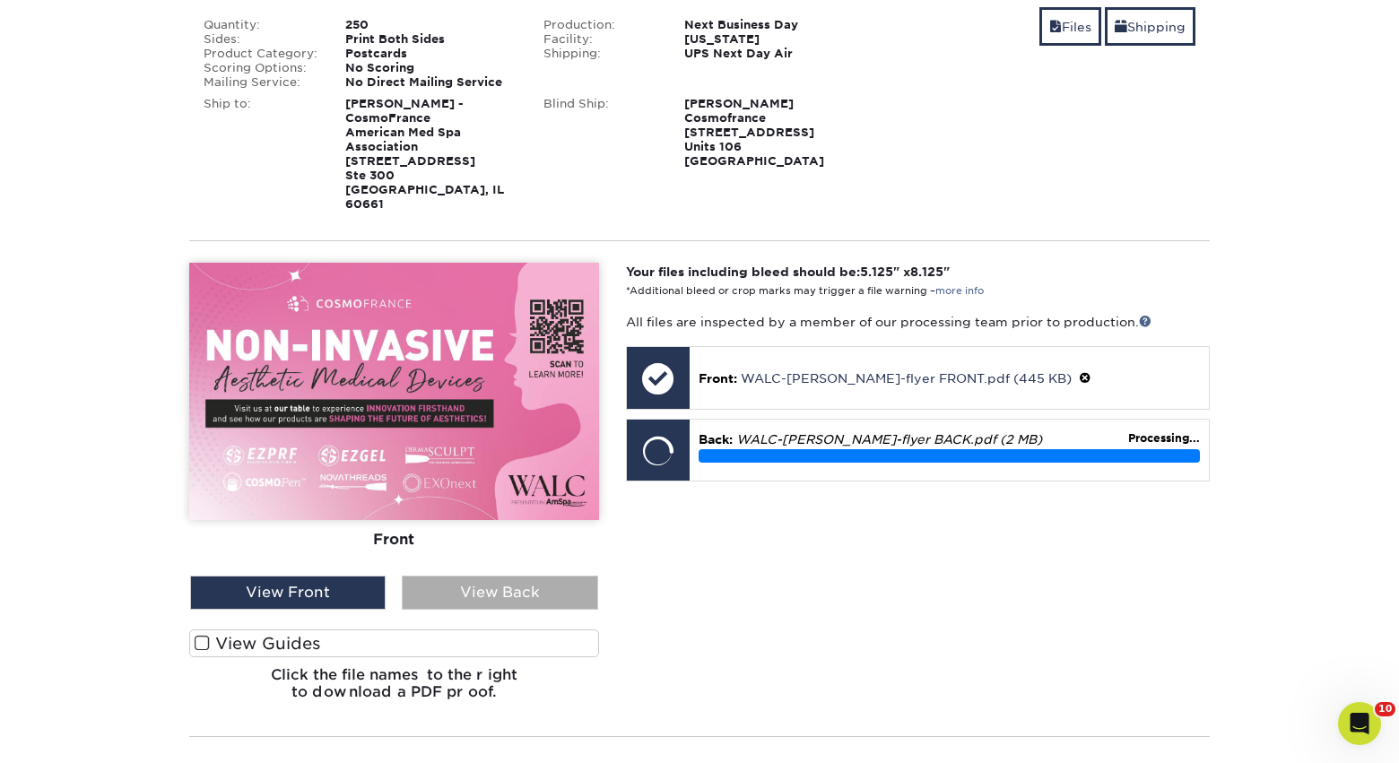
click at [480, 576] on div "View Back" at bounding box center [499, 593] width 195 height 34
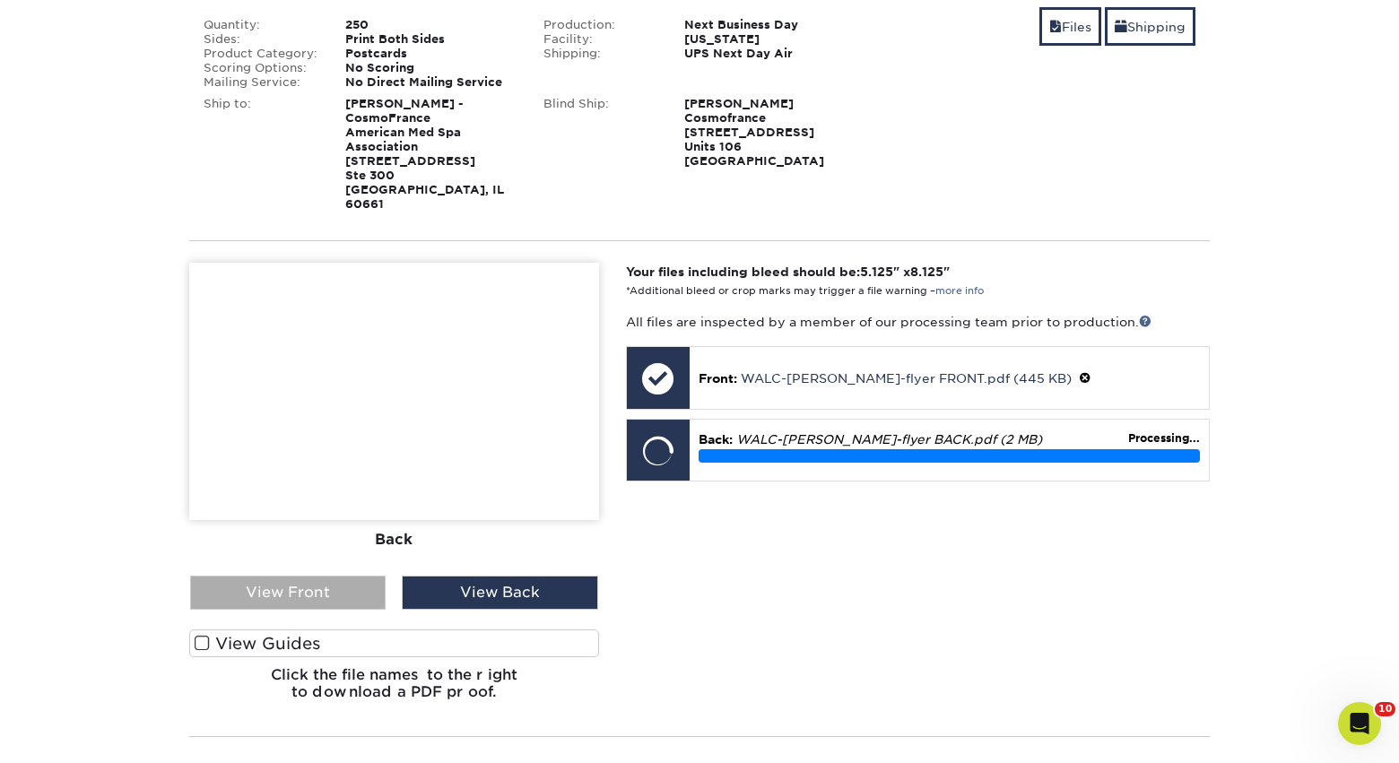
click at [326, 581] on div "View Front" at bounding box center [287, 593] width 195 height 34
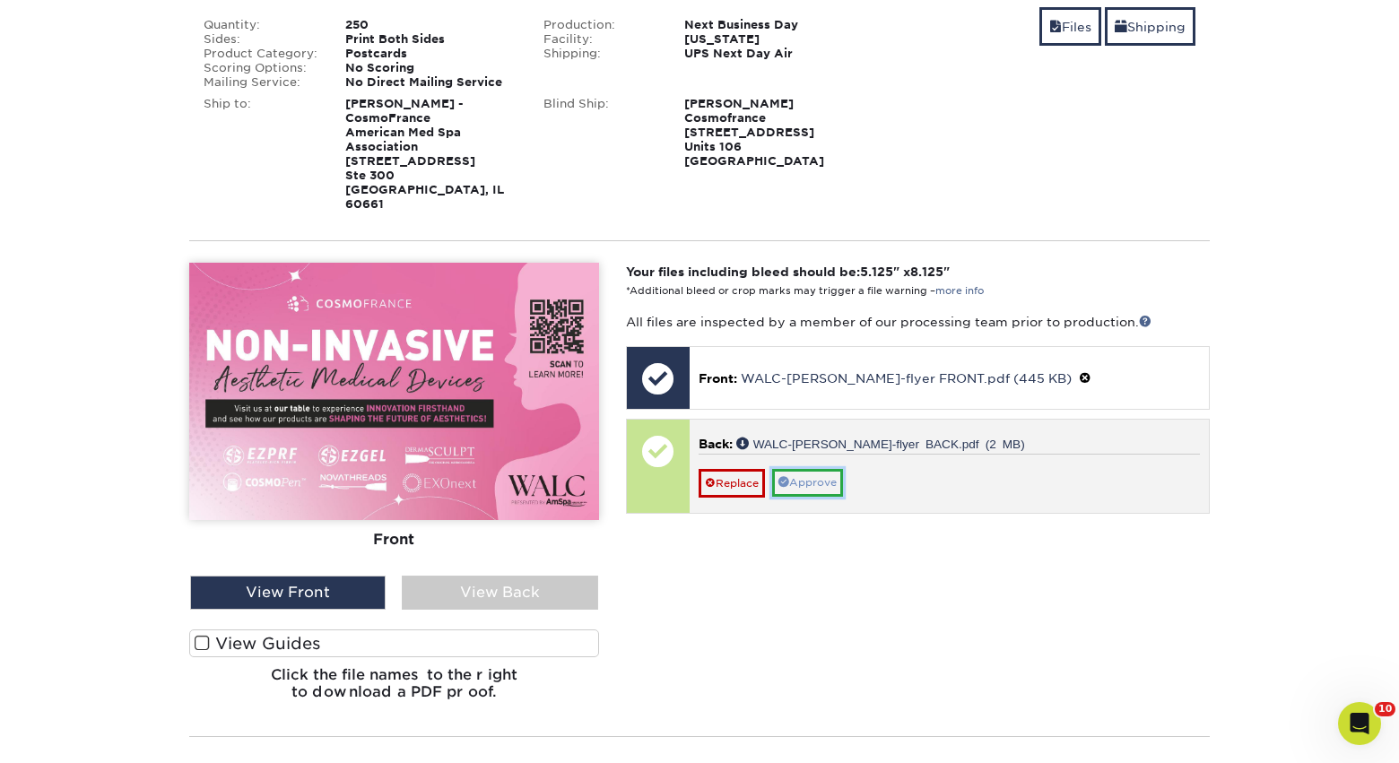
click at [839, 473] on link "Approve" at bounding box center [807, 483] width 71 height 28
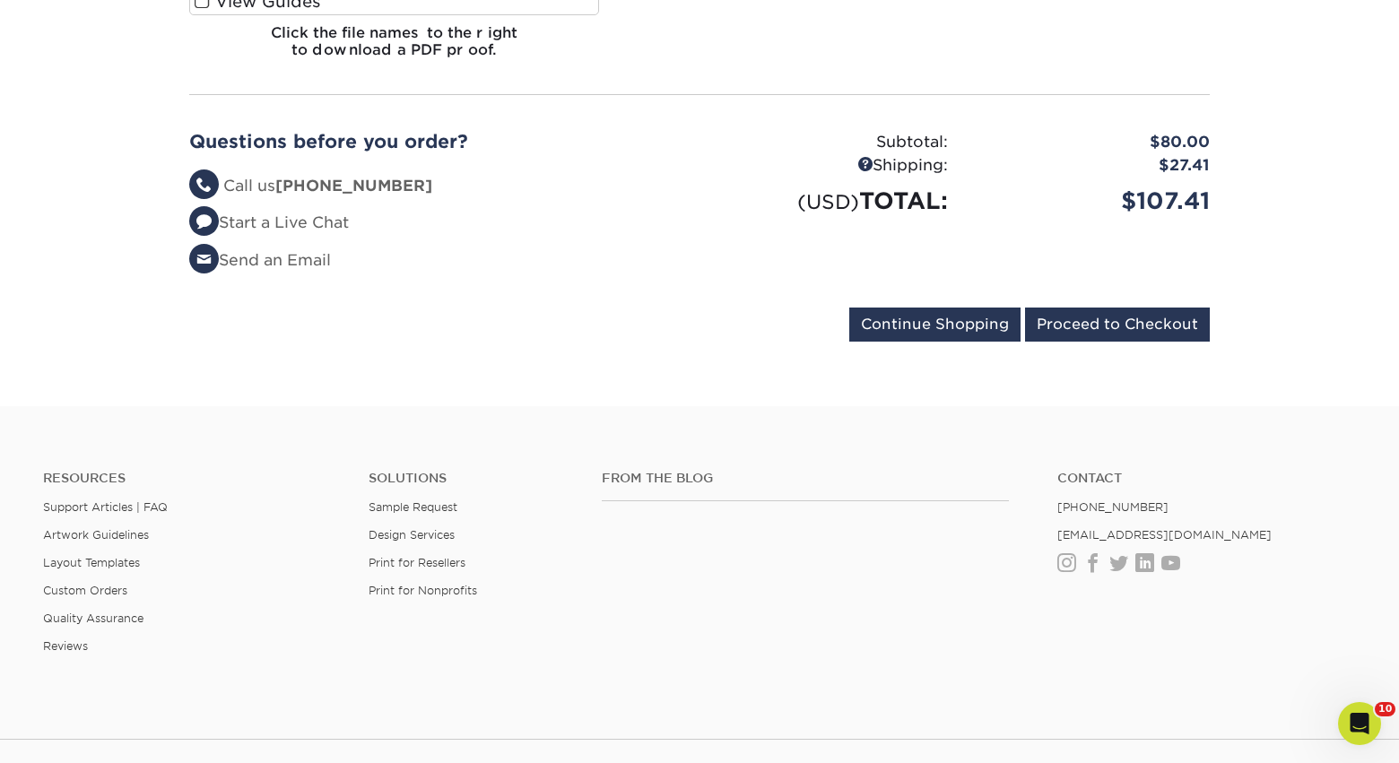
scroll to position [1089, 0]
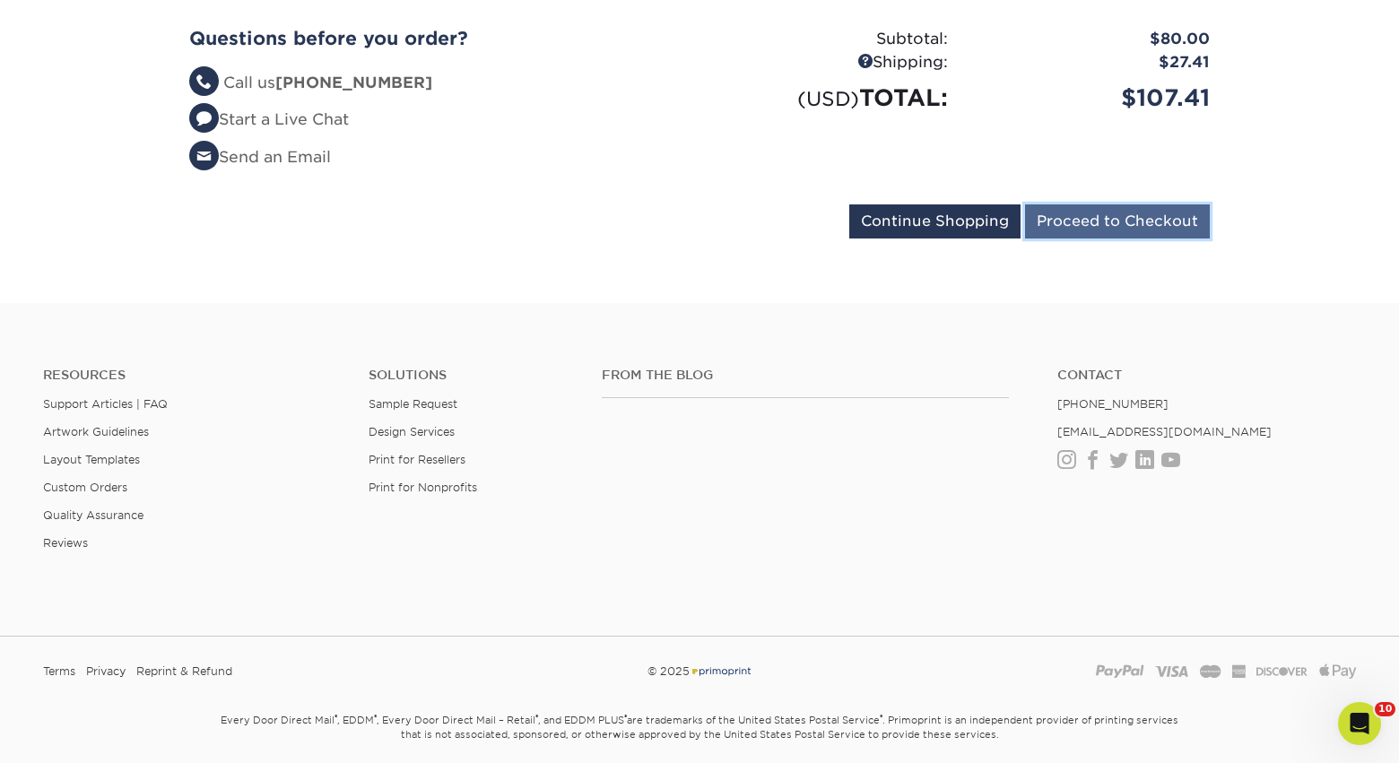
click at [1070, 209] on input "Proceed to Checkout" at bounding box center [1117, 221] width 185 height 34
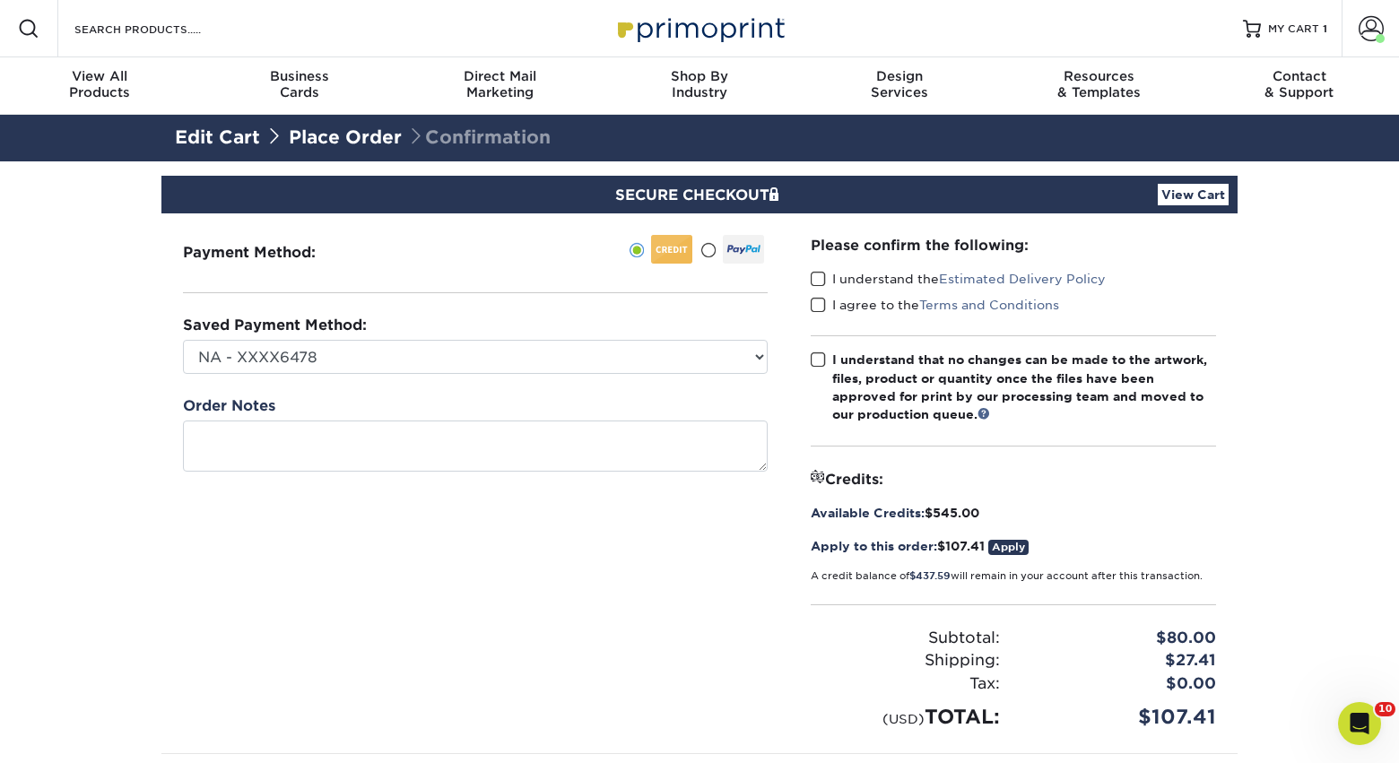
click at [810, 286] on span at bounding box center [817, 279] width 15 height 17
click at [0, 0] on input "I understand the Estimated Delivery Policy" at bounding box center [0, 0] width 0 height 0
click at [818, 304] on span at bounding box center [817, 305] width 15 height 17
click at [0, 0] on input "I agree to the Terms and Conditions" at bounding box center [0, 0] width 0 height 0
click at [819, 364] on span at bounding box center [817, 359] width 15 height 17
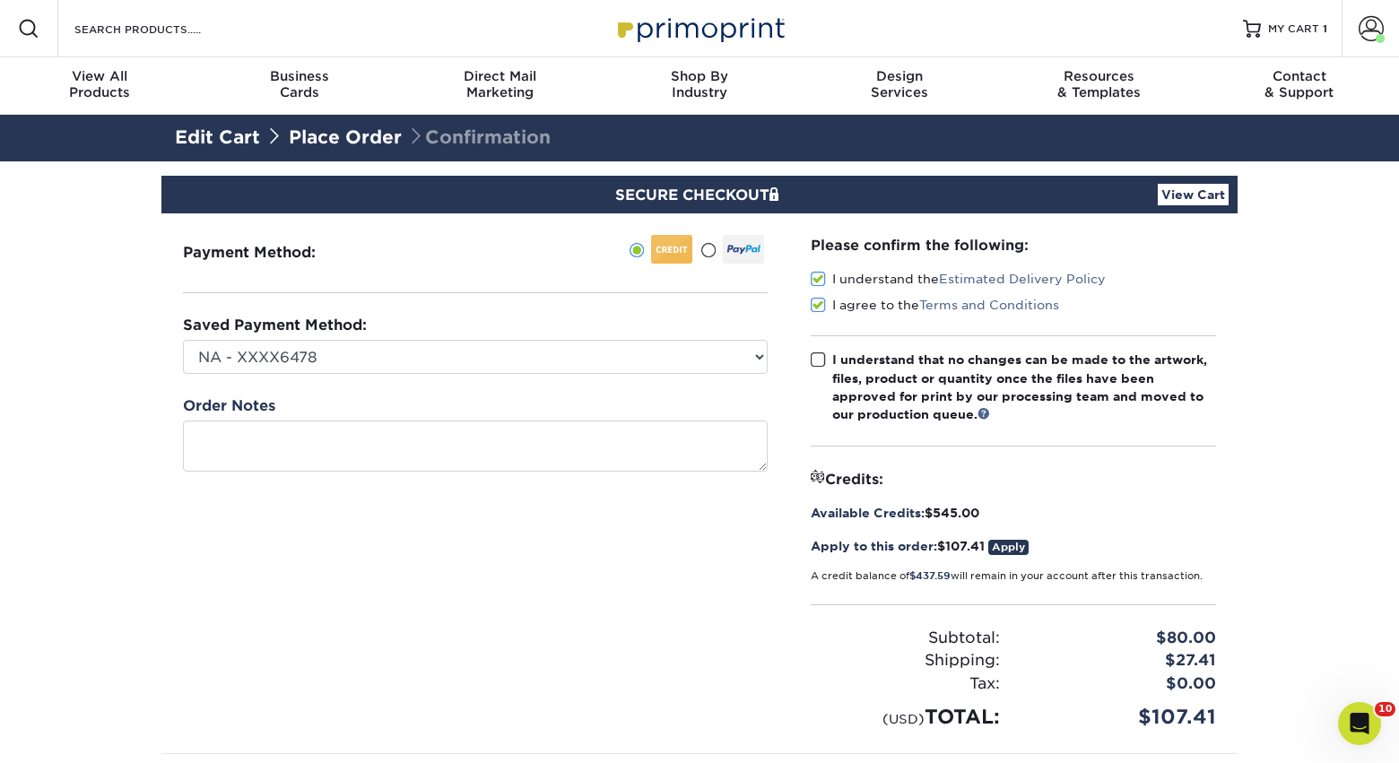
click at [0, 0] on input "I understand that no changes can be made to the artwork, files, product or quan…" at bounding box center [0, 0] width 0 height 0
click at [492, 376] on div "Payment Method:" at bounding box center [475, 483] width 628 height 540
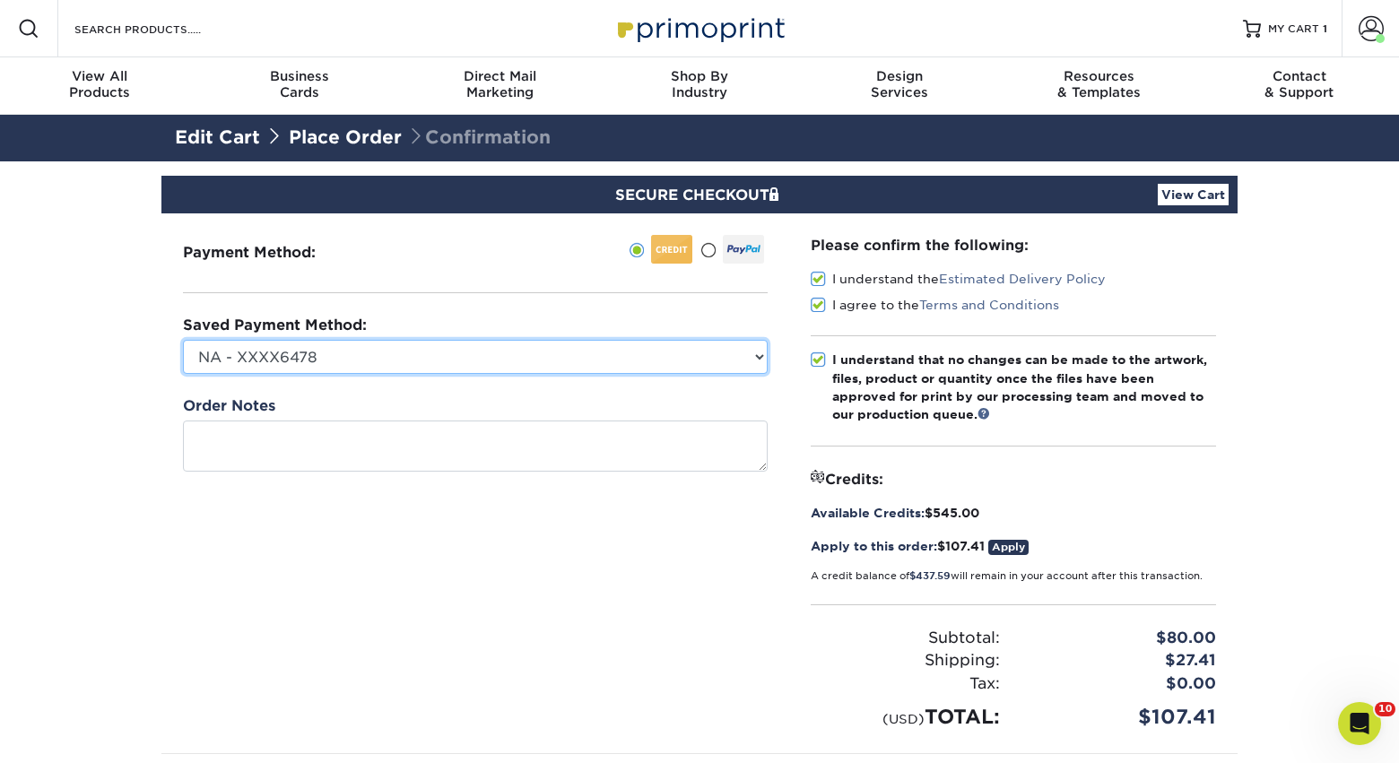
click at [483, 356] on select "NA - XXXX6478 NovaThreads - XXXX3086 CosmoFrance - XXXX3973 Conference - XXXX66…" at bounding box center [475, 357] width 585 height 34
select select "69607"
click at [183, 340] on select "NA - XXXX6478 NovaThreads - XXXX3086 CosmoFrance - XXXX3973 Conference - XXXX66…" at bounding box center [475, 357] width 585 height 34
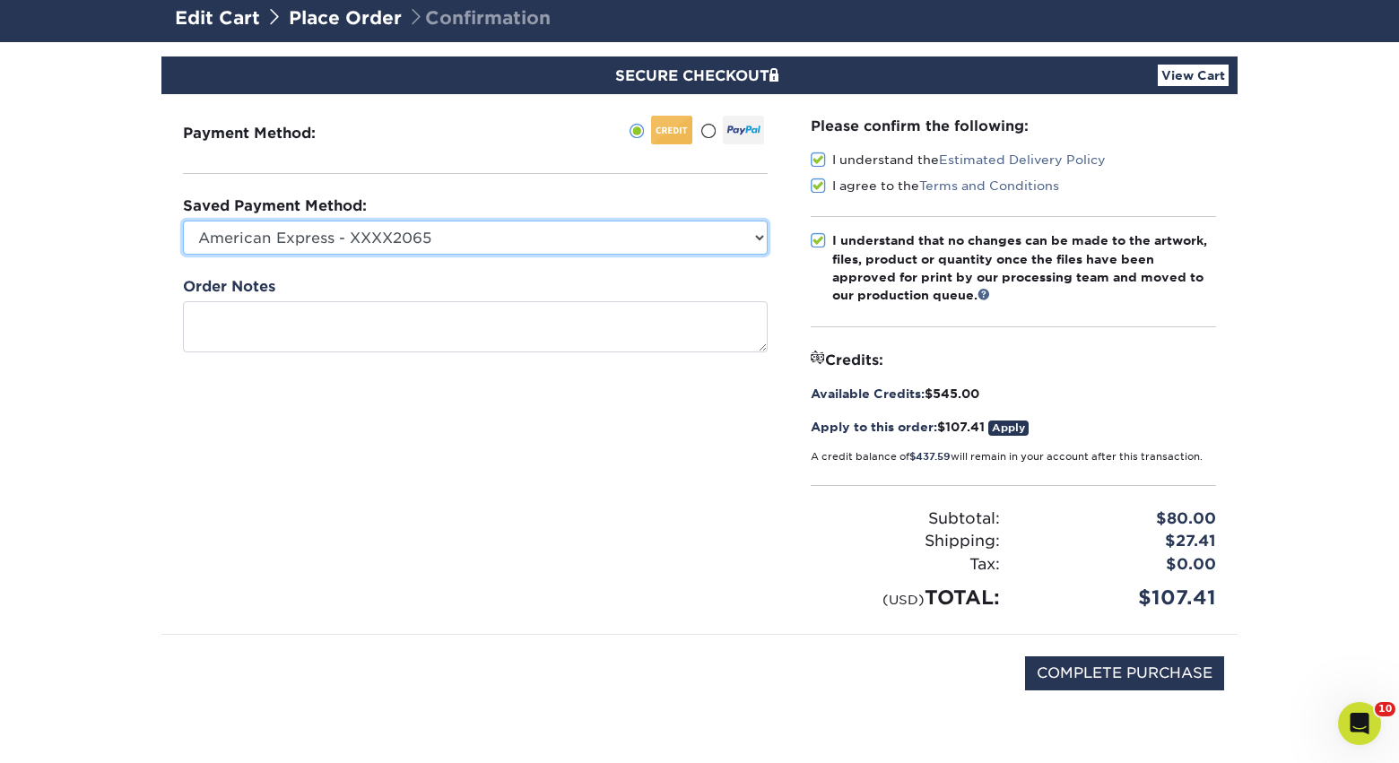
scroll to position [113, 0]
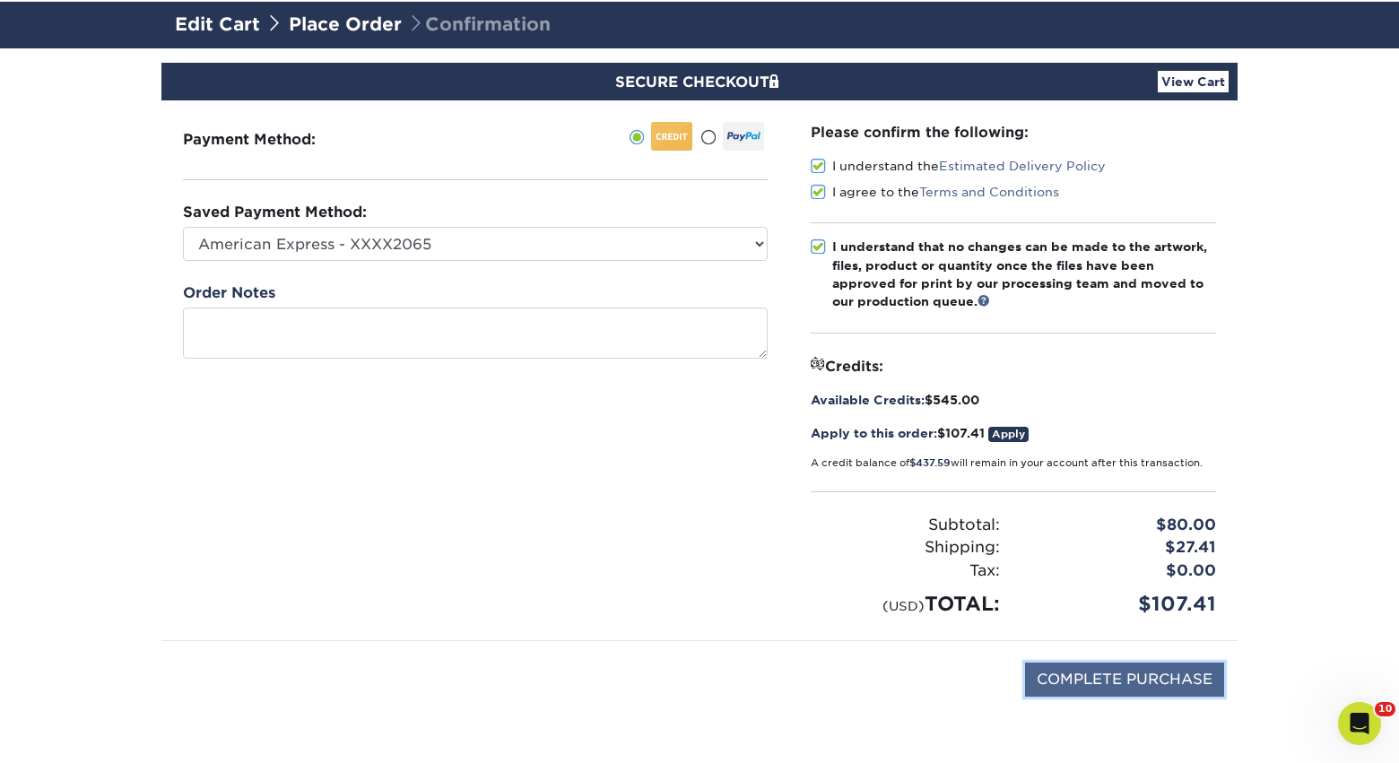
click at [1098, 663] on input "COMPLETE PURCHASE" at bounding box center [1124, 680] width 199 height 34
type input "PROCESSING, PLEASE WAIT..."
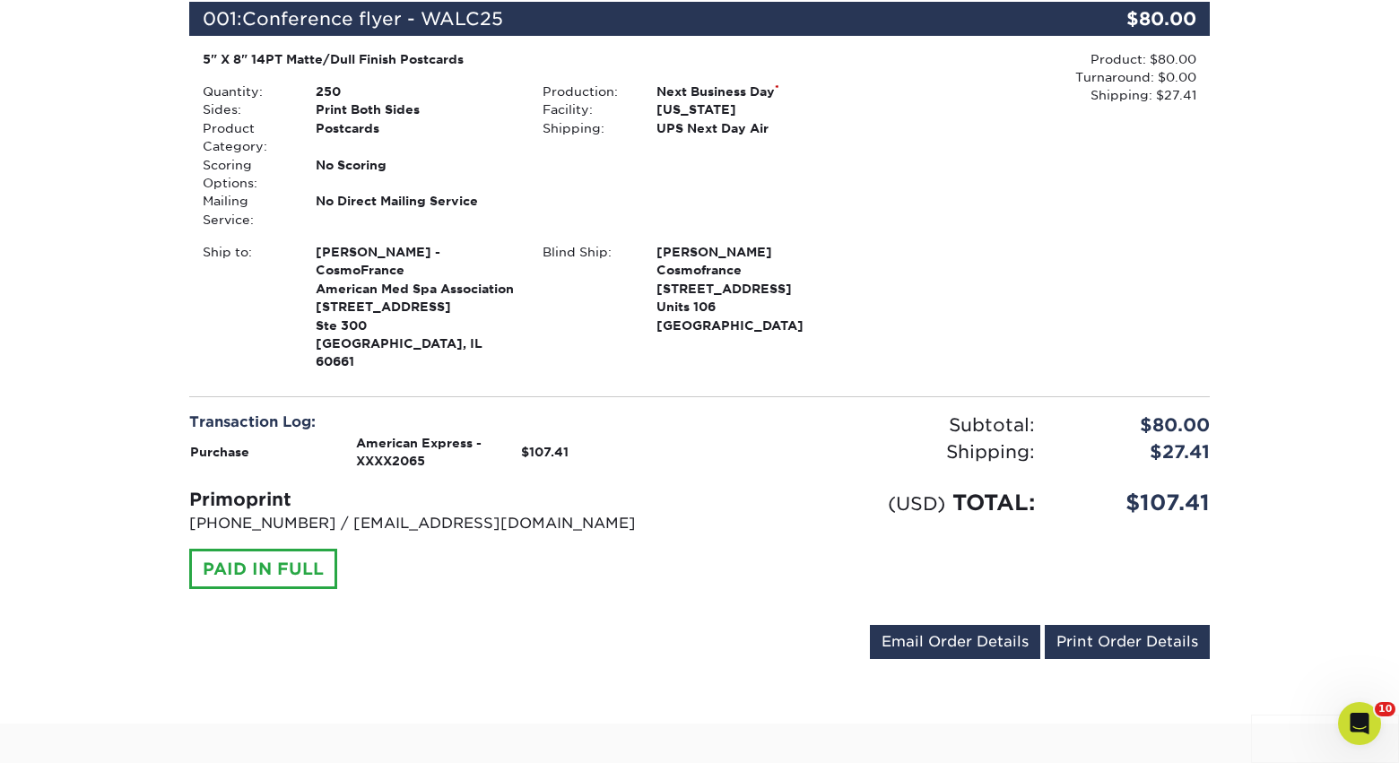
scroll to position [425, 0]
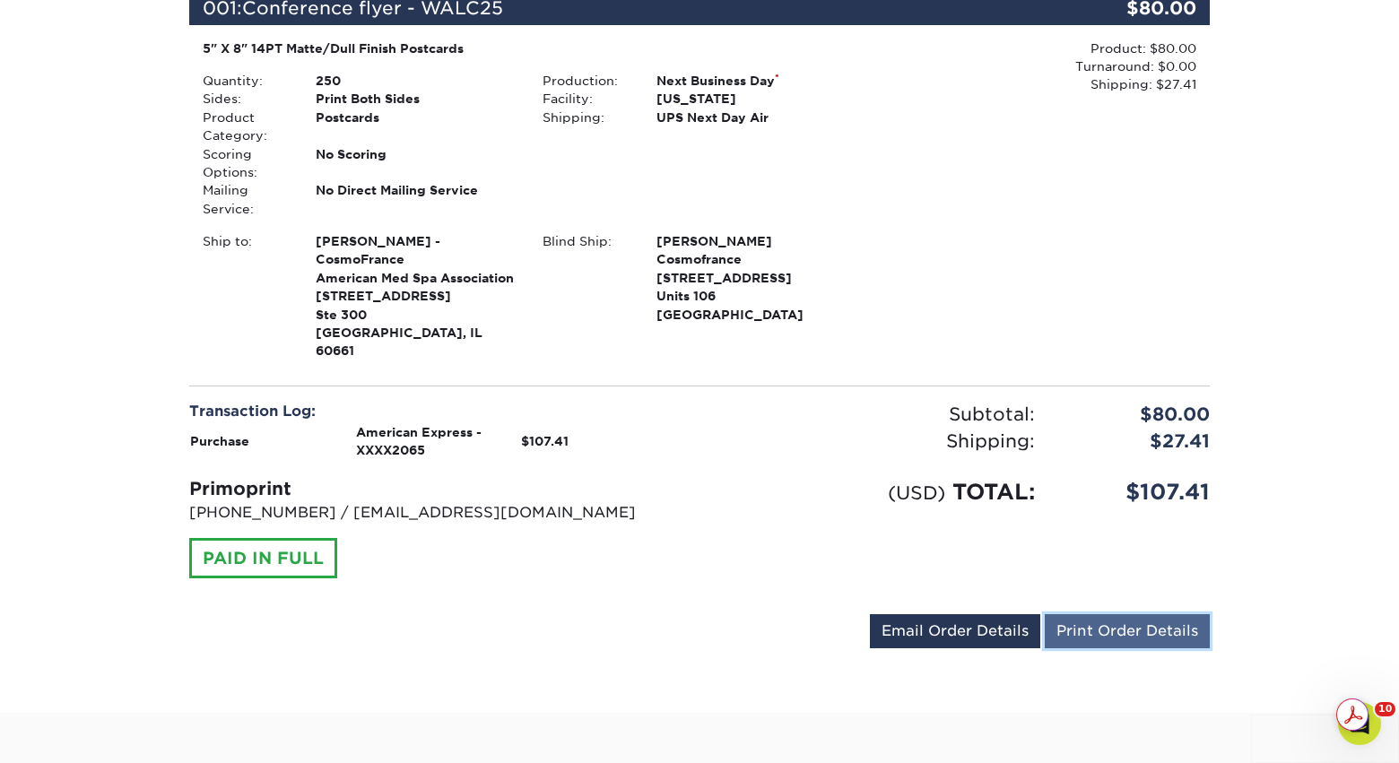
click at [1073, 614] on link "Print Order Details" at bounding box center [1126, 631] width 165 height 34
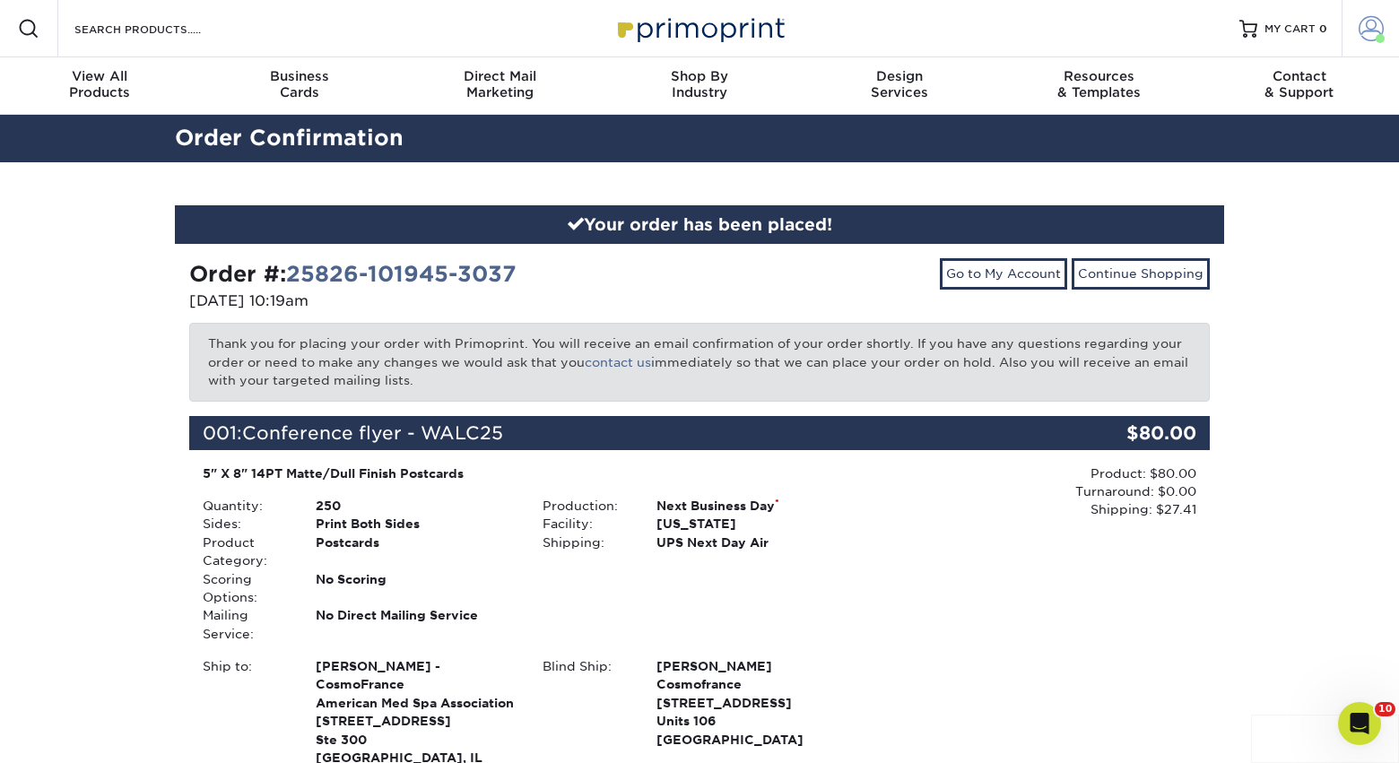
click at [1362, 31] on span at bounding box center [1370, 28] width 25 height 25
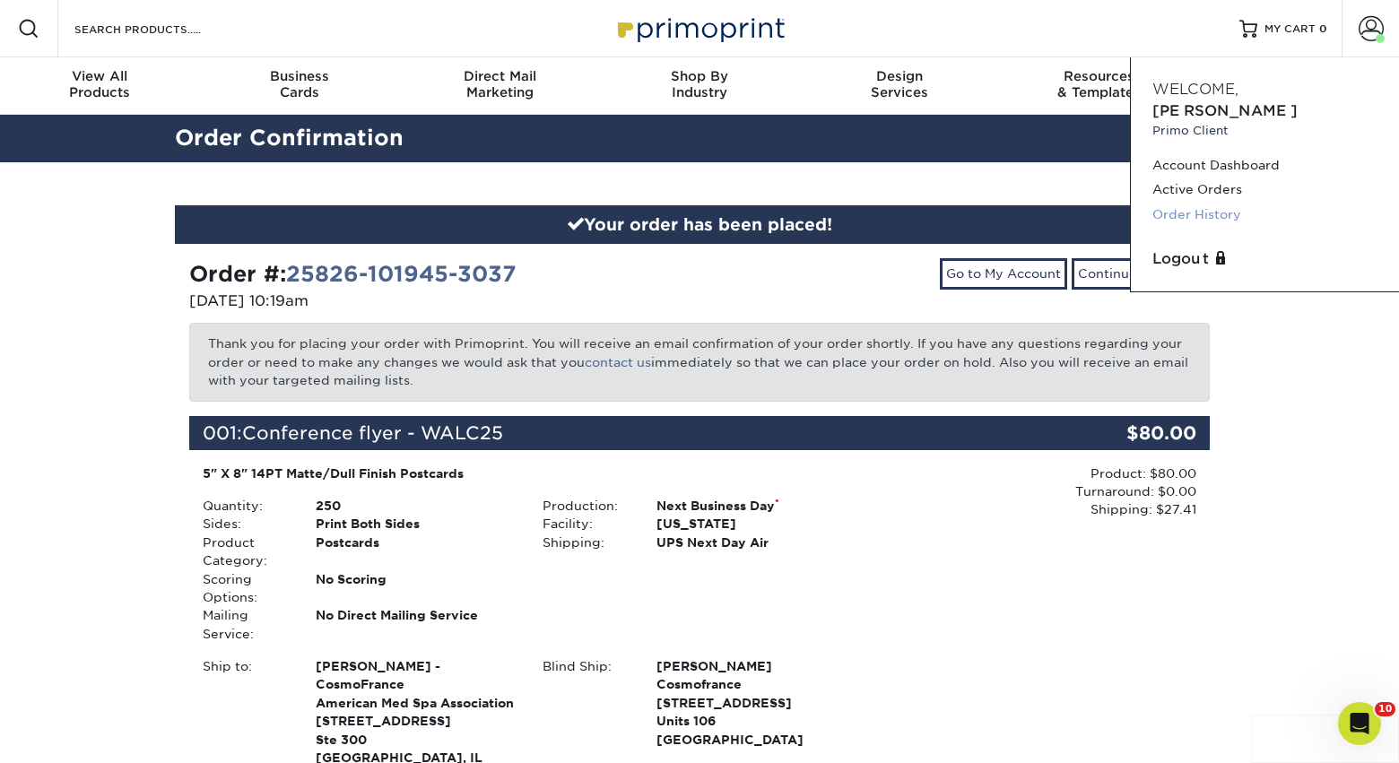
click at [1197, 203] on link "Order History" at bounding box center [1264, 215] width 225 height 24
click at [1193, 178] on link "Active Orders" at bounding box center [1264, 190] width 225 height 24
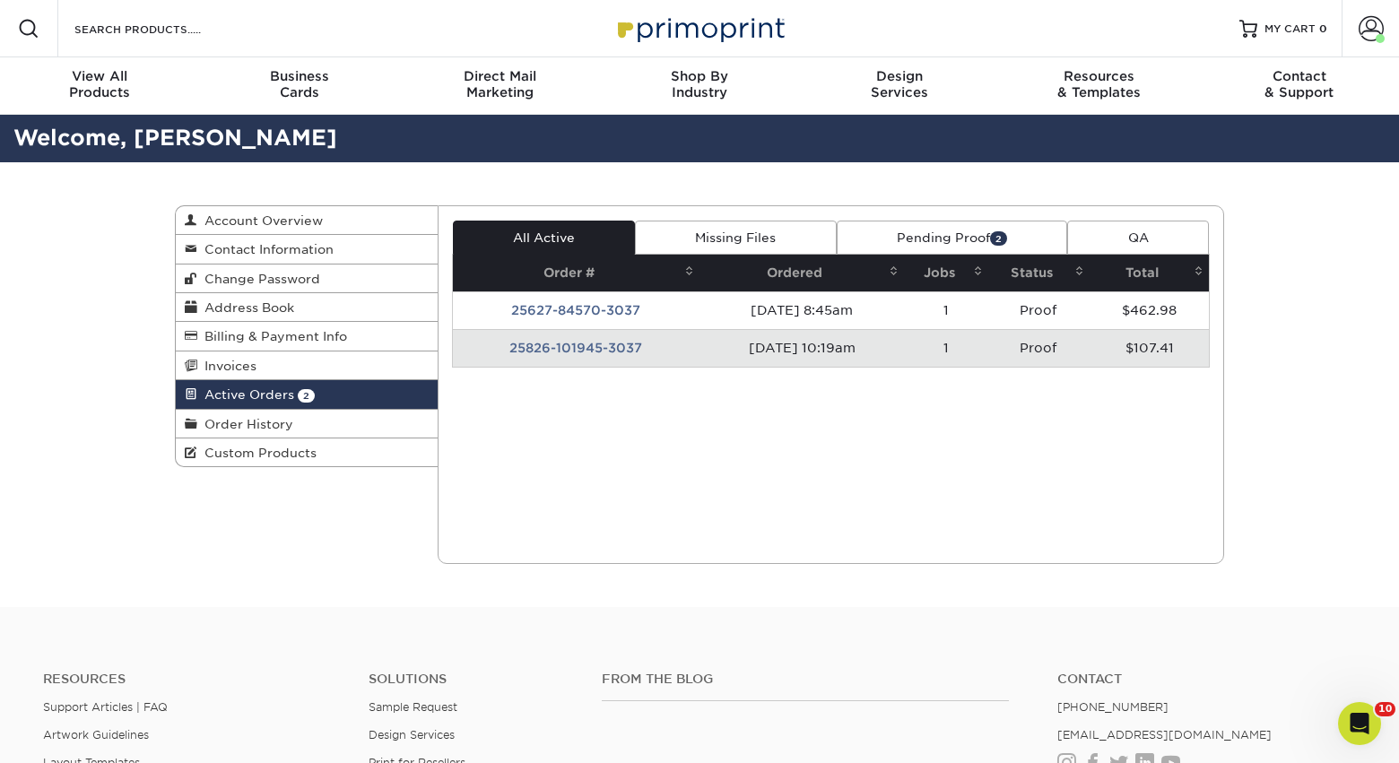
click at [620, 336] on td "25826-101945-3037" at bounding box center [576, 348] width 247 height 38
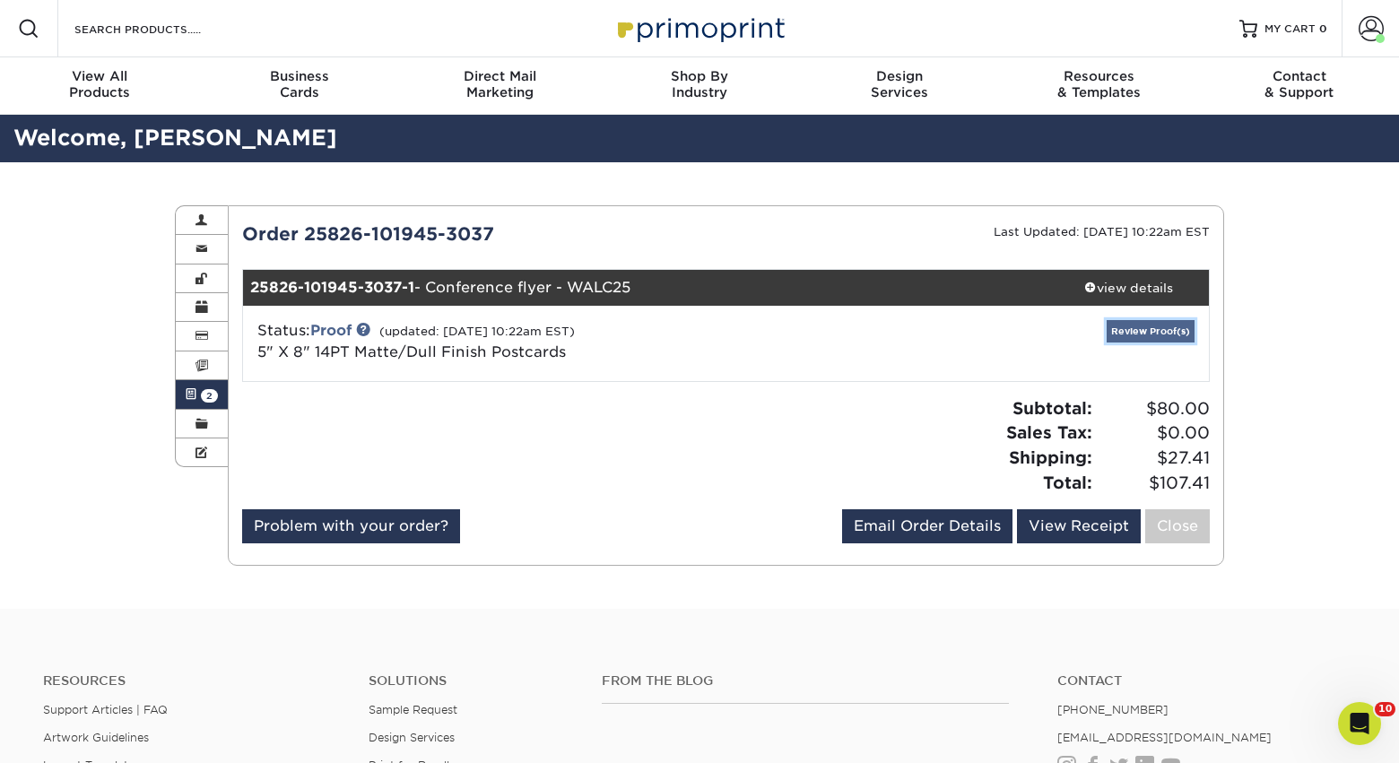
click at [1127, 336] on link "Review Proof(s)" at bounding box center [1150, 331] width 88 height 22
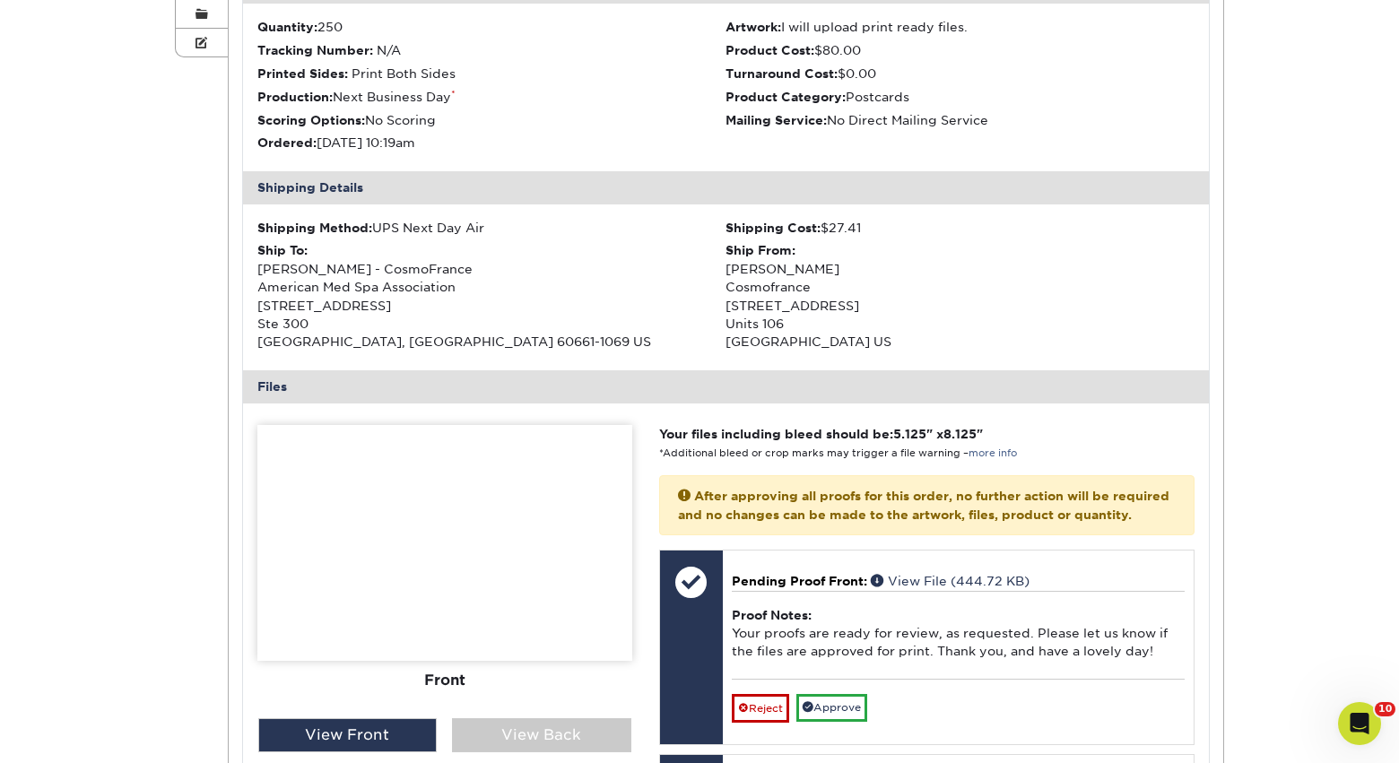
scroll to position [644, 0]
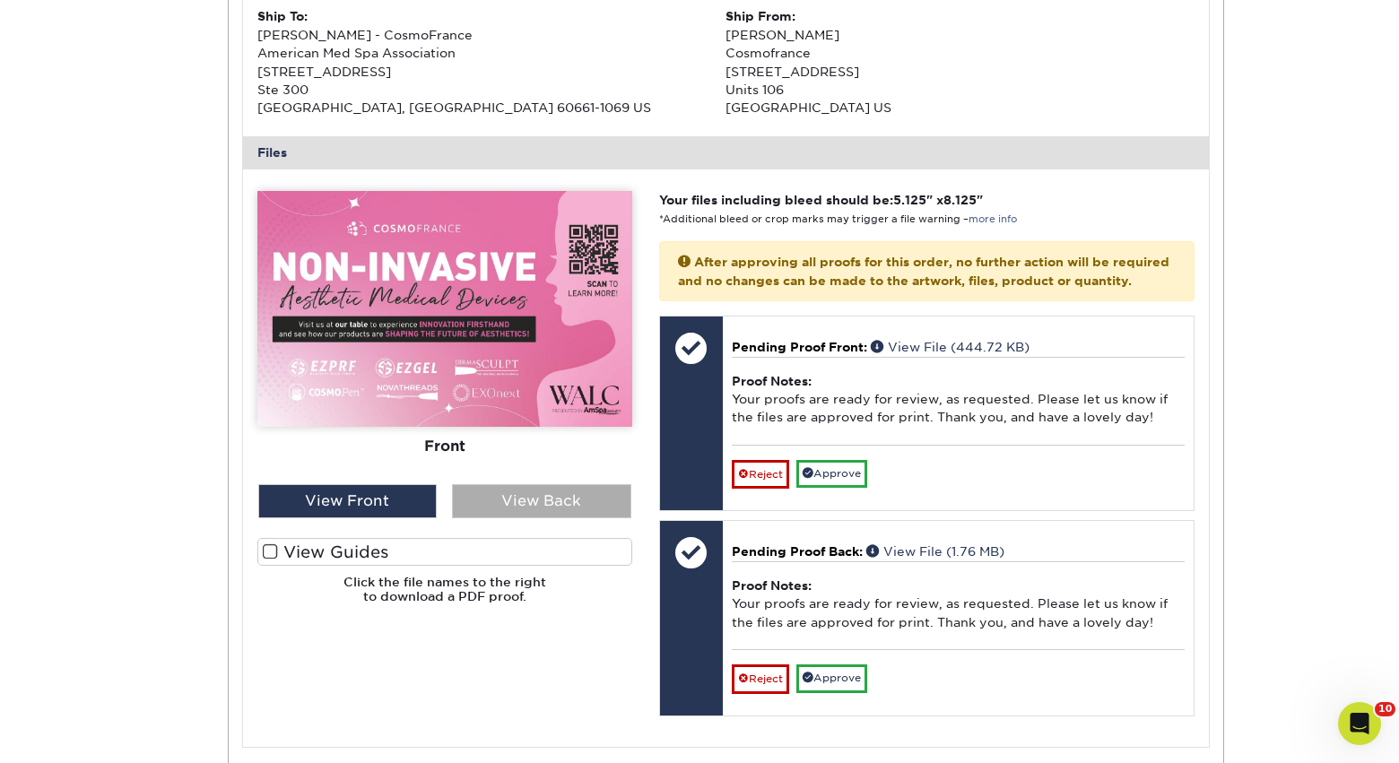
click at [514, 506] on div "View Back" at bounding box center [541, 501] width 179 height 34
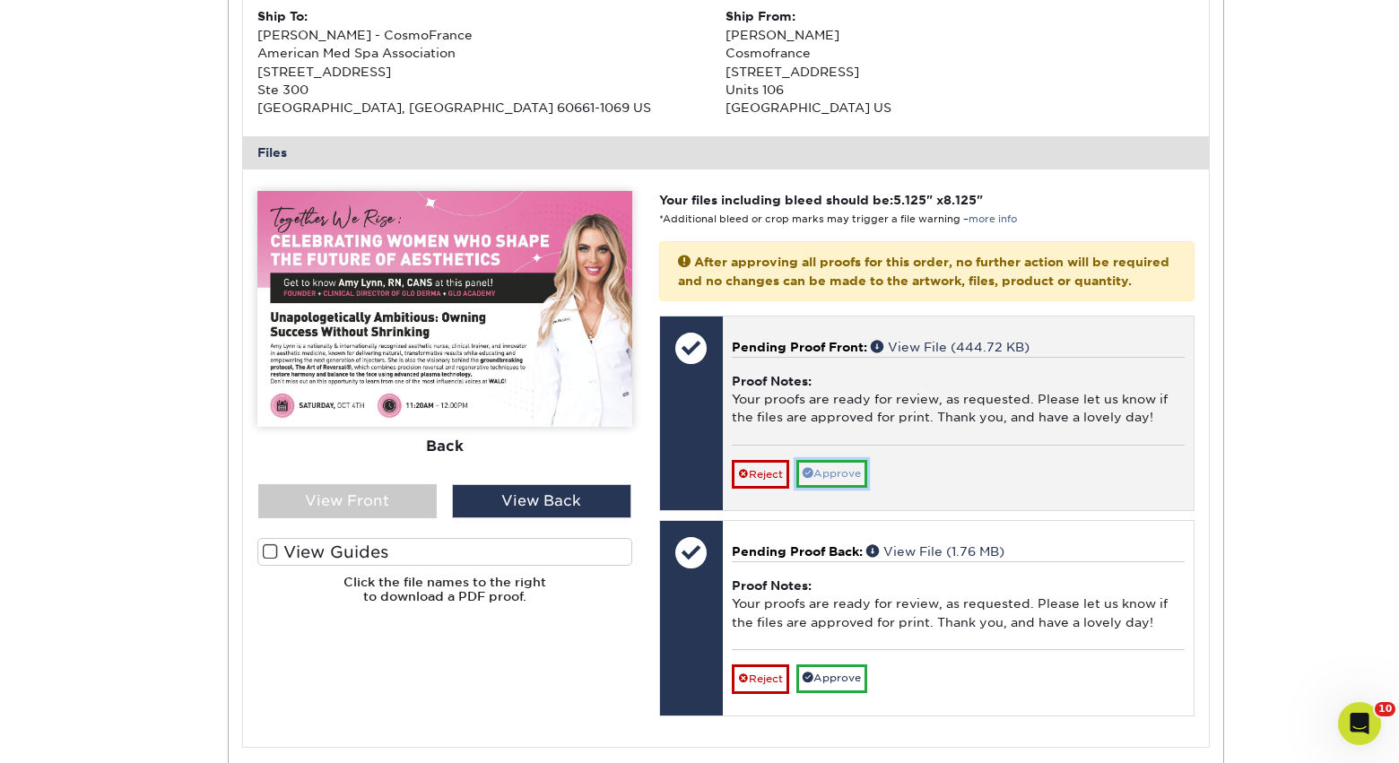
click at [826, 488] on link "Approve" at bounding box center [831, 474] width 71 height 28
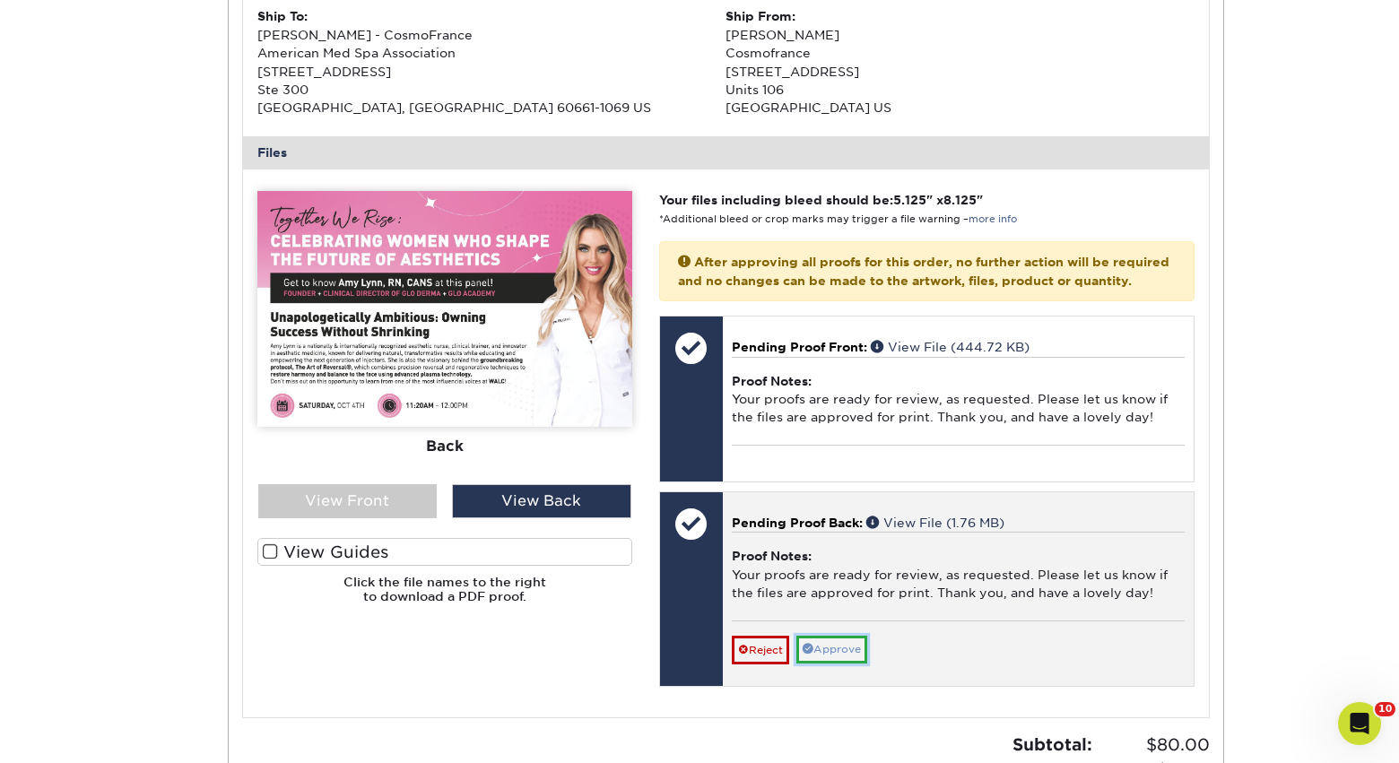
click at [827, 663] on link "Approve" at bounding box center [831, 650] width 71 height 28
